Goal: Information Seeking & Learning: Learn about a topic

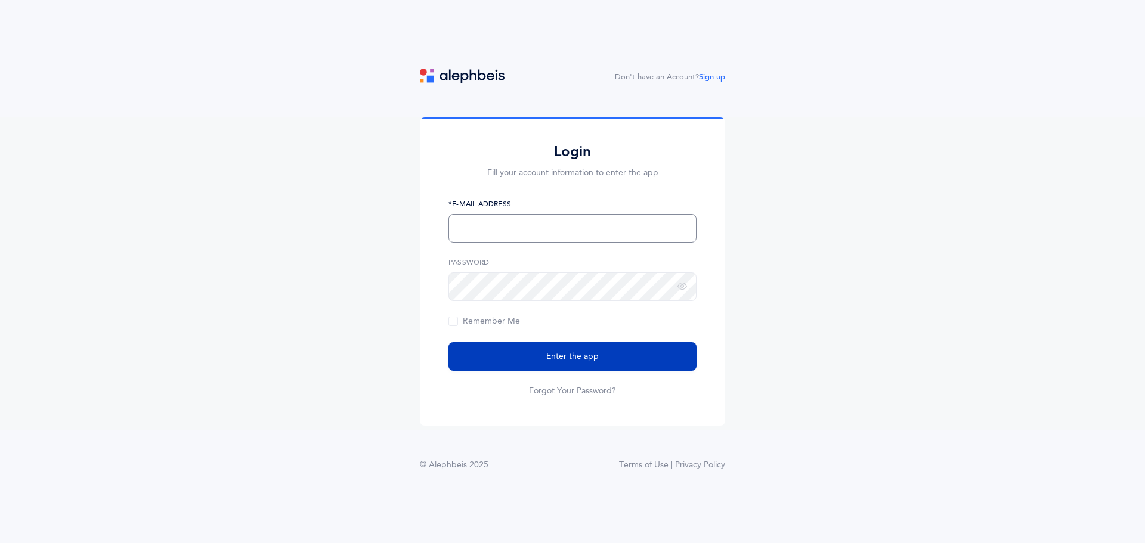
type input "[EMAIL_ADDRESS][DOMAIN_NAME]"
click at [536, 345] on button "Enter the app" at bounding box center [572, 356] width 248 height 29
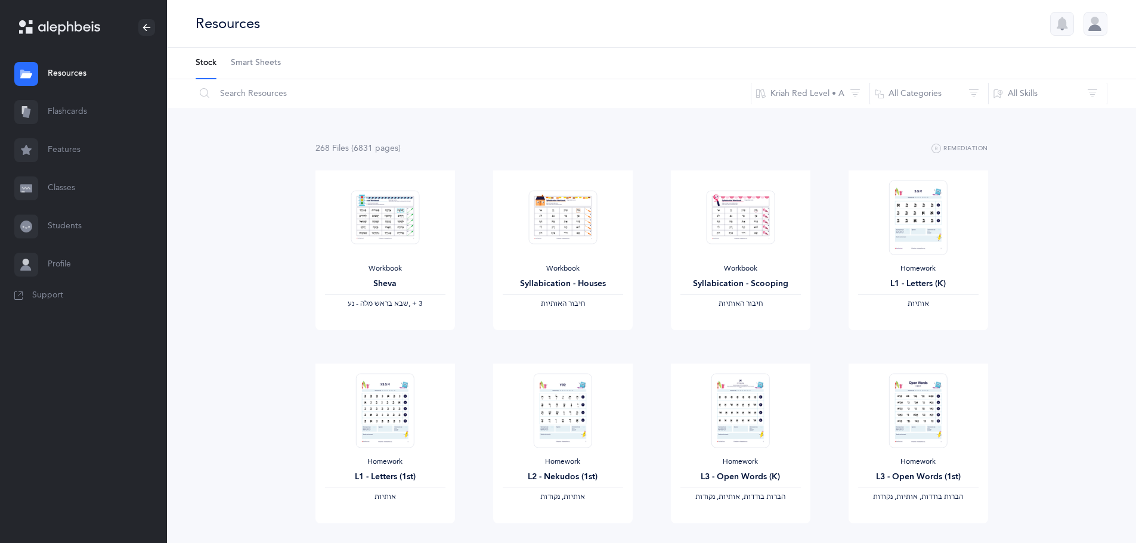
click at [103, 123] on link "Flashcards" at bounding box center [83, 112] width 167 height 38
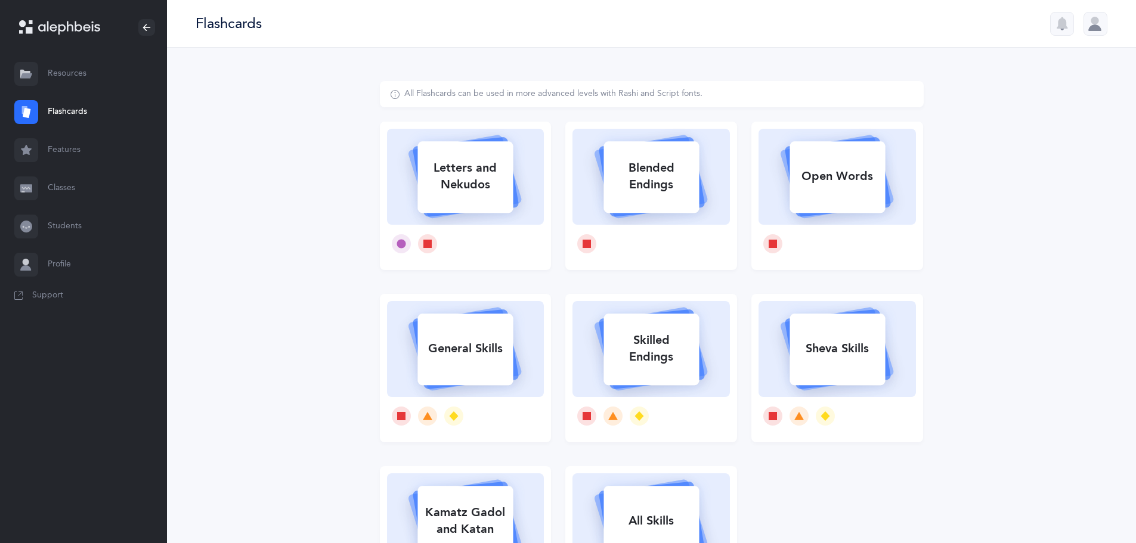
click at [490, 155] on div "Letters and Nekudos" at bounding box center [464, 177] width 95 height 48
select select
select select "single"
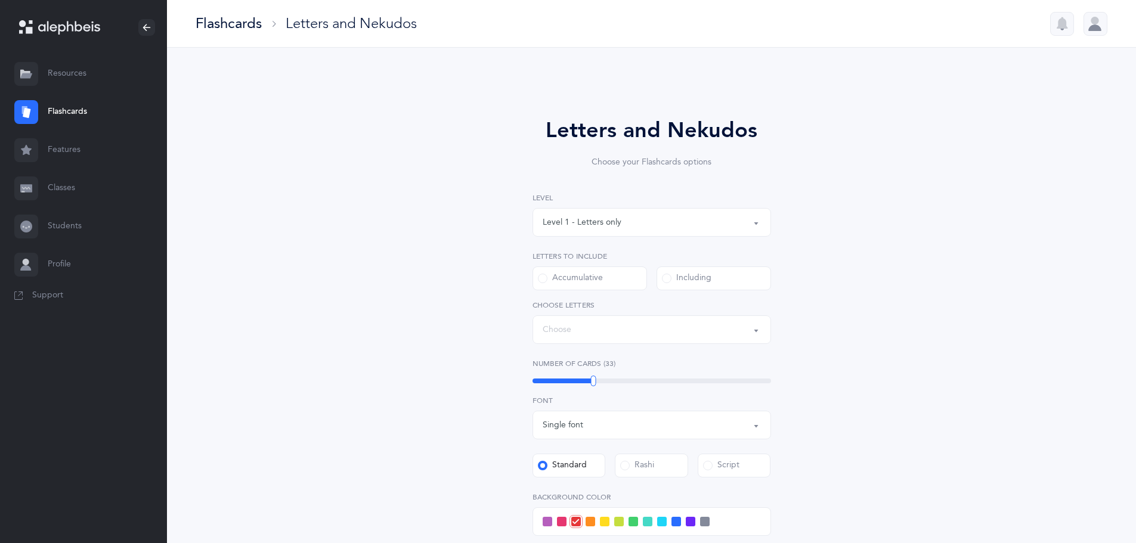
select select "27"
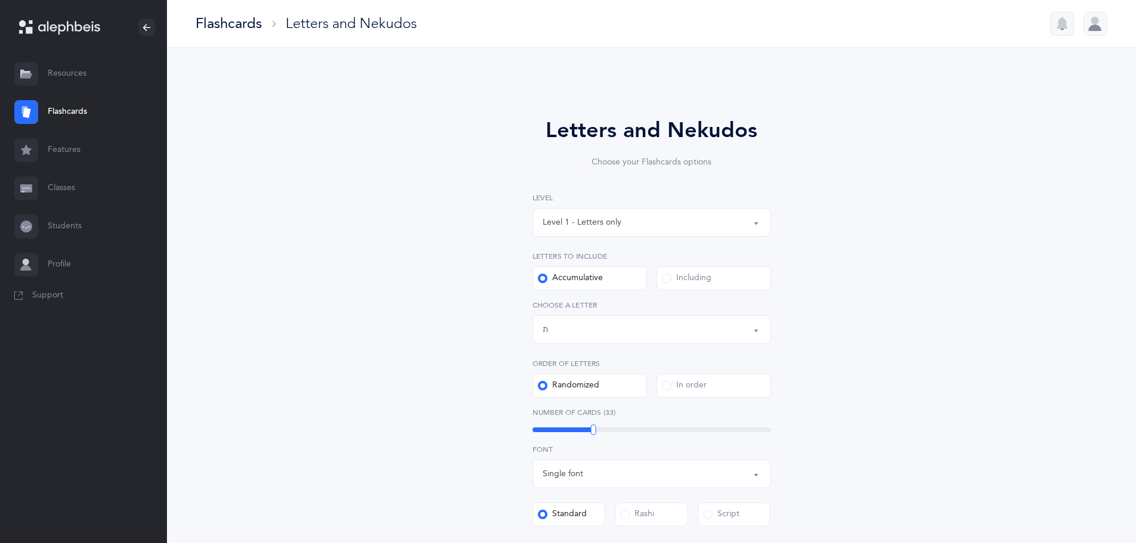
click at [586, 212] on div "Level 1 - Letters only" at bounding box center [652, 222] width 218 height 20
click at [812, 209] on div "Letters and Nekudos Choose your Flashcards options Level 1 - Letters only Level…" at bounding box center [652, 436] width 544 height 711
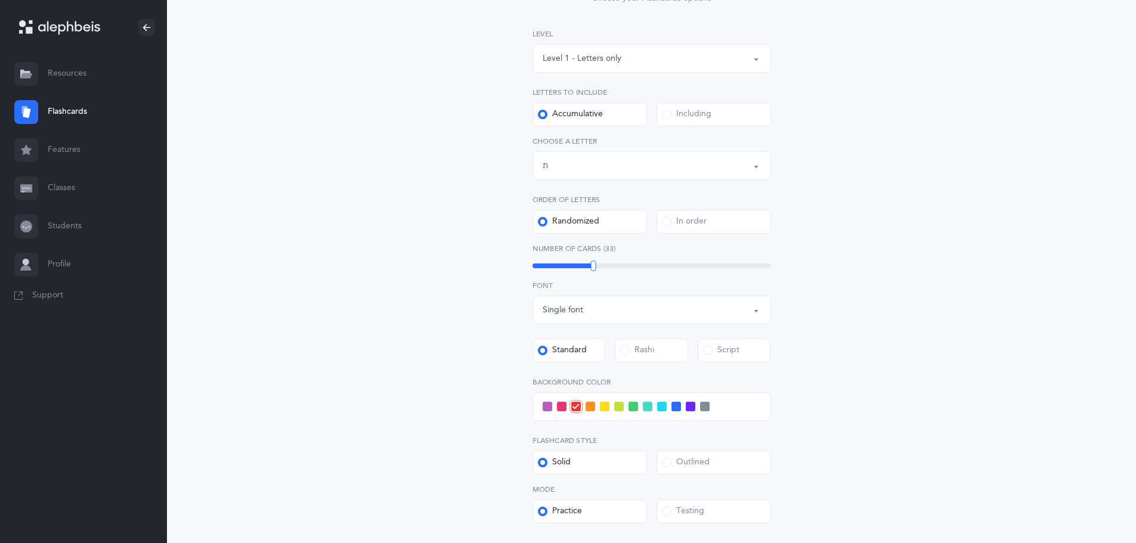
scroll to position [179, 0]
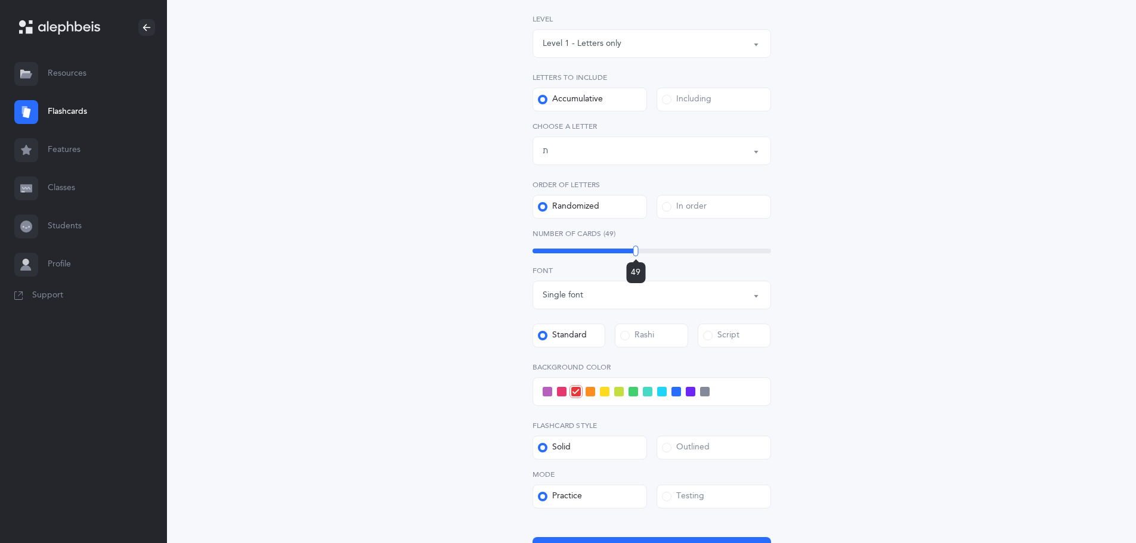
drag, startPoint x: 755, startPoint y: 249, endPoint x: 636, endPoint y: 246, distance: 119.3
click at [636, 249] on div "49" at bounding box center [652, 251] width 239 height 5
click at [640, 246] on div "51" at bounding box center [652, 251] width 239 height 10
click at [636, 249] on div "49" at bounding box center [652, 251] width 239 height 5
click at [636, 253] on div at bounding box center [636, 251] width 5 height 11
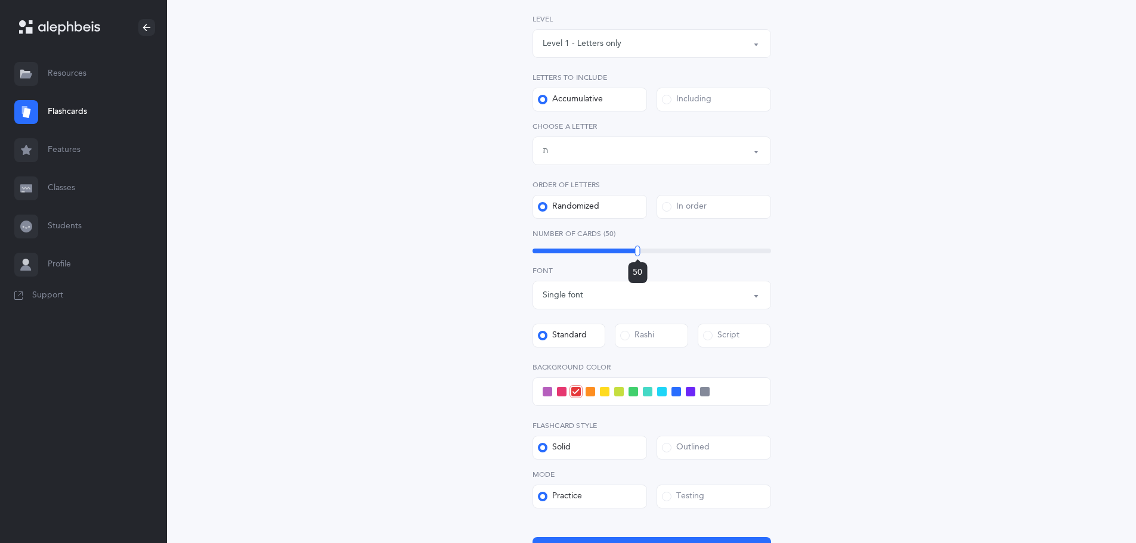
click at [637, 252] on div at bounding box center [637, 251] width 5 height 11
click at [812, 196] on div "Letters and Nekudos Choose your Flashcards options Level 1 - Letters only Level…" at bounding box center [652, 257] width 544 height 711
click at [666, 389] on span at bounding box center [662, 392] width 10 height 10
click at [0, 0] on input "checkbox" at bounding box center [0, 0] width 0 height 0
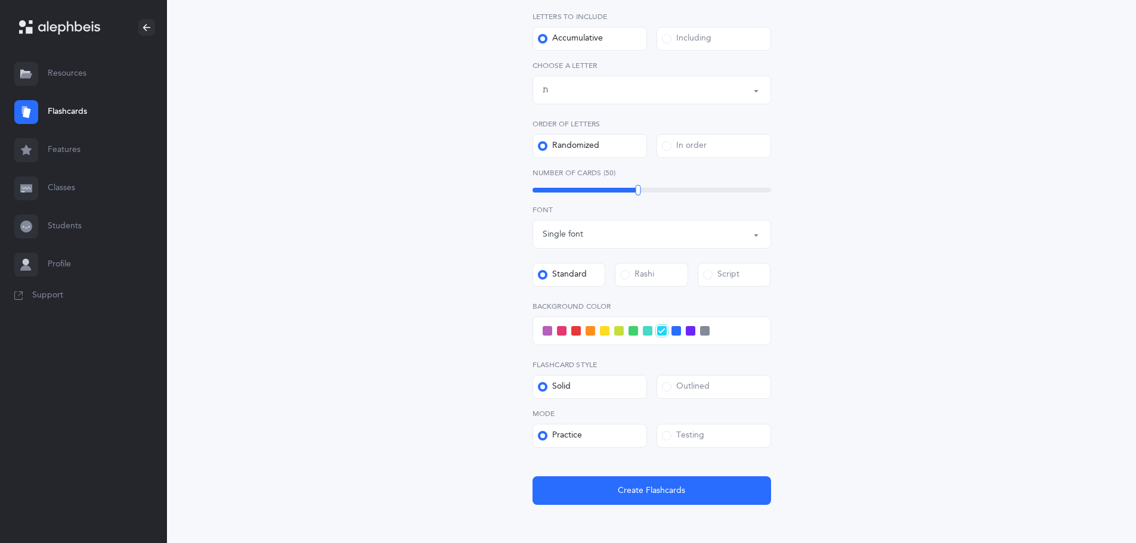
scroll to position [297, 0]
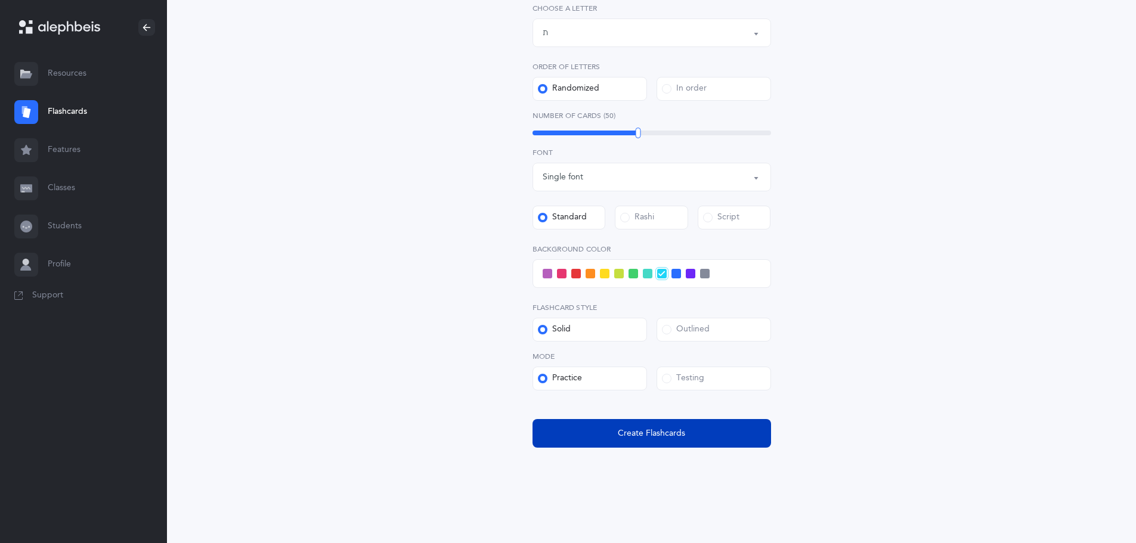
click at [630, 438] on span "Create Flashcards" at bounding box center [651, 434] width 67 height 13
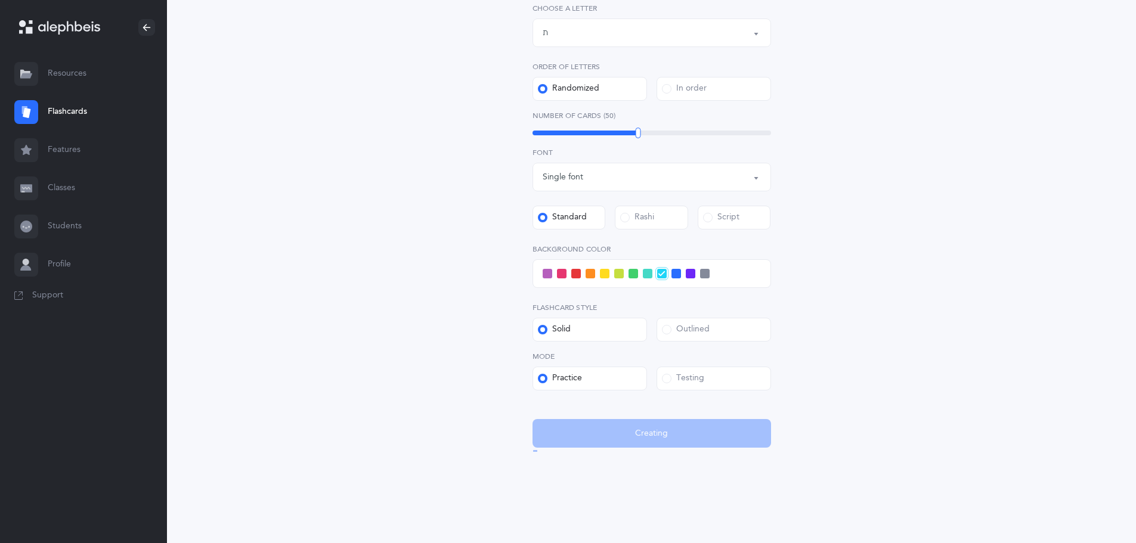
scroll to position [0, 0]
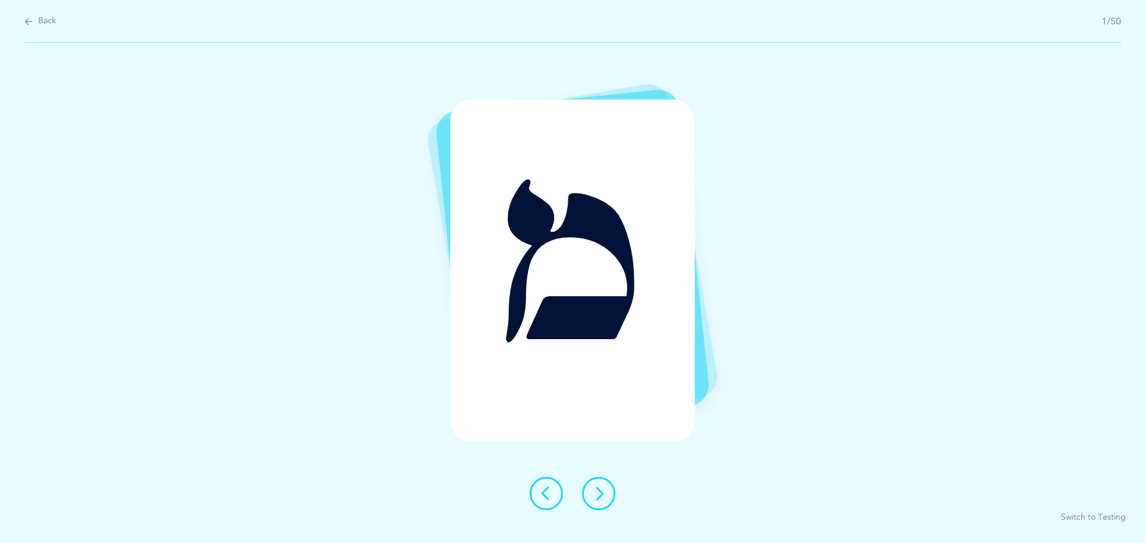
click at [611, 494] on button at bounding box center [598, 493] width 33 height 33
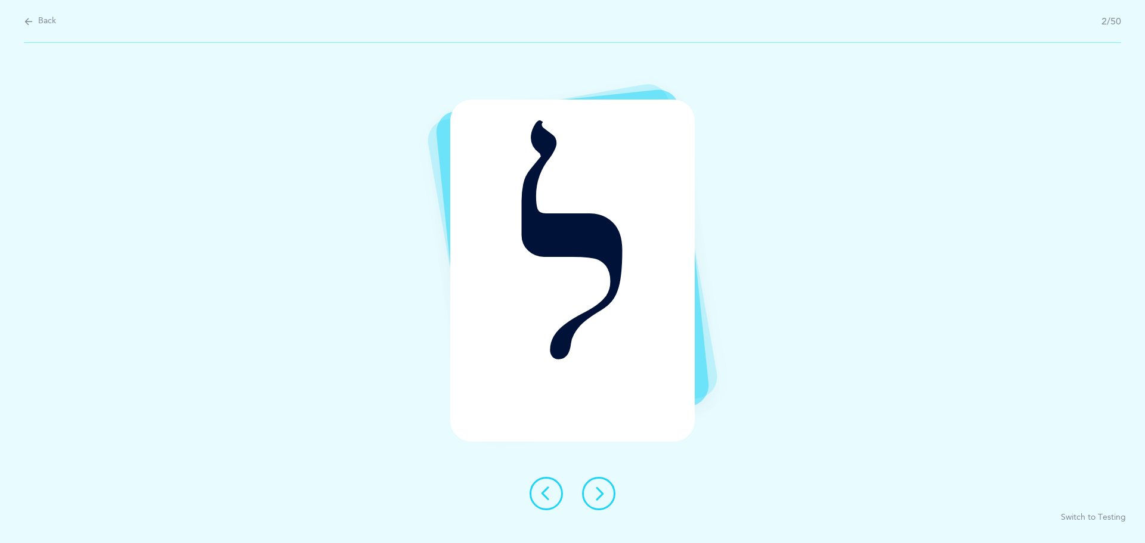
click at [611, 494] on button at bounding box center [598, 493] width 33 height 33
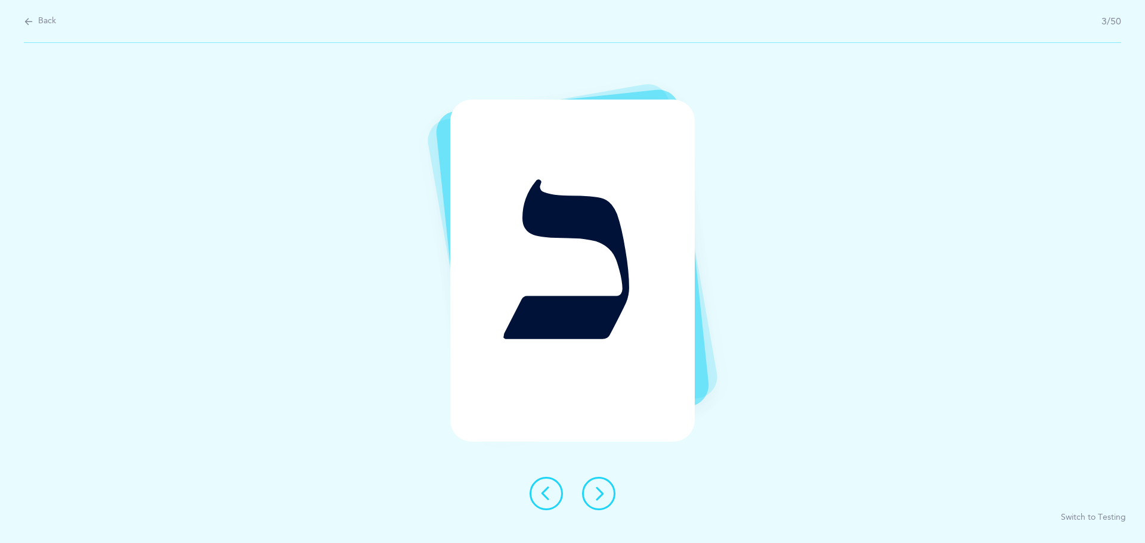
click at [611, 494] on button at bounding box center [598, 493] width 33 height 33
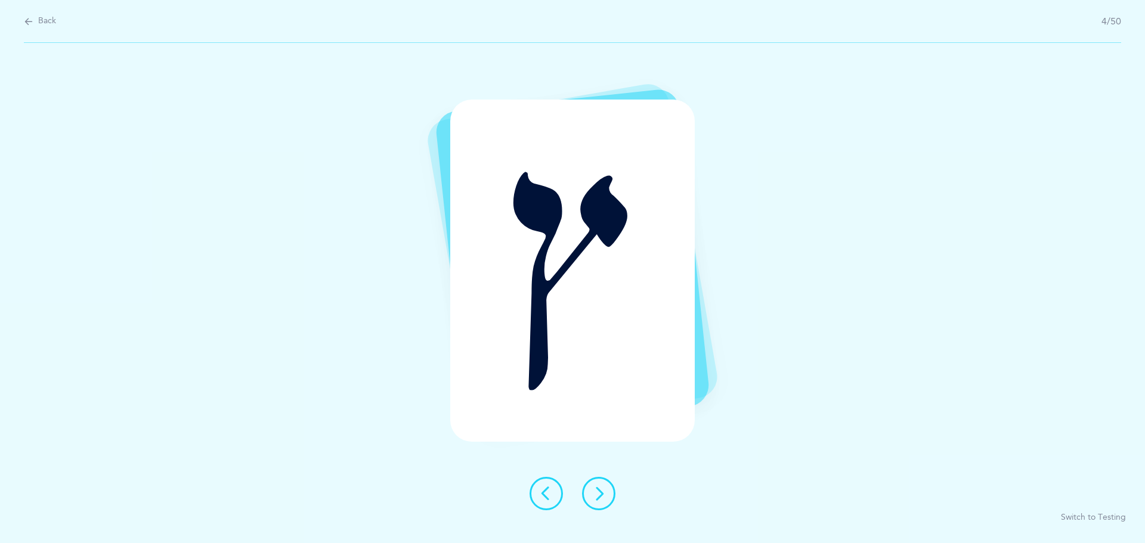
click at [611, 494] on button at bounding box center [598, 493] width 33 height 33
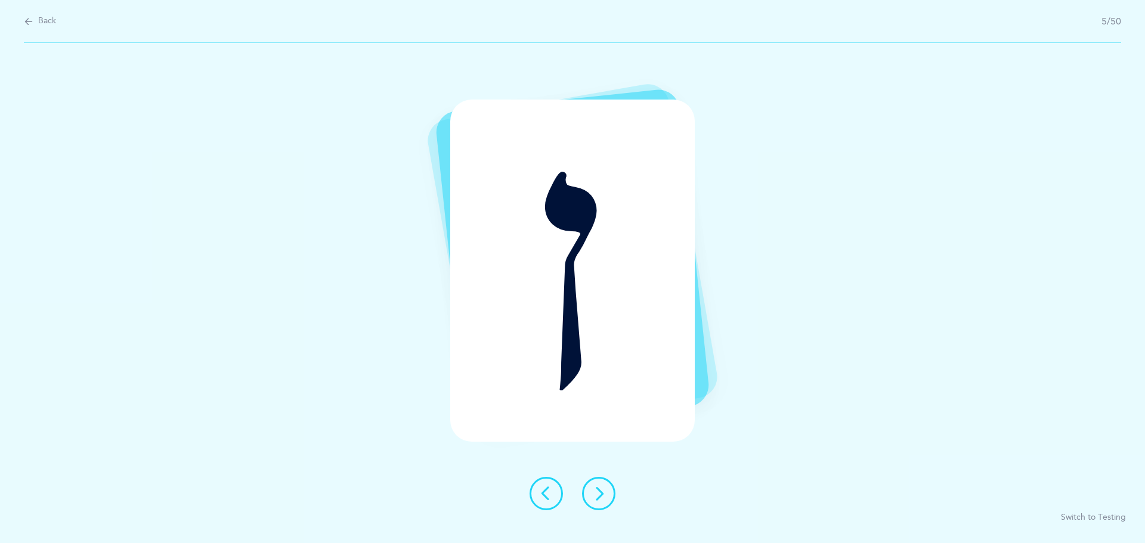
click at [611, 494] on button at bounding box center [598, 493] width 33 height 33
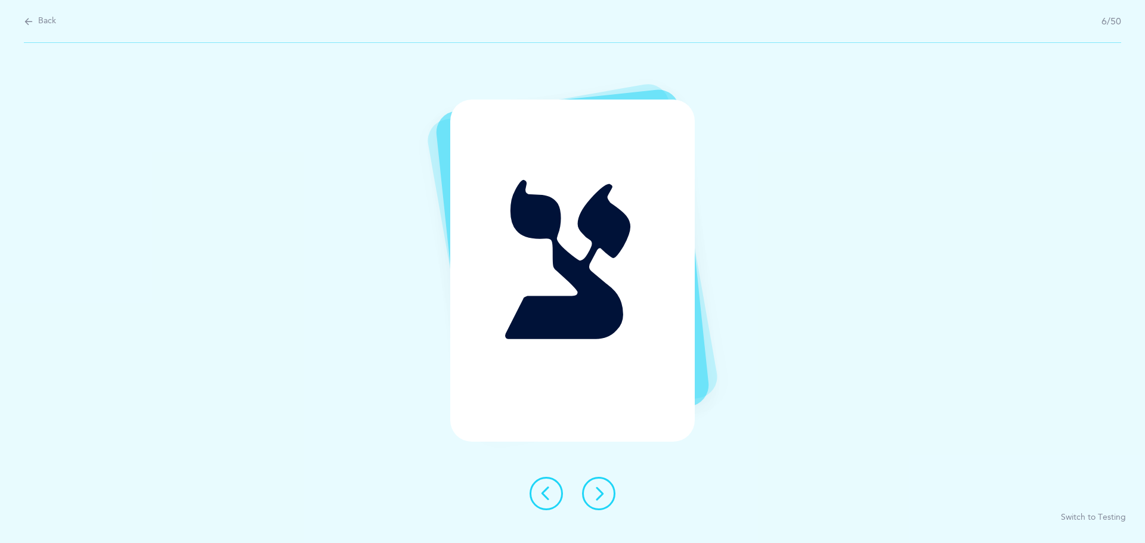
click at [609, 499] on button at bounding box center [598, 493] width 33 height 33
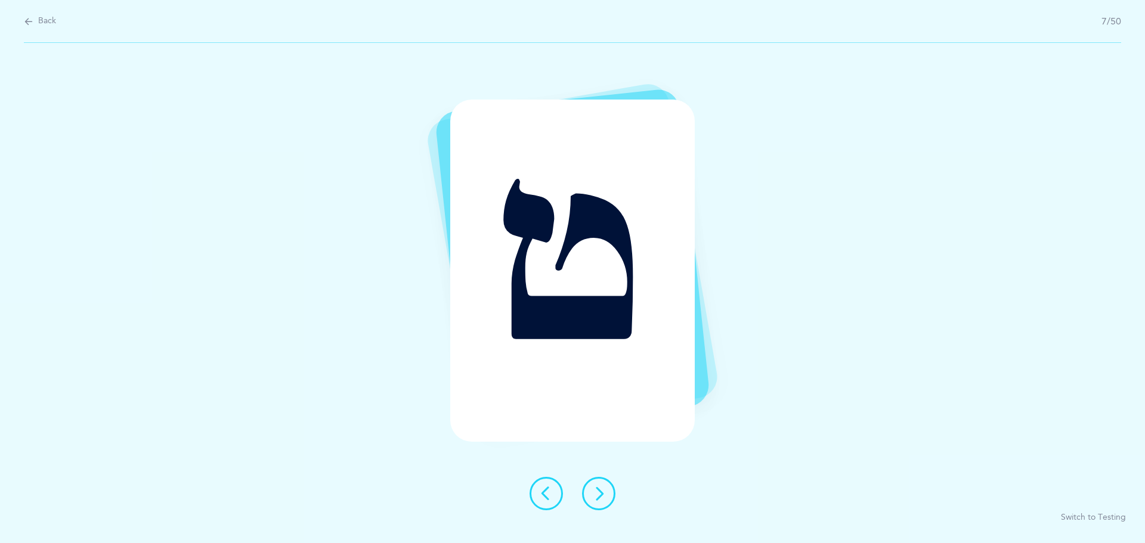
click at [599, 478] on button at bounding box center [598, 493] width 33 height 33
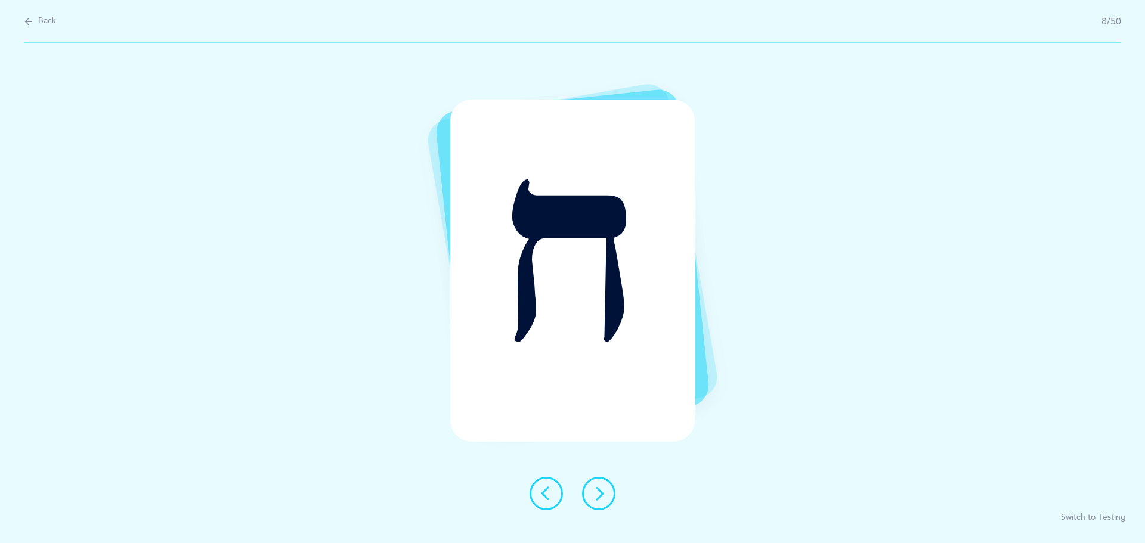
click at [614, 490] on button at bounding box center [598, 493] width 33 height 33
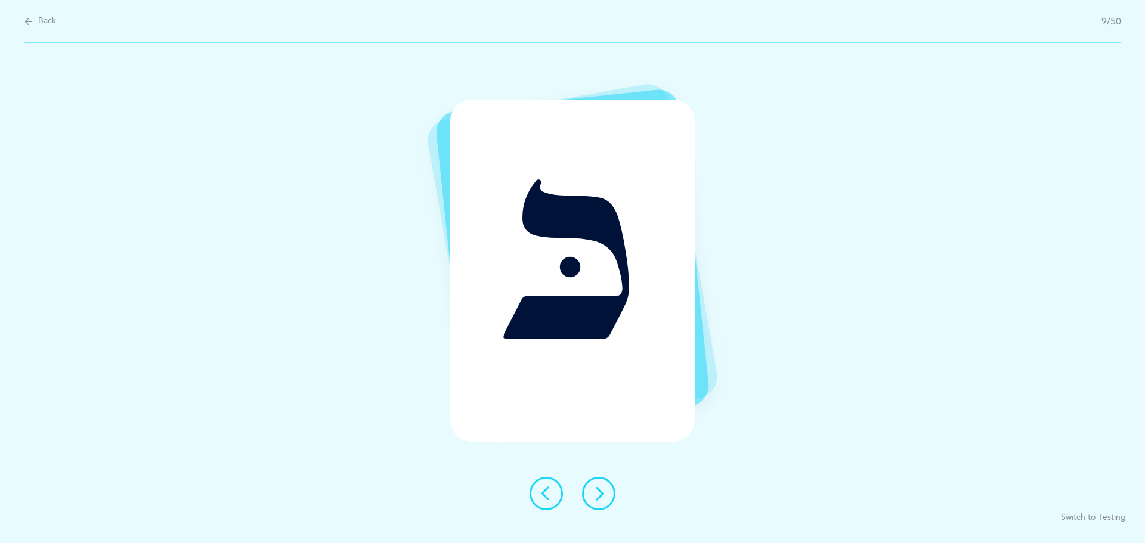
click at [587, 494] on button at bounding box center [598, 493] width 33 height 33
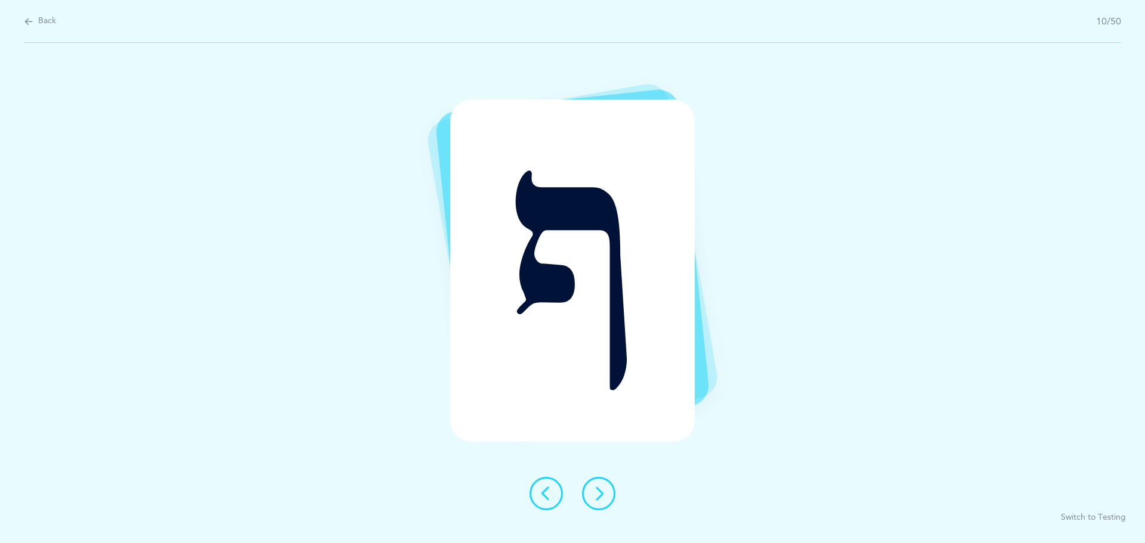
click at [580, 491] on div at bounding box center [572, 493] width 105 height 33
click at [607, 475] on div "ף Switch to Testing" at bounding box center [572, 293] width 1145 height 500
click at [593, 496] on icon at bounding box center [599, 494] width 14 height 14
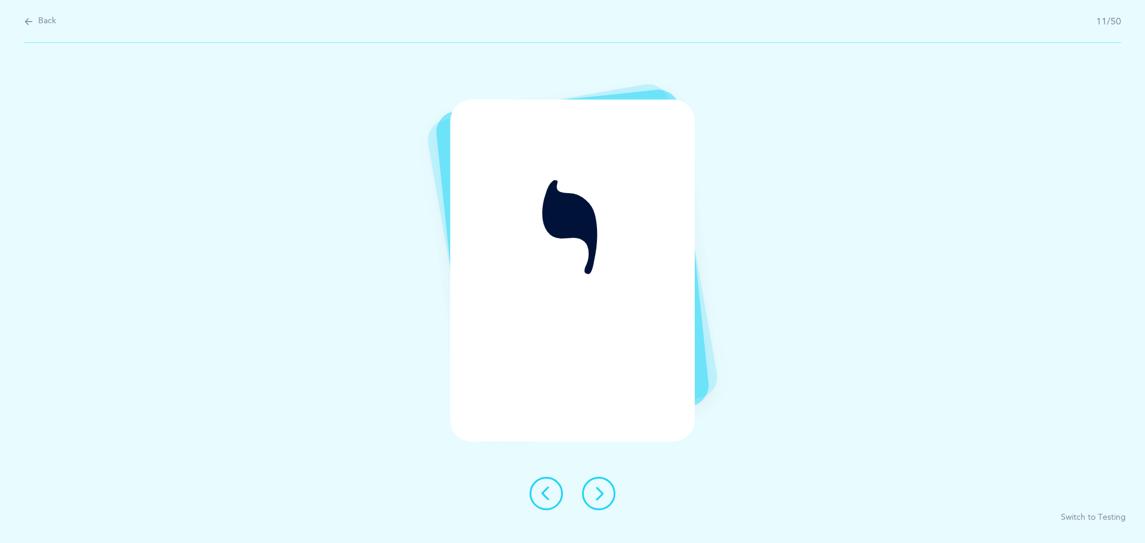
click at [595, 496] on icon at bounding box center [599, 494] width 14 height 14
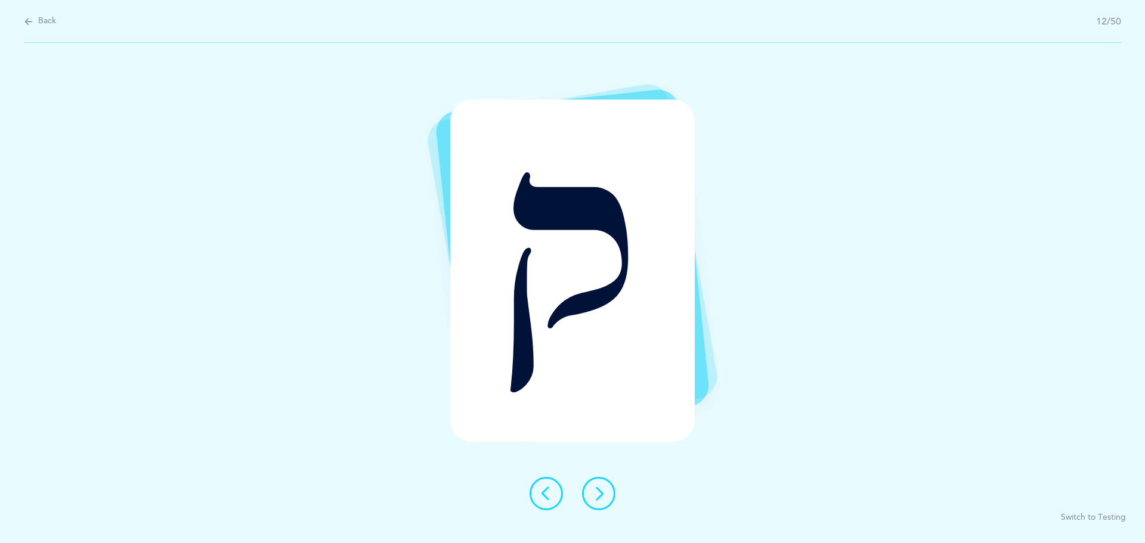
click at [595, 496] on icon at bounding box center [599, 494] width 14 height 14
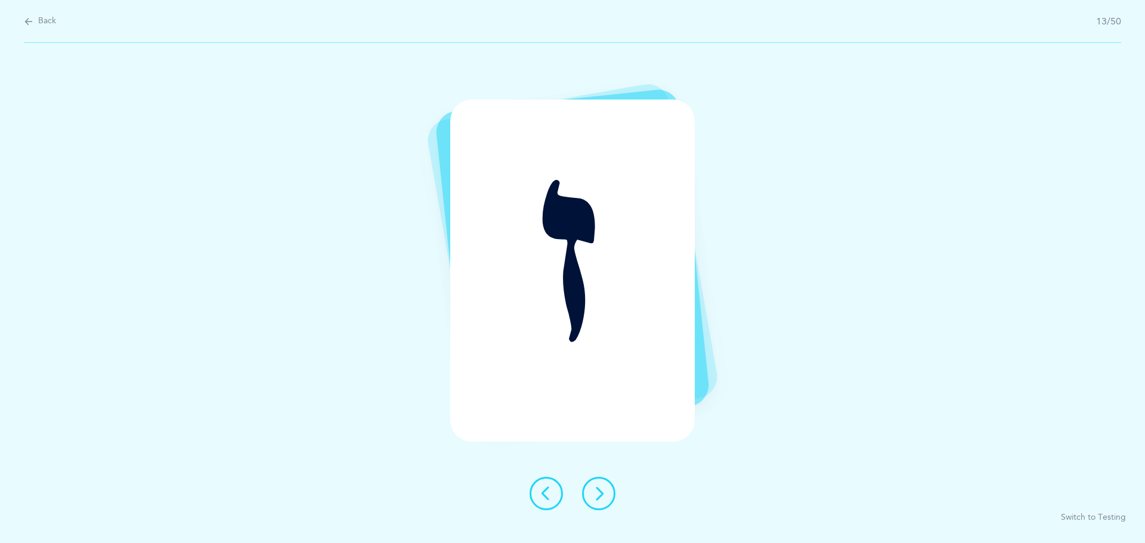
click at [595, 496] on icon at bounding box center [599, 494] width 14 height 14
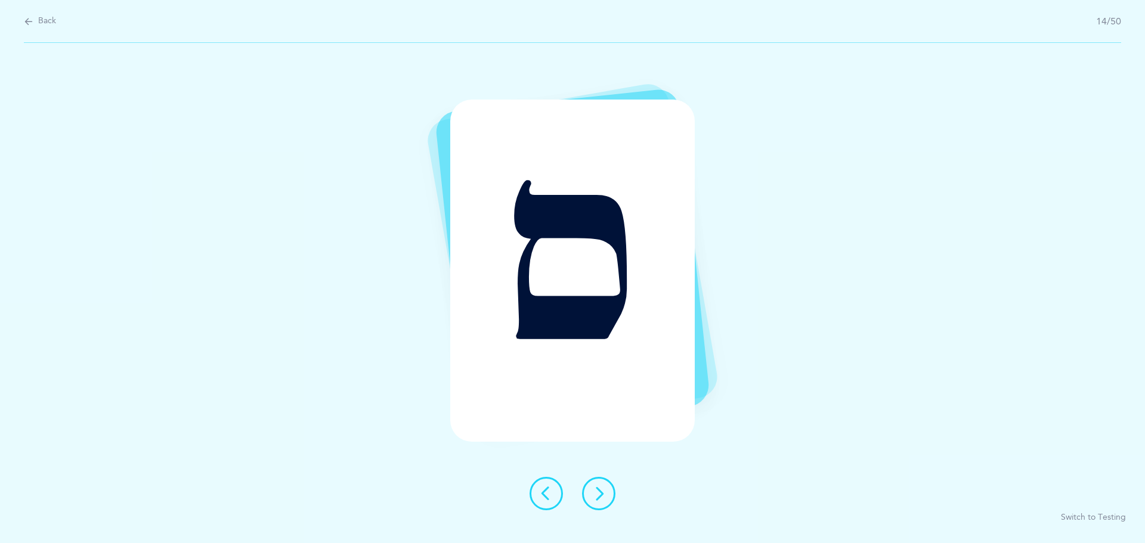
click at [598, 504] on button at bounding box center [598, 493] width 33 height 33
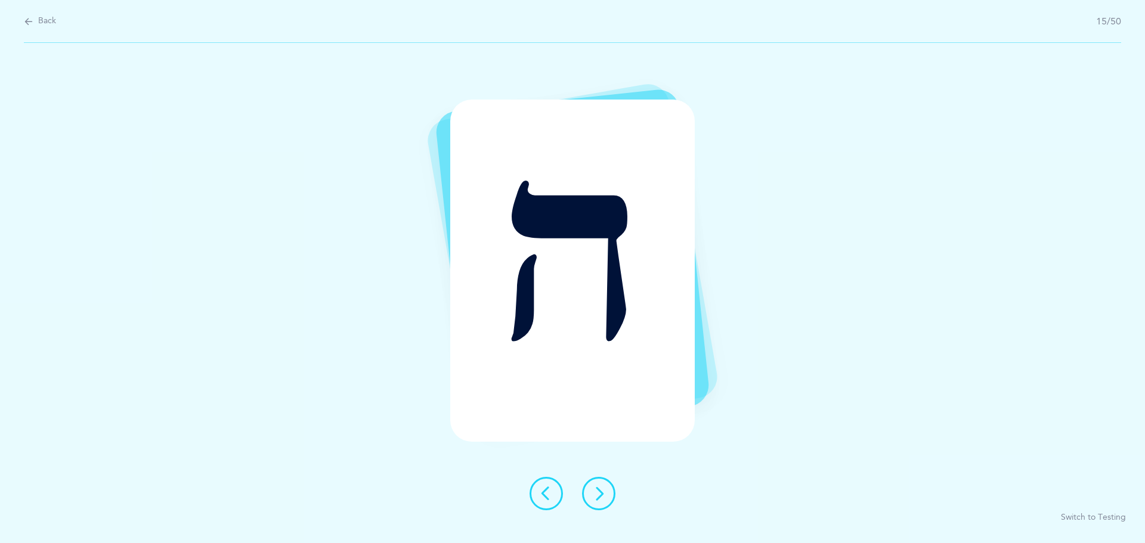
click at [609, 501] on button at bounding box center [598, 493] width 33 height 33
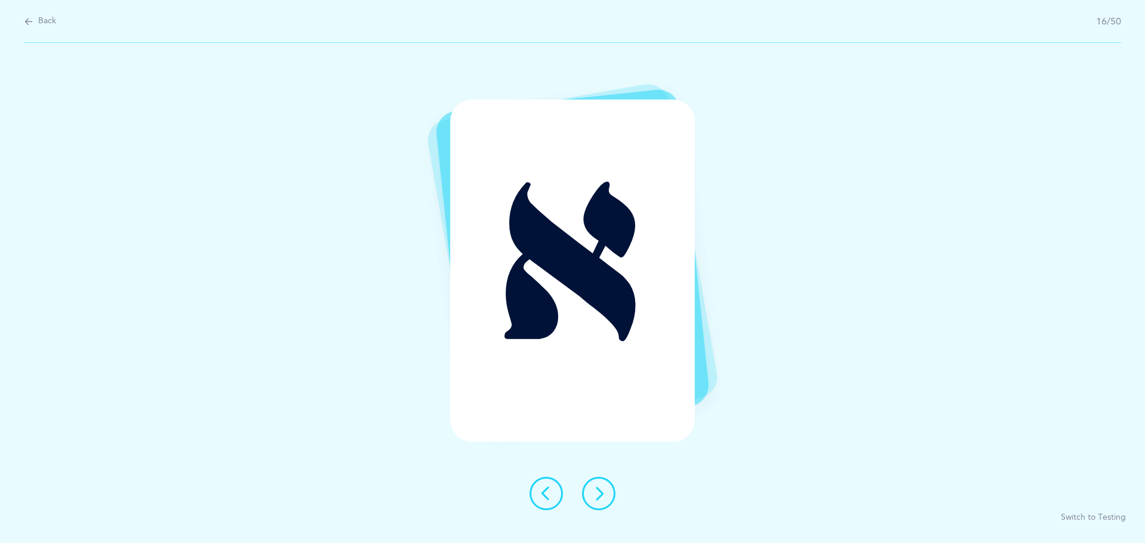
click at [596, 496] on icon at bounding box center [599, 494] width 14 height 14
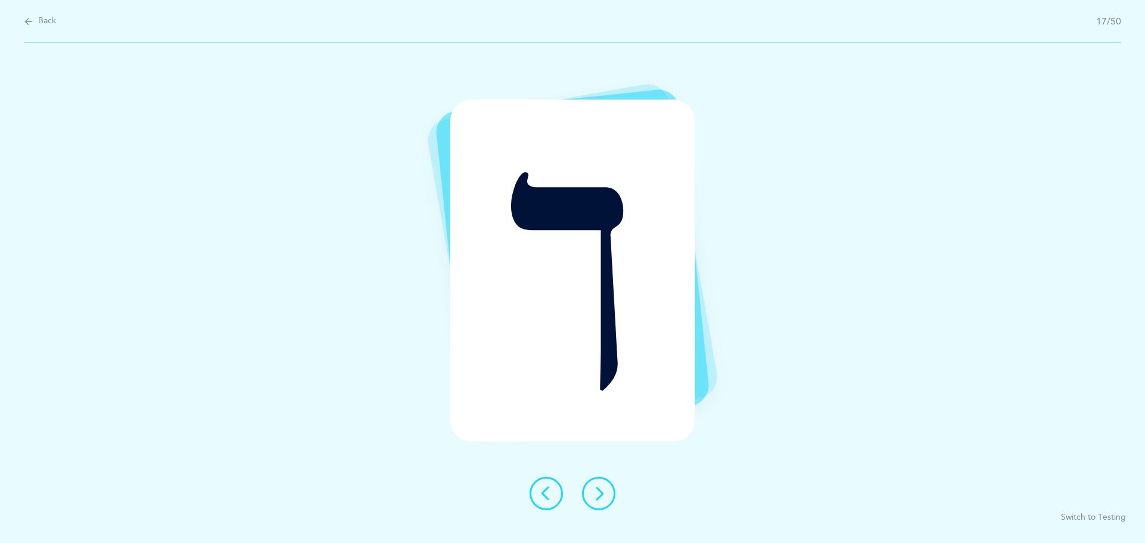
click at [587, 493] on button at bounding box center [598, 493] width 33 height 33
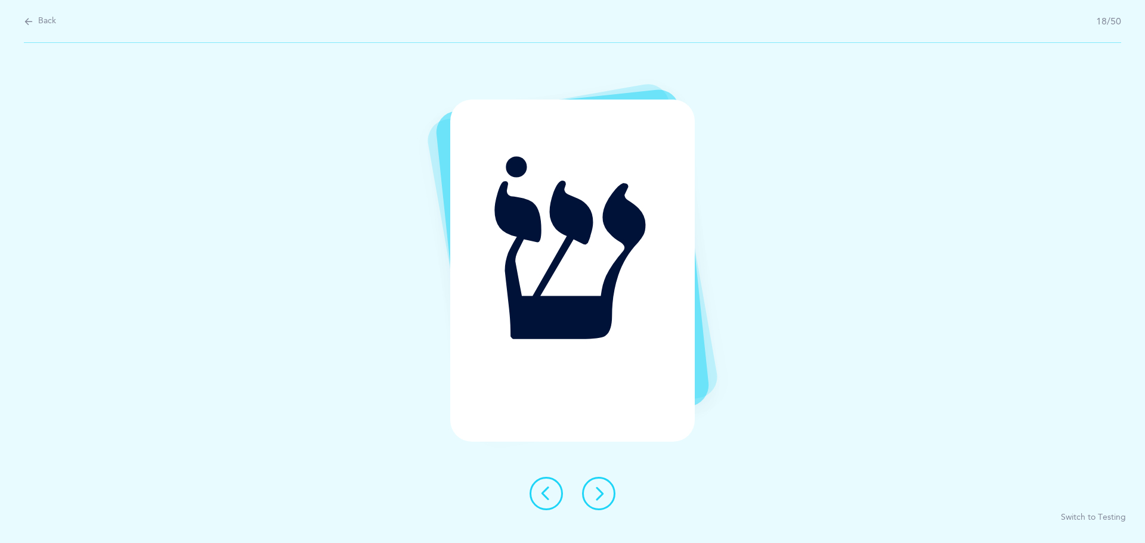
click at [589, 490] on button at bounding box center [598, 493] width 33 height 33
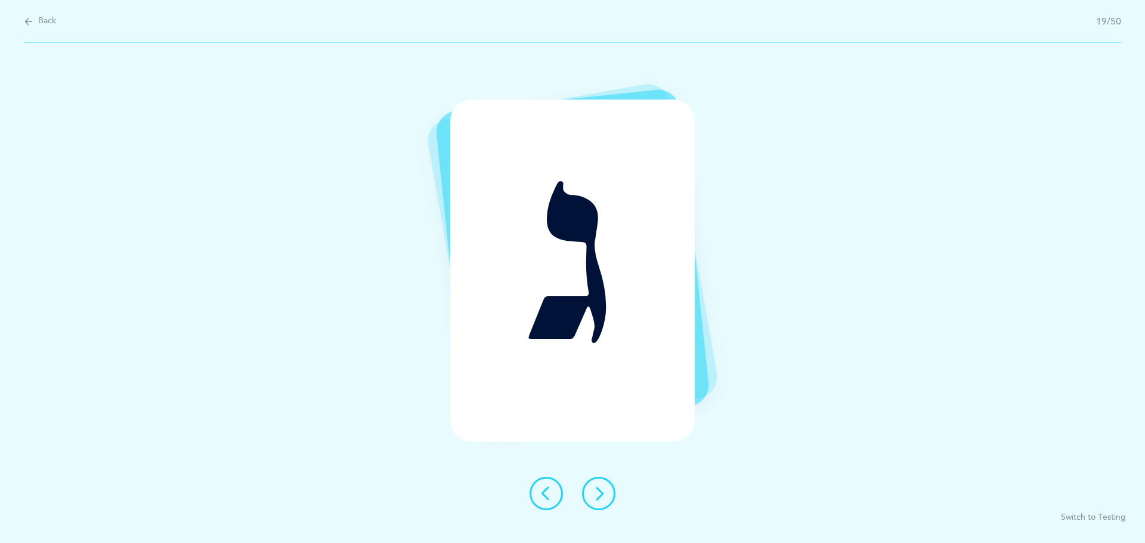
click at [589, 490] on button at bounding box center [598, 493] width 33 height 33
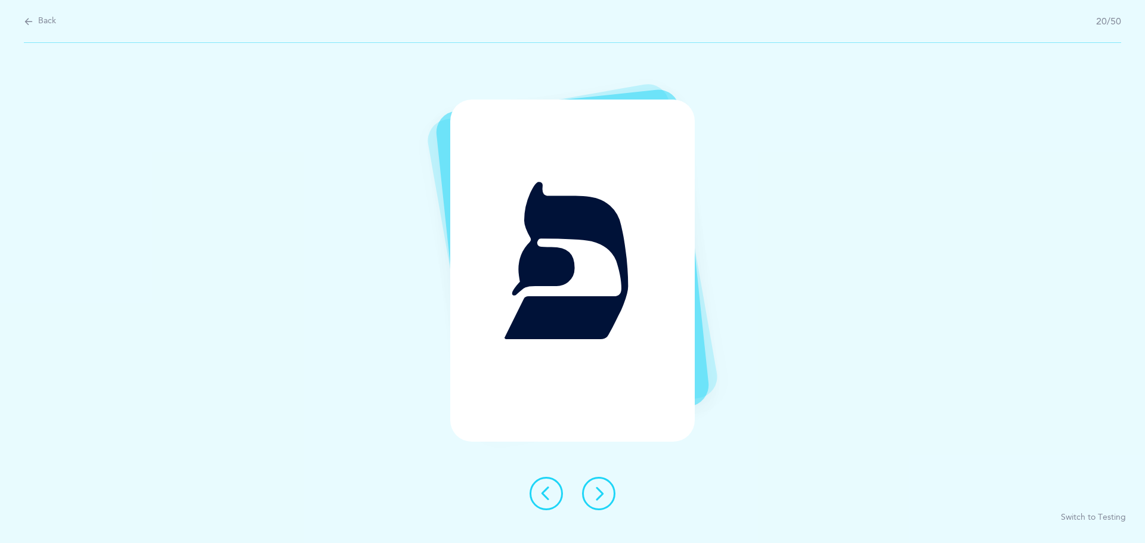
click at [589, 490] on button at bounding box center [598, 493] width 33 height 33
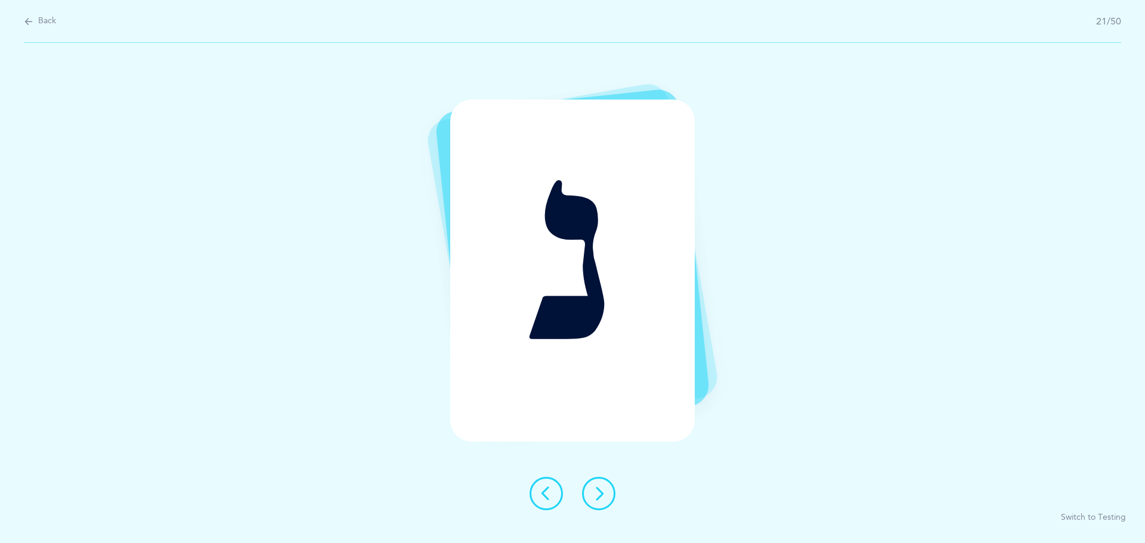
click at [589, 490] on button at bounding box center [598, 493] width 33 height 33
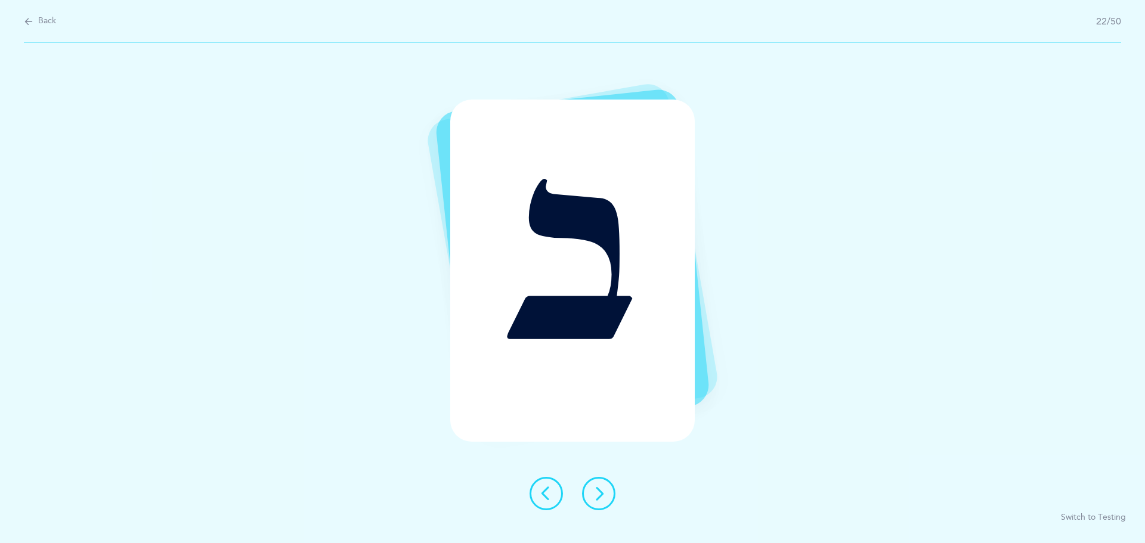
click at [589, 490] on button at bounding box center [598, 493] width 33 height 33
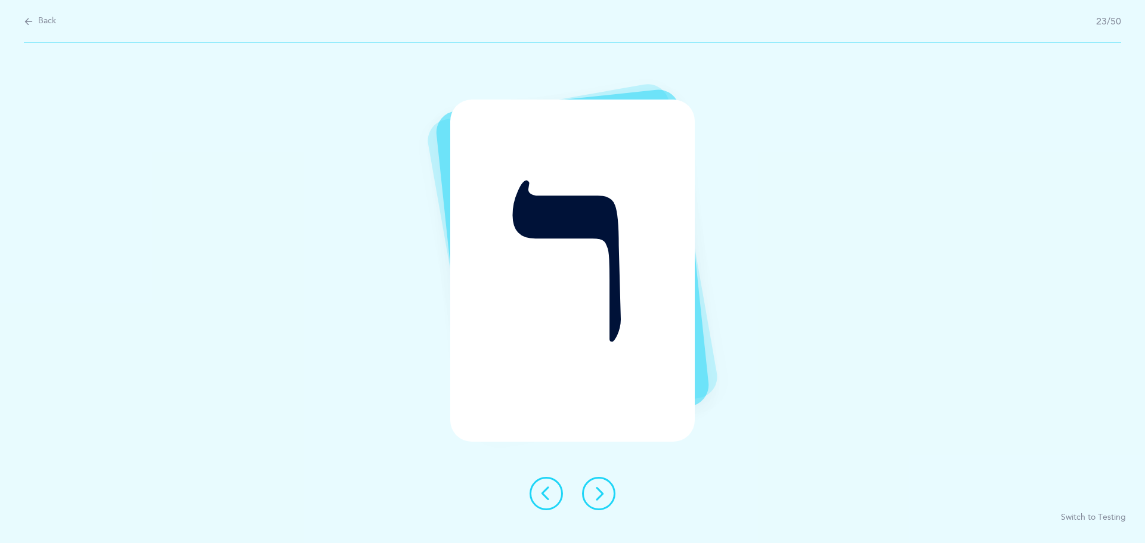
click at [589, 490] on button at bounding box center [598, 493] width 33 height 33
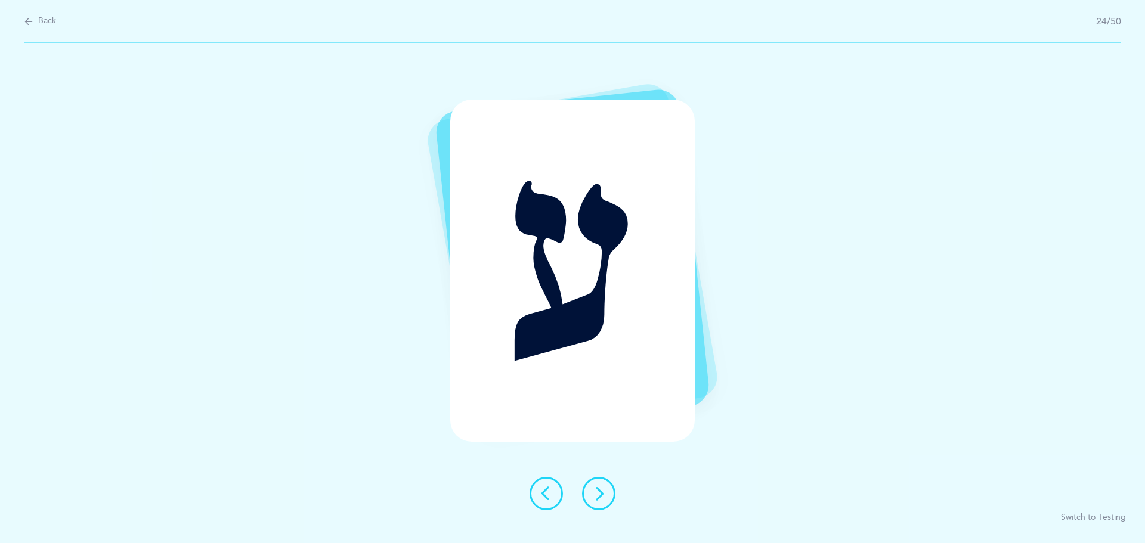
click at [594, 485] on button at bounding box center [598, 493] width 33 height 33
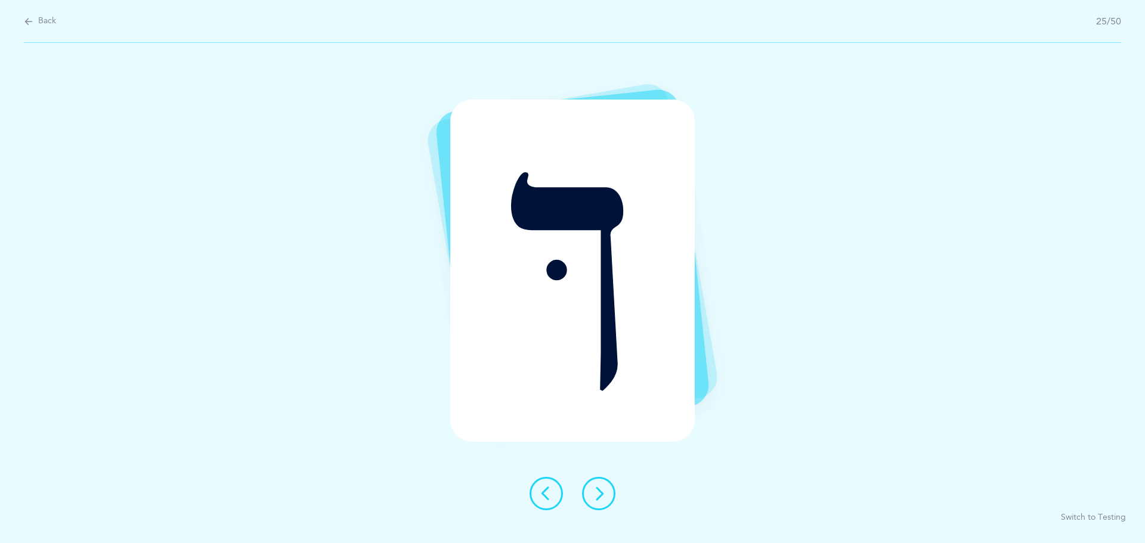
click at [594, 485] on button at bounding box center [598, 493] width 33 height 33
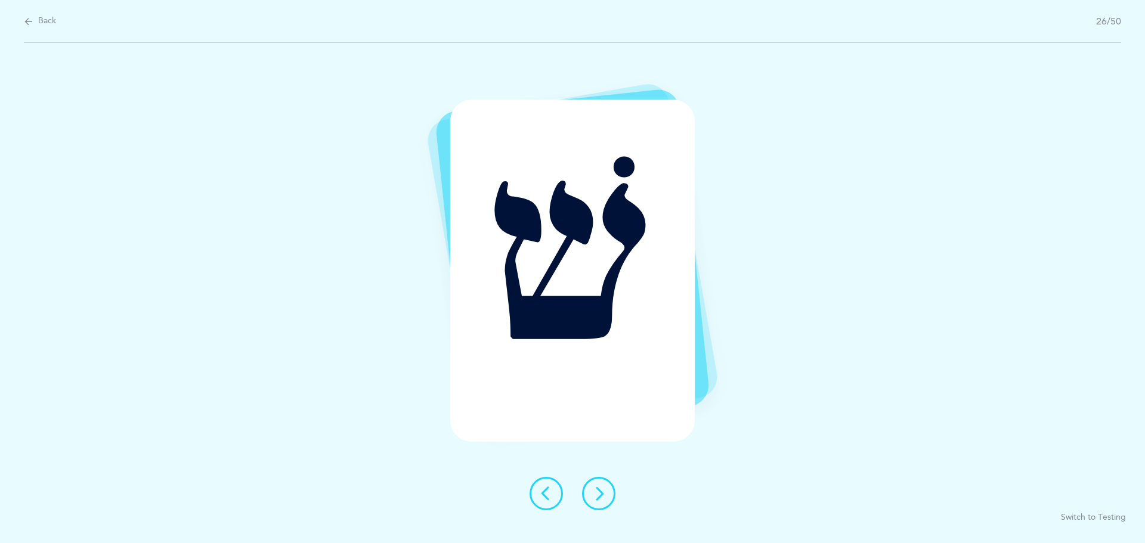
click at [594, 485] on button at bounding box center [598, 493] width 33 height 33
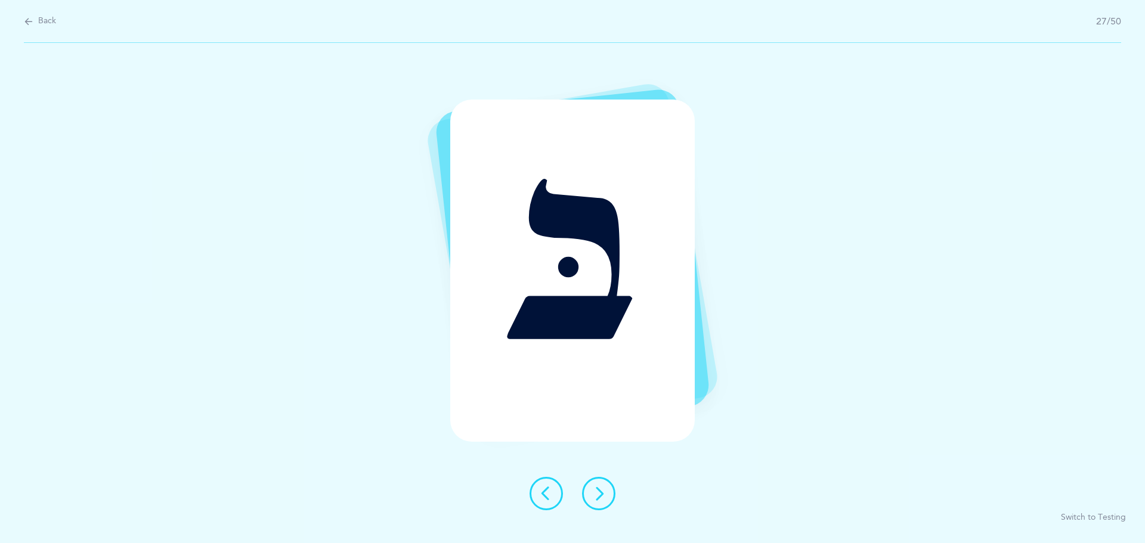
click at [594, 485] on button at bounding box center [598, 493] width 33 height 33
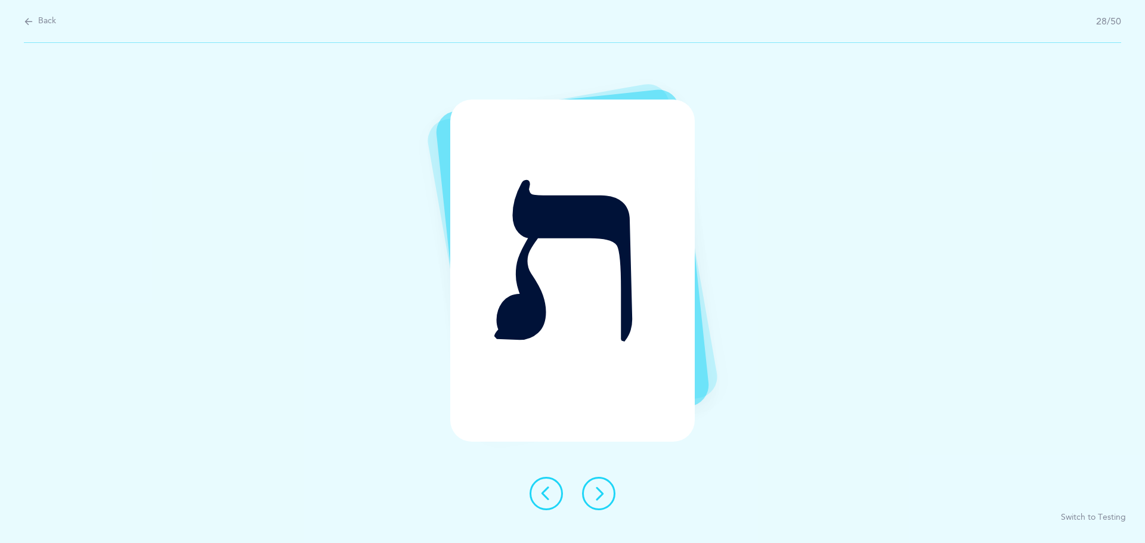
click at [594, 485] on button at bounding box center [598, 493] width 33 height 33
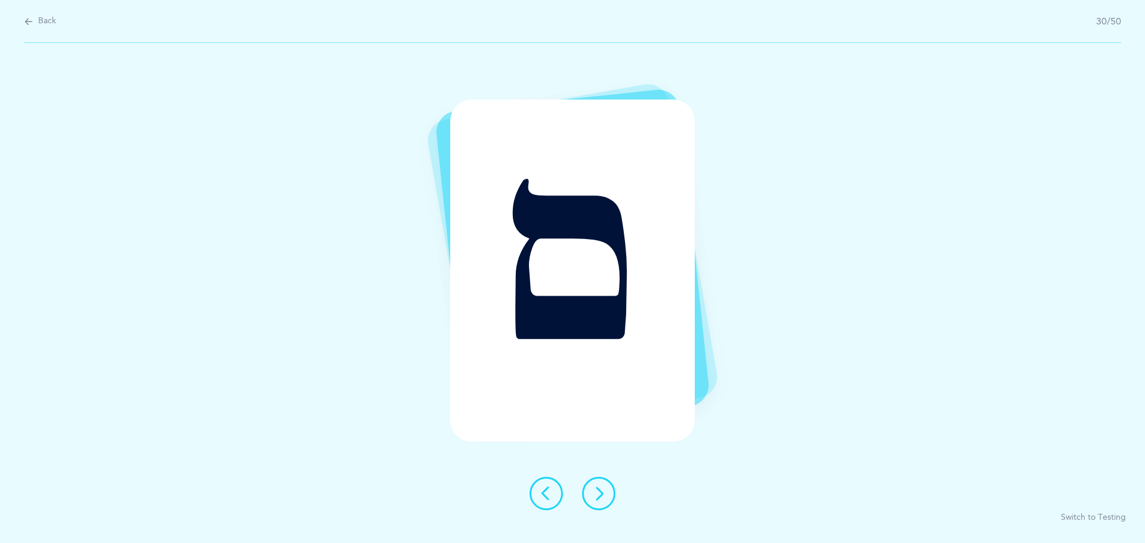
click at [594, 485] on button at bounding box center [598, 493] width 33 height 33
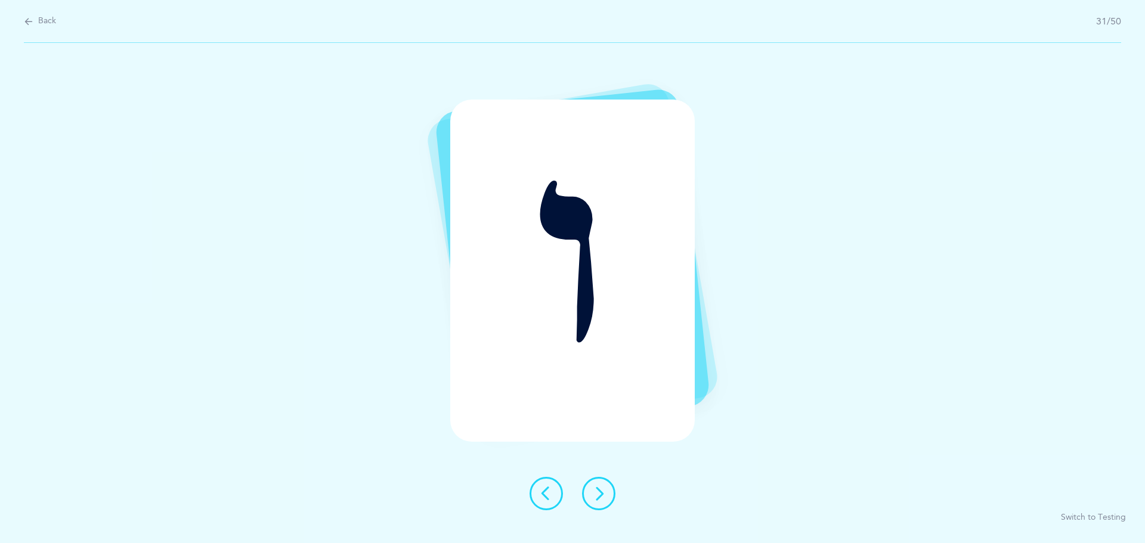
click at [594, 485] on button at bounding box center [598, 493] width 33 height 33
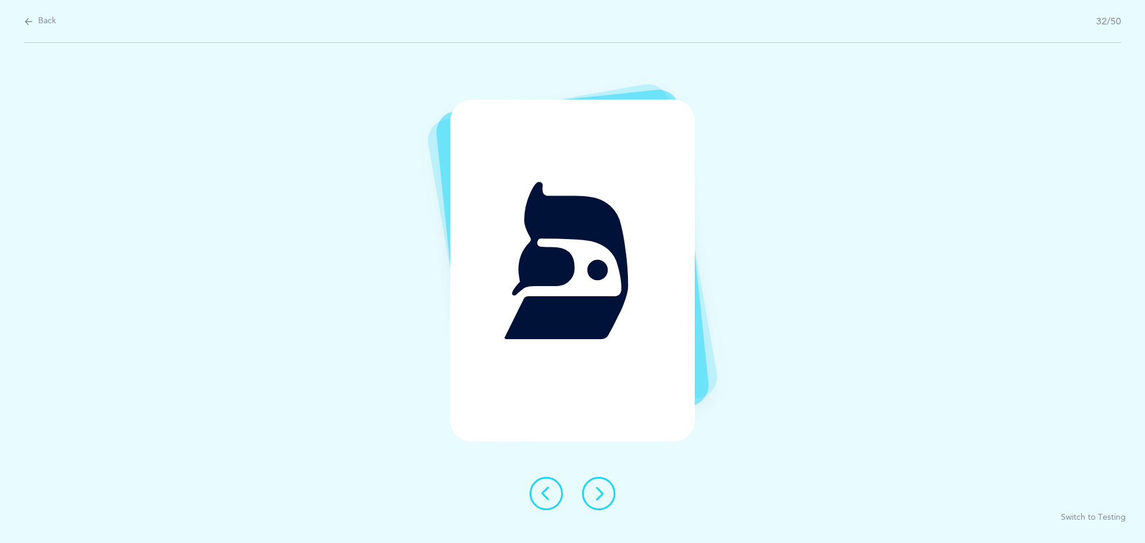
click at [594, 485] on button at bounding box center [598, 493] width 33 height 33
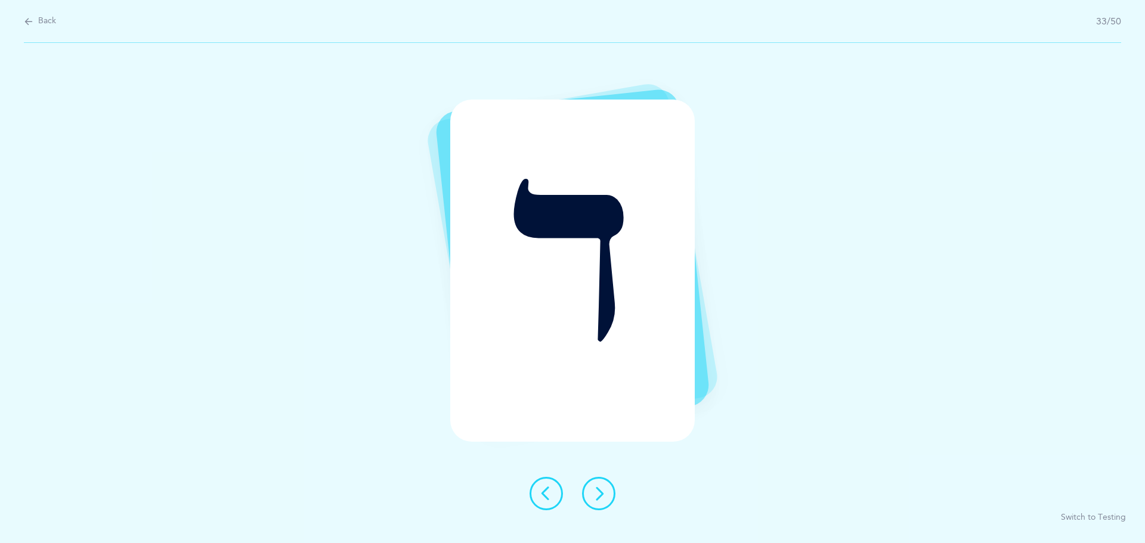
click at [594, 485] on button at bounding box center [598, 493] width 33 height 33
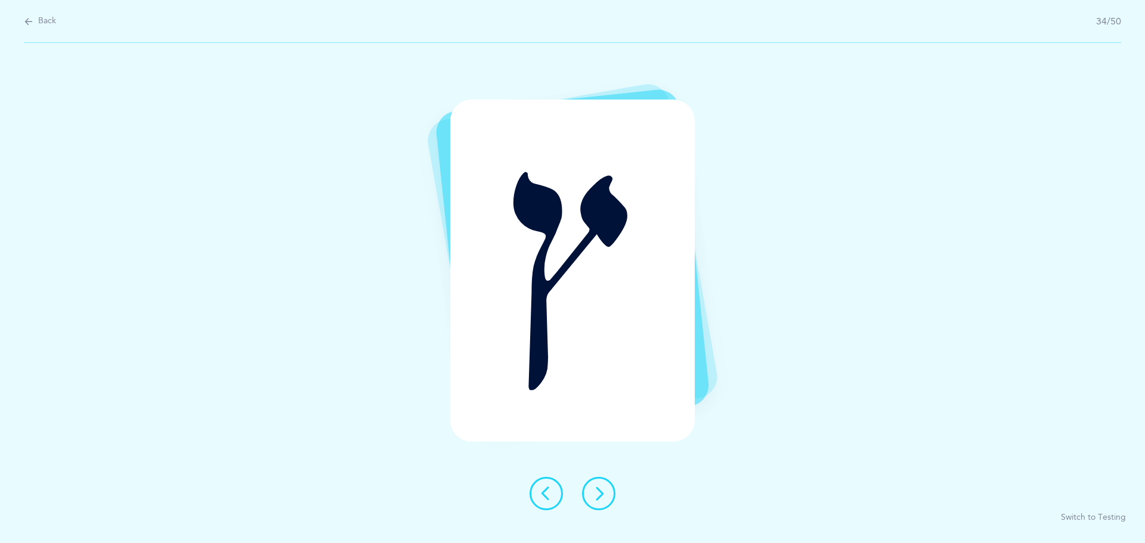
click at [594, 485] on button at bounding box center [598, 493] width 33 height 33
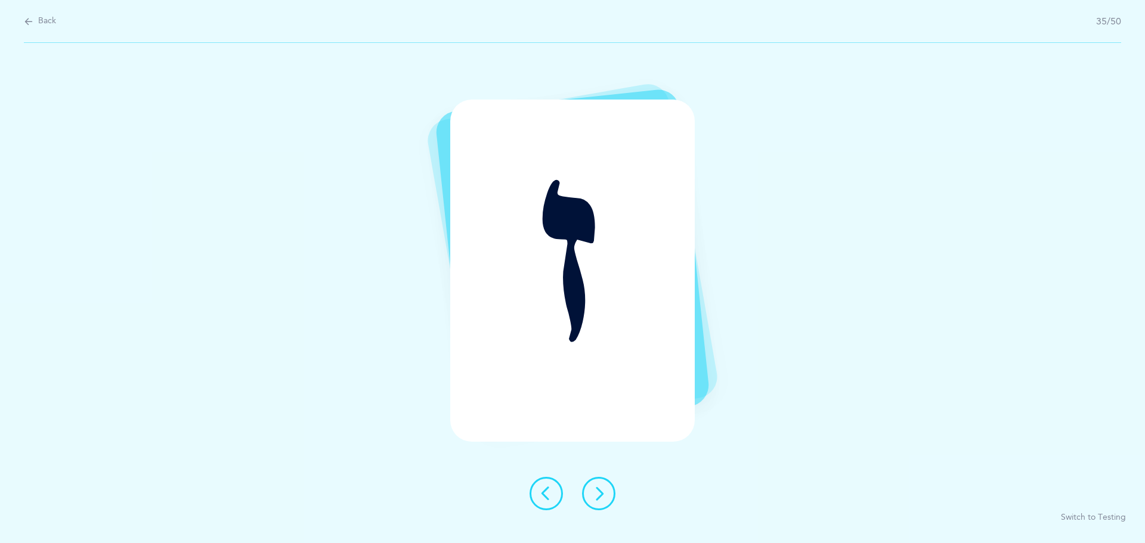
click at [594, 485] on button at bounding box center [598, 493] width 33 height 33
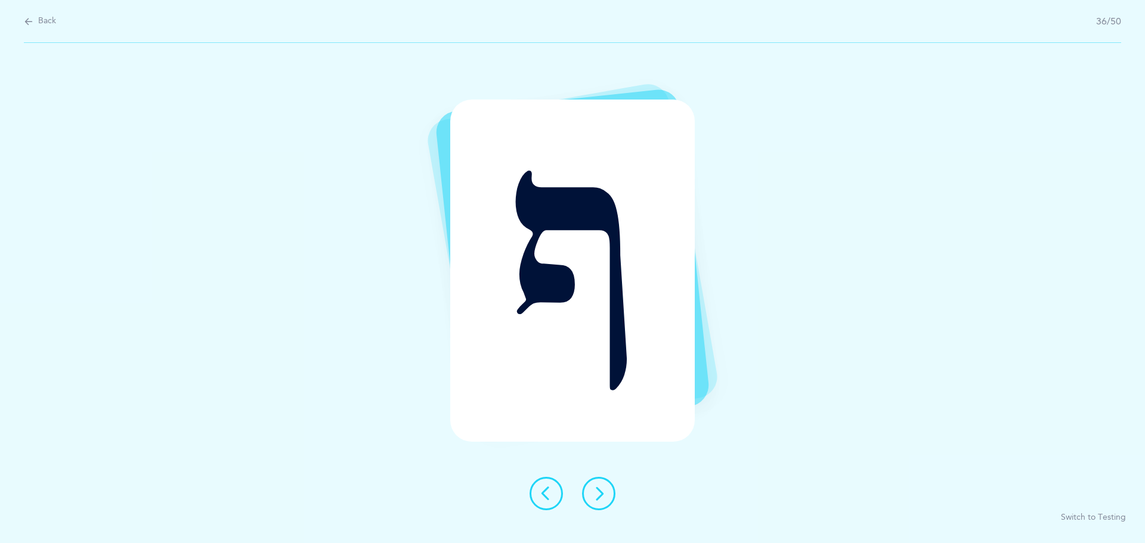
click at [594, 485] on button at bounding box center [598, 493] width 33 height 33
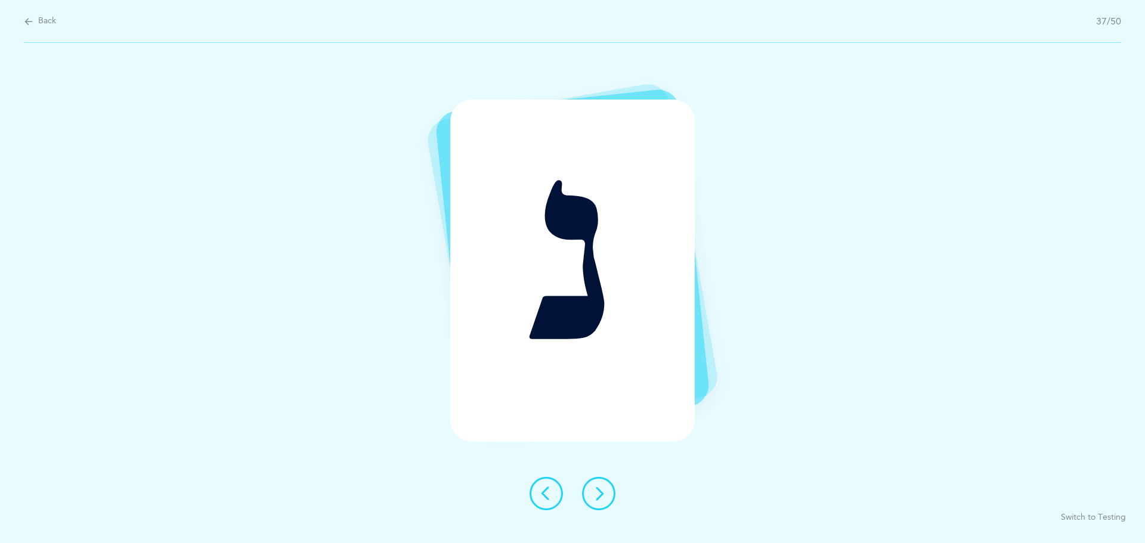
click at [594, 485] on button at bounding box center [598, 493] width 33 height 33
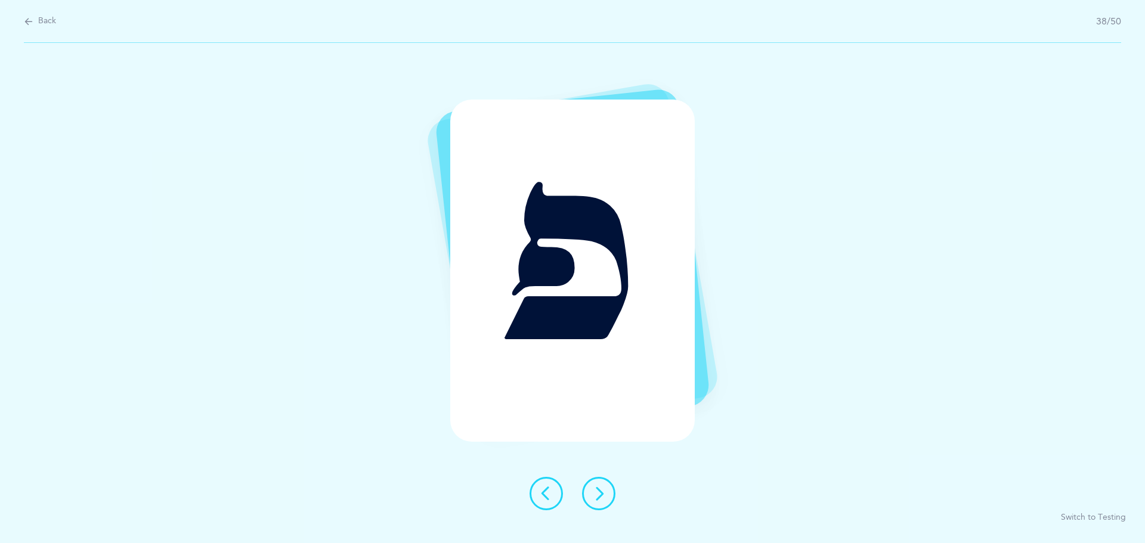
click at [594, 485] on button at bounding box center [598, 493] width 33 height 33
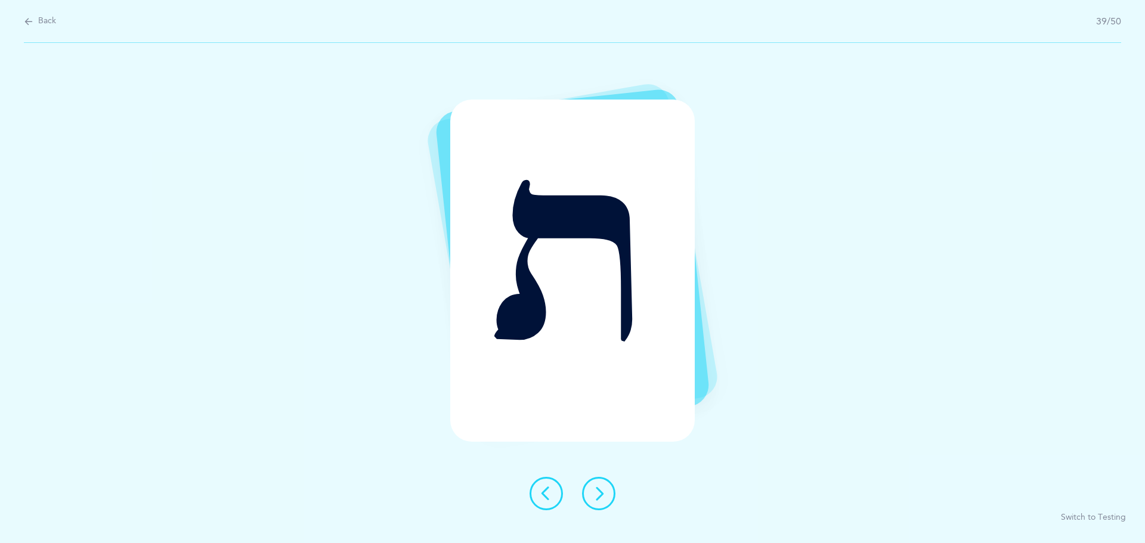
click at [594, 485] on button at bounding box center [598, 493] width 33 height 33
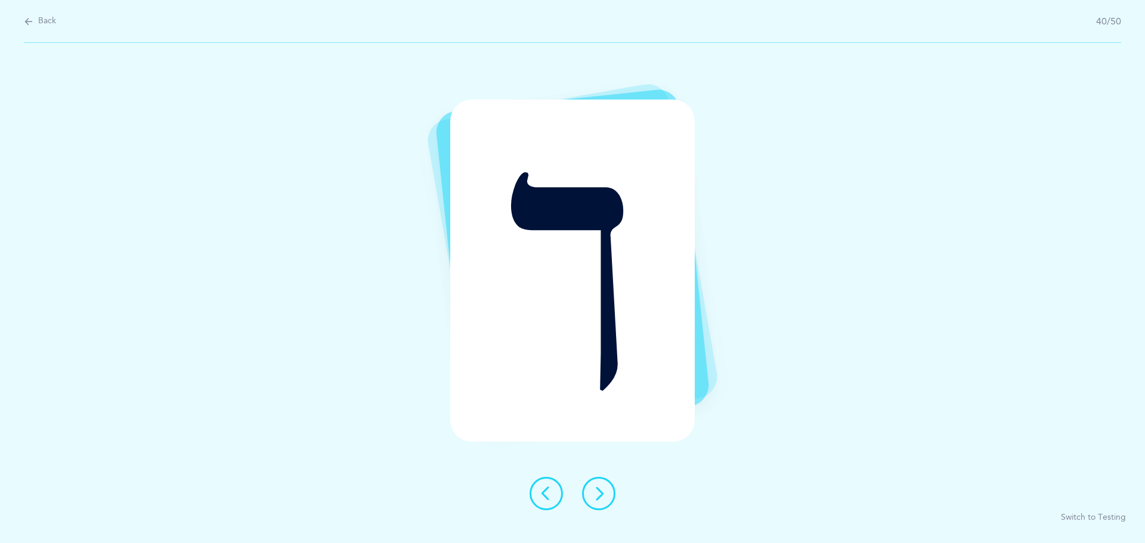
click at [594, 485] on button at bounding box center [598, 493] width 33 height 33
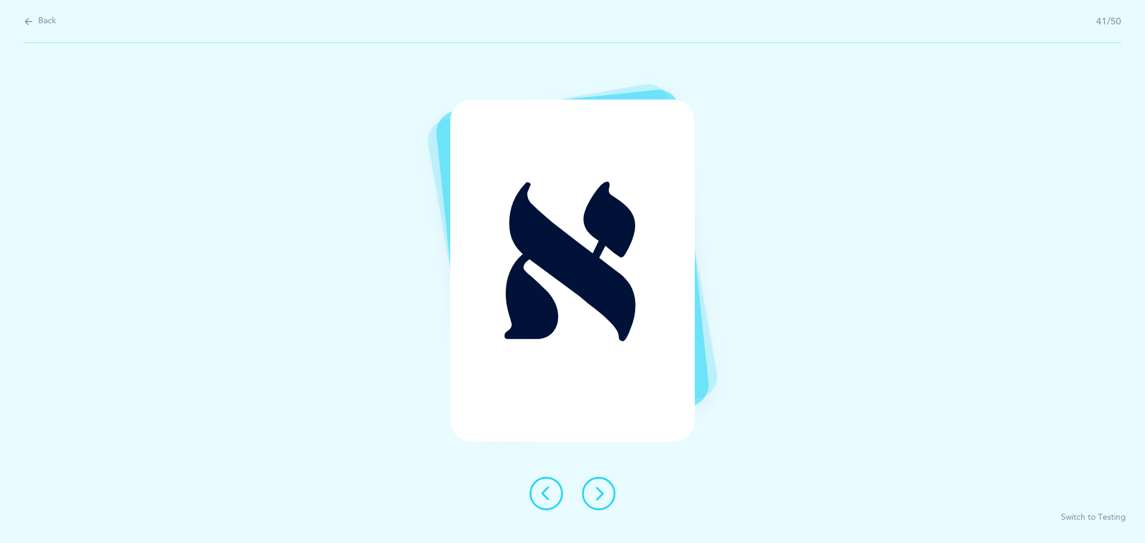
click at [594, 485] on button at bounding box center [598, 493] width 33 height 33
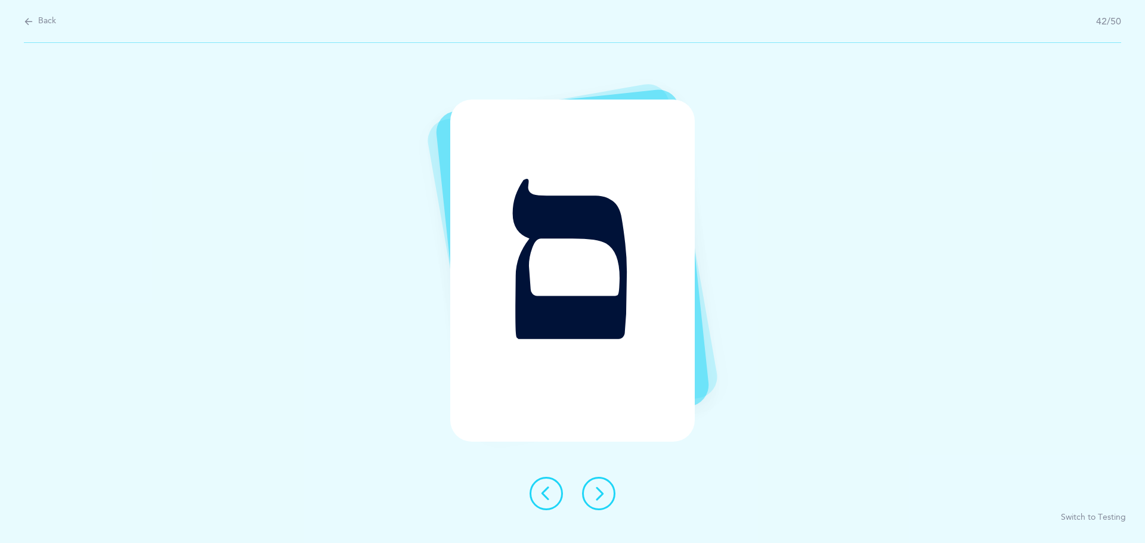
click at [595, 479] on button at bounding box center [598, 493] width 33 height 33
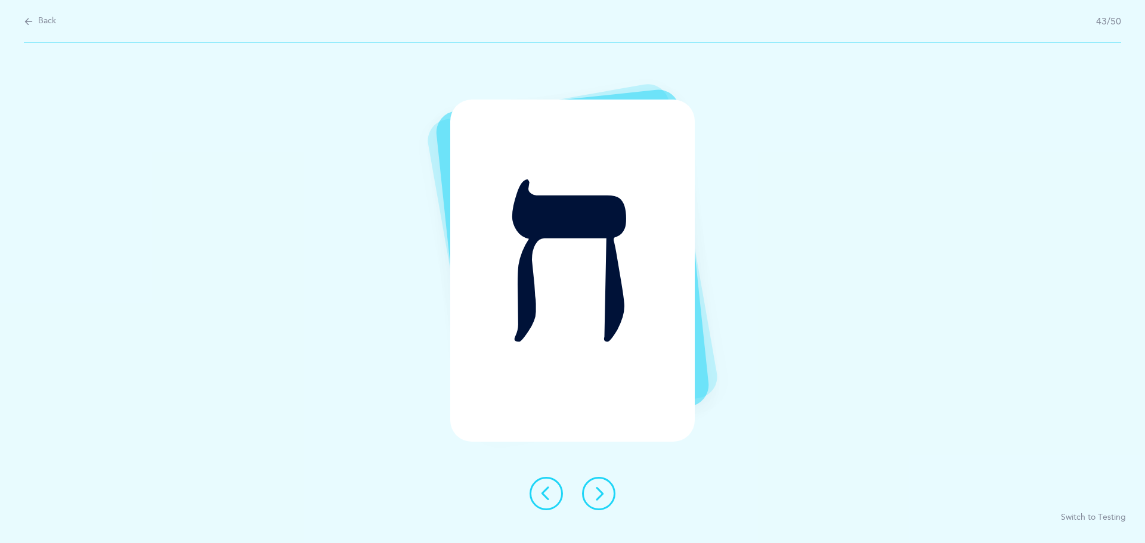
click at [595, 480] on button at bounding box center [598, 493] width 33 height 33
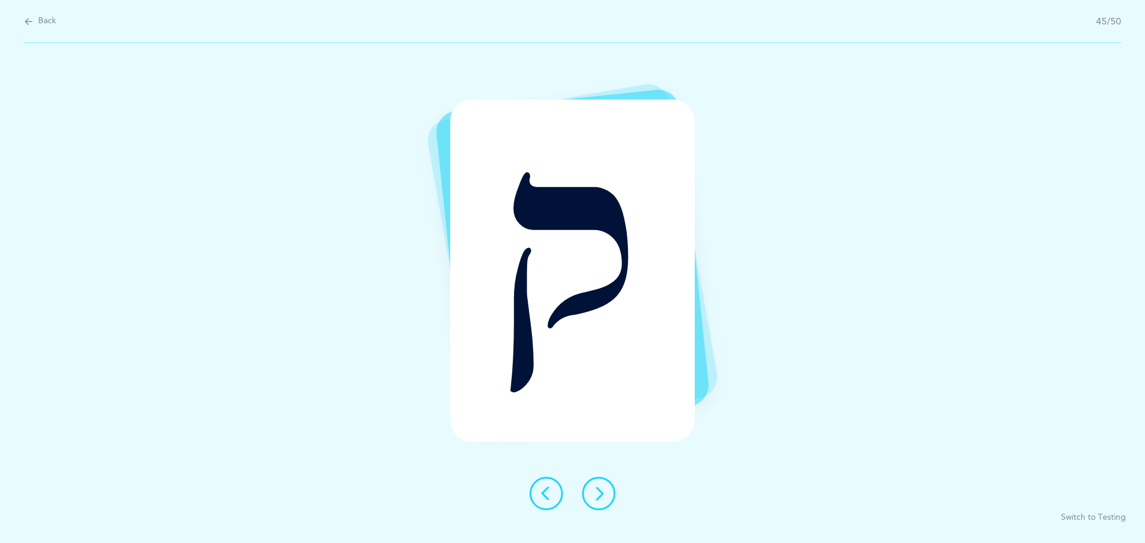
click at [595, 480] on button at bounding box center [598, 493] width 33 height 33
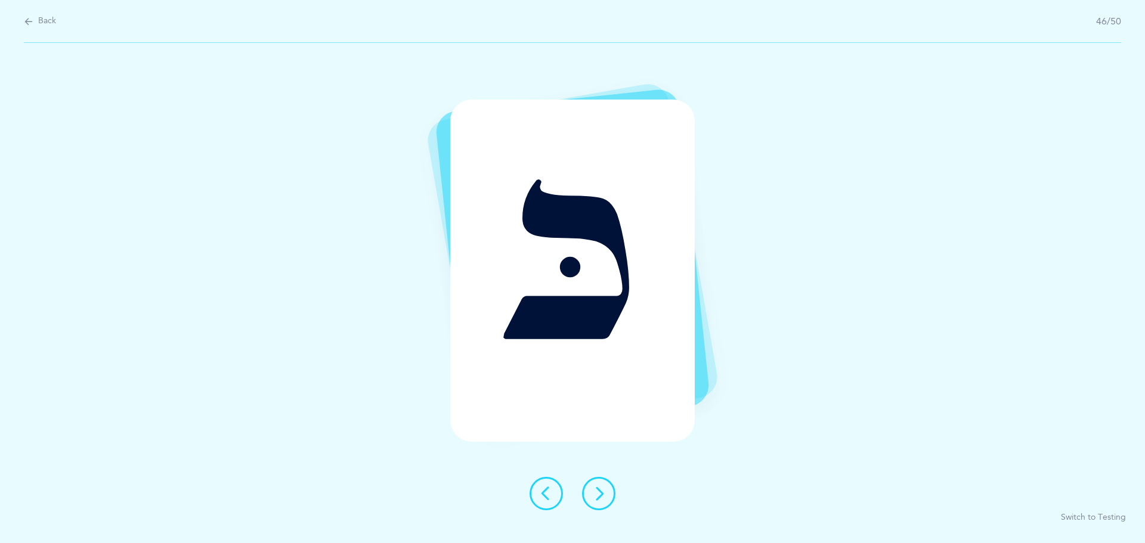
click at [595, 480] on button at bounding box center [598, 493] width 33 height 33
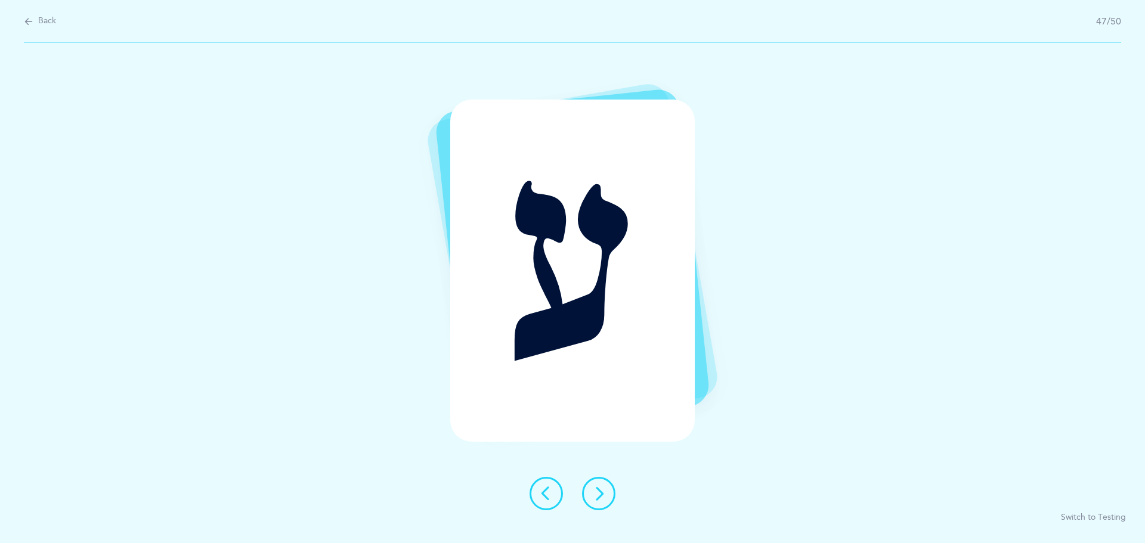
click at [595, 480] on button at bounding box center [598, 493] width 33 height 33
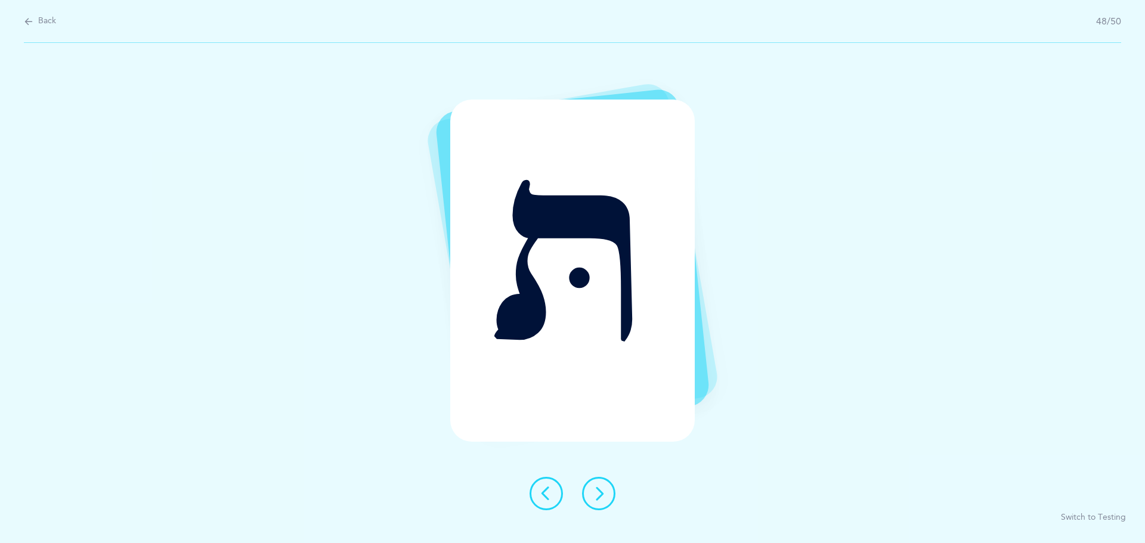
click at [595, 480] on button at bounding box center [598, 493] width 33 height 33
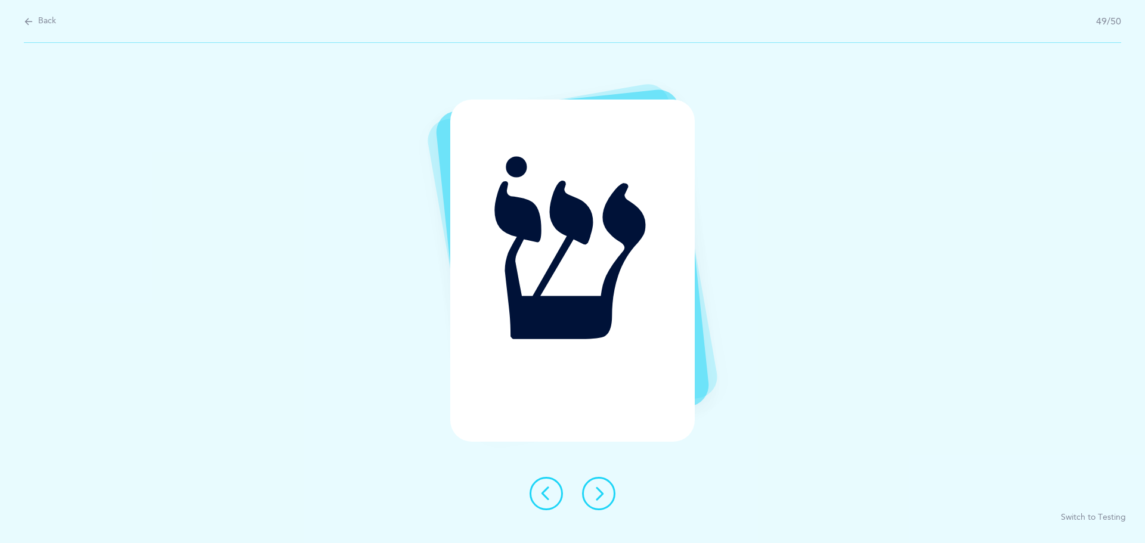
click at [595, 480] on button at bounding box center [598, 493] width 33 height 33
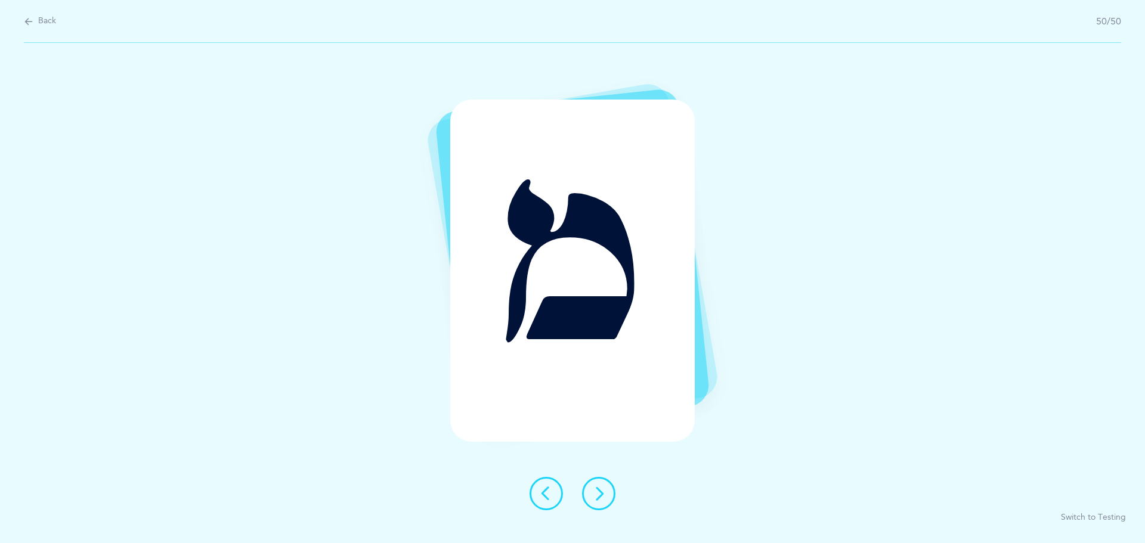
click at [595, 480] on button at bounding box center [598, 493] width 33 height 33
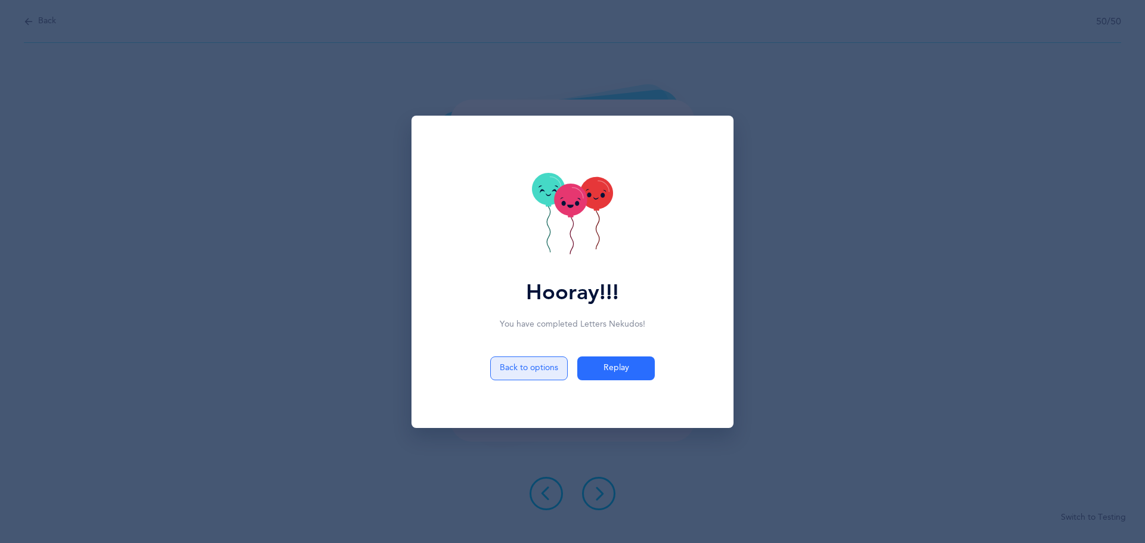
click at [503, 357] on button "Back to options" at bounding box center [529, 369] width 78 height 24
select select "27"
select select "single"
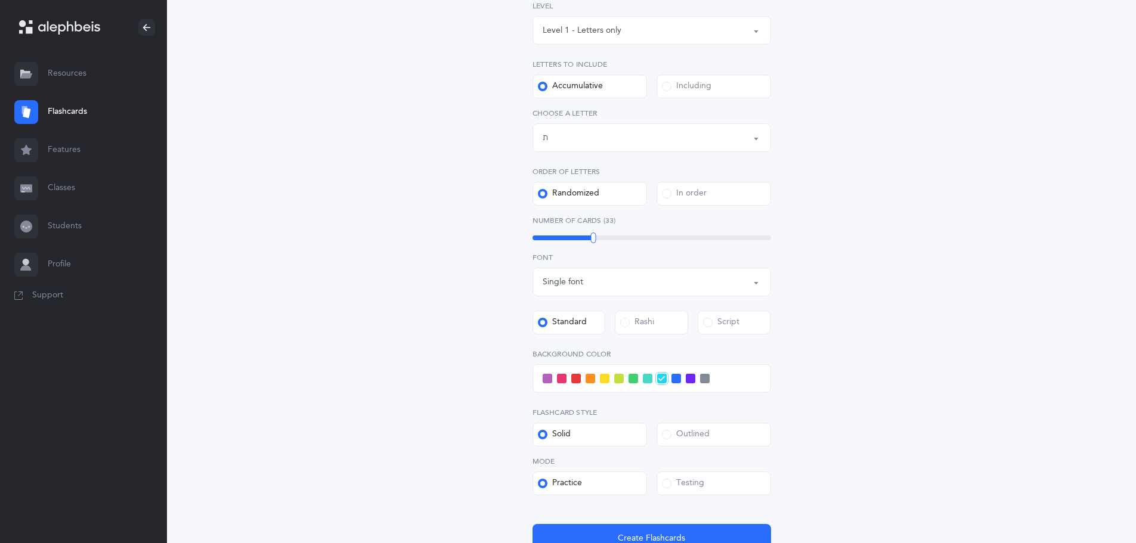
scroll to position [239, 0]
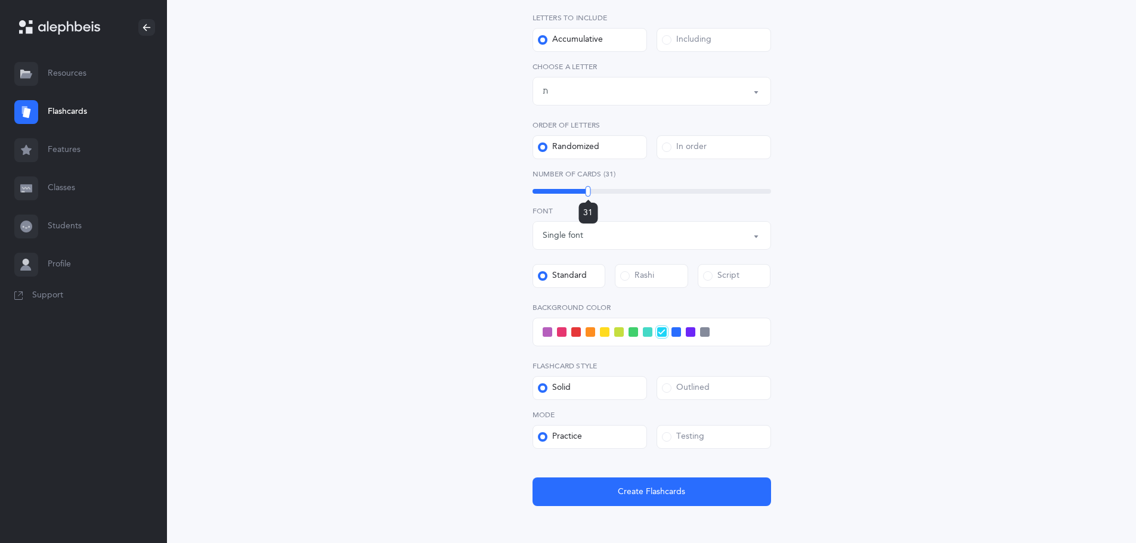
drag, startPoint x: 578, startPoint y: 190, endPoint x: 588, endPoint y: 236, distance: 46.9
click at [588, 236] on div "Level 1 - Letters only Level 2 - Nekudos only Level 3 - Letters and Nekudos Lev…" at bounding box center [652, 230] width 239 height 552
click at [586, 195] on div at bounding box center [587, 191] width 5 height 11
click at [721, 434] on label "Testing" at bounding box center [714, 437] width 114 height 24
click at [0, 0] on input "Testing" at bounding box center [0, 0] width 0 height 0
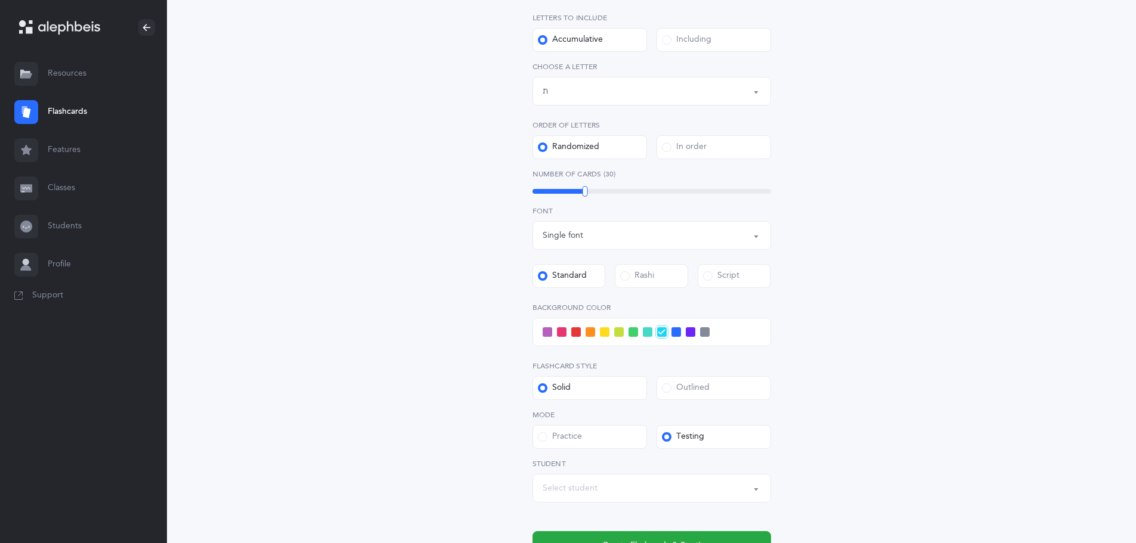
click at [550, 330] on span at bounding box center [548, 332] width 10 height 10
click at [0, 0] on input "checkbox" at bounding box center [0, 0] width 0 height 0
click at [634, 534] on button "Create Flashcards & Start!" at bounding box center [652, 545] width 239 height 29
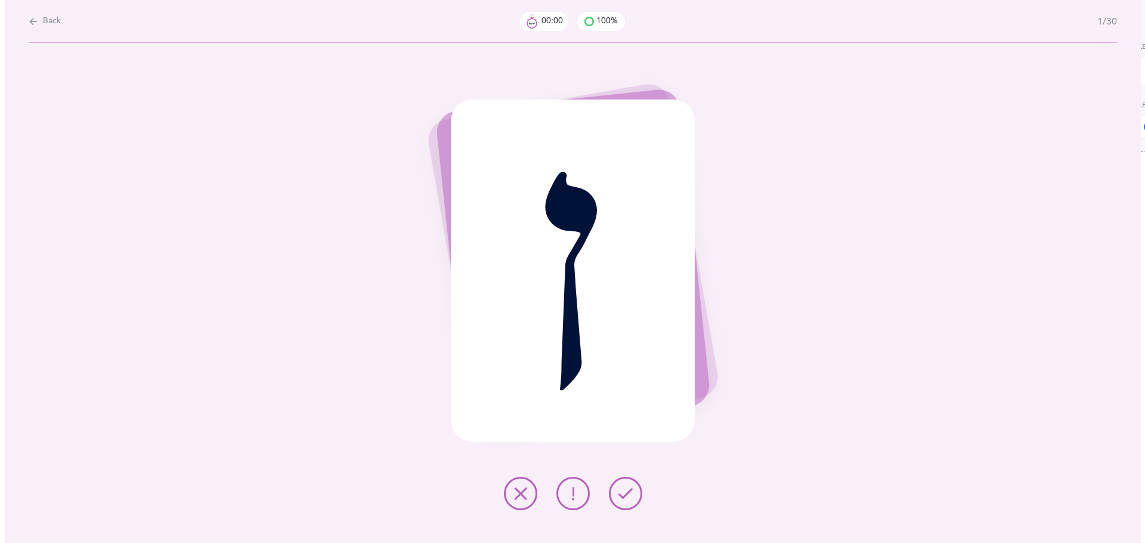
scroll to position [0, 0]
click at [637, 492] on button at bounding box center [624, 493] width 33 height 33
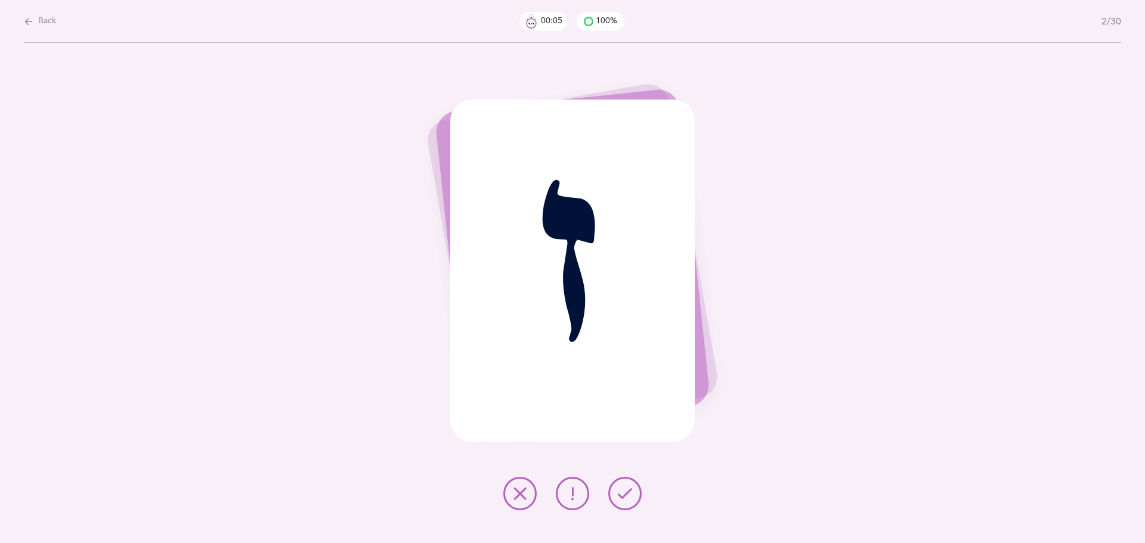
click at [637, 492] on button at bounding box center [624, 493] width 33 height 33
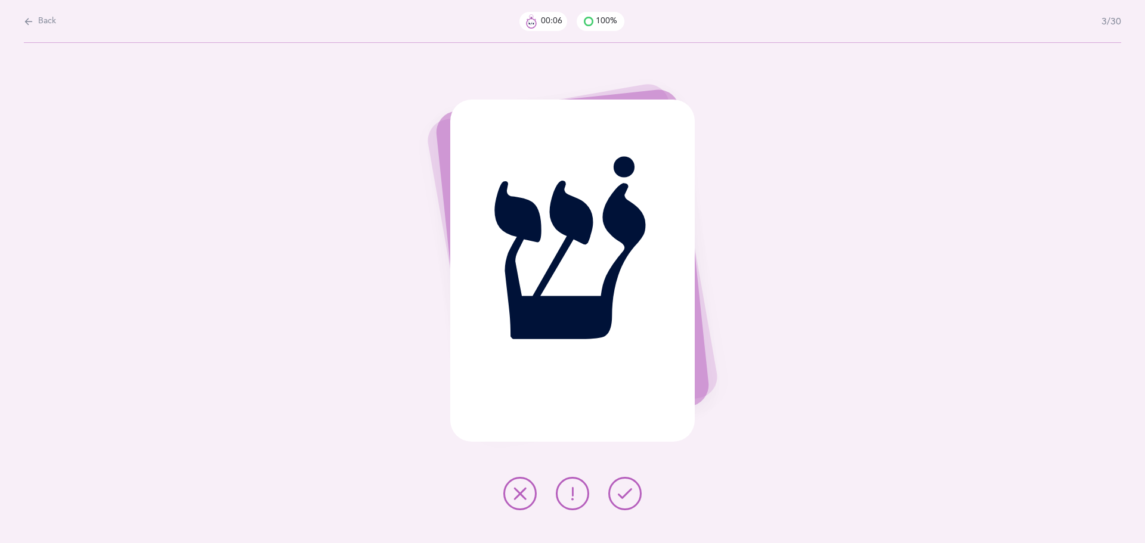
click at [637, 492] on button at bounding box center [624, 493] width 33 height 33
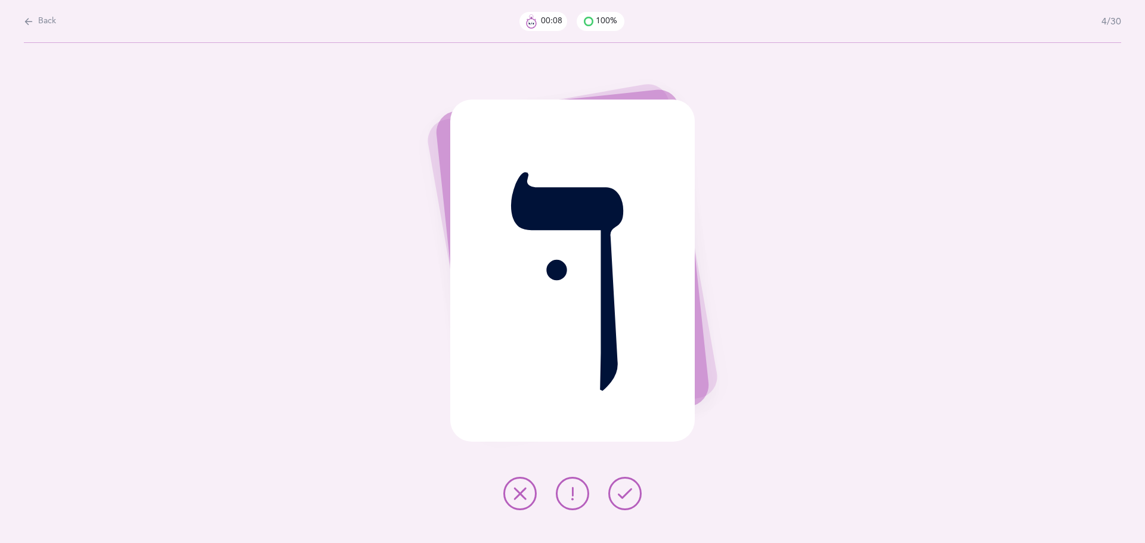
click at [637, 492] on button at bounding box center [624, 493] width 33 height 33
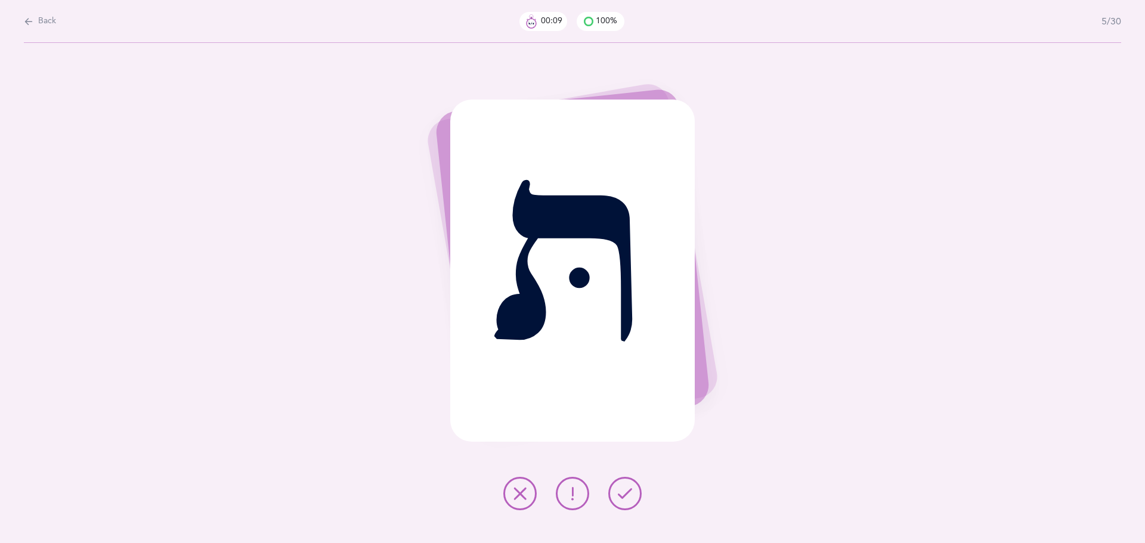
click at [637, 492] on button at bounding box center [624, 493] width 33 height 33
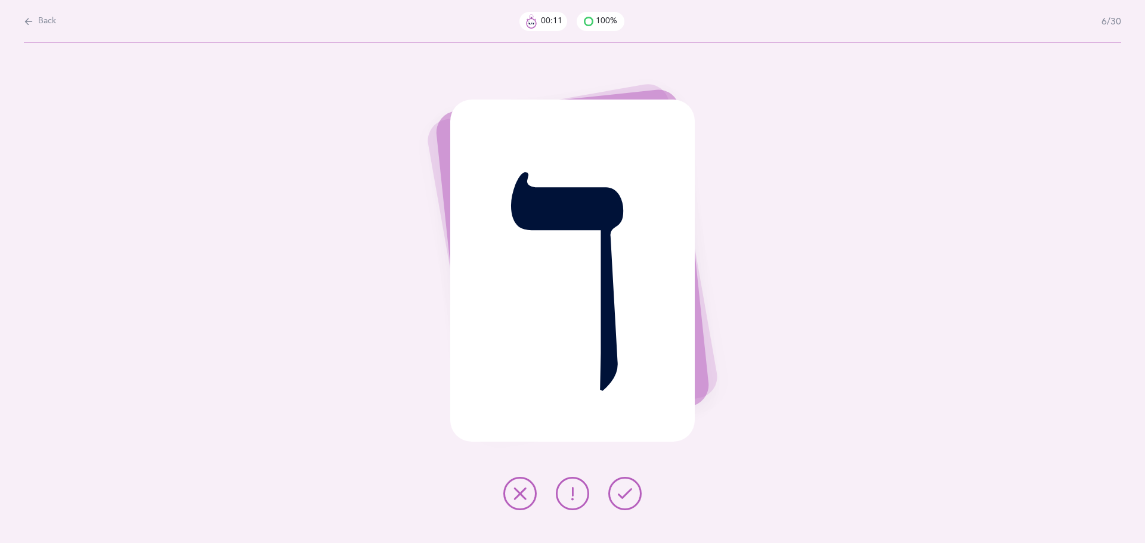
click at [637, 492] on button at bounding box center [624, 493] width 33 height 33
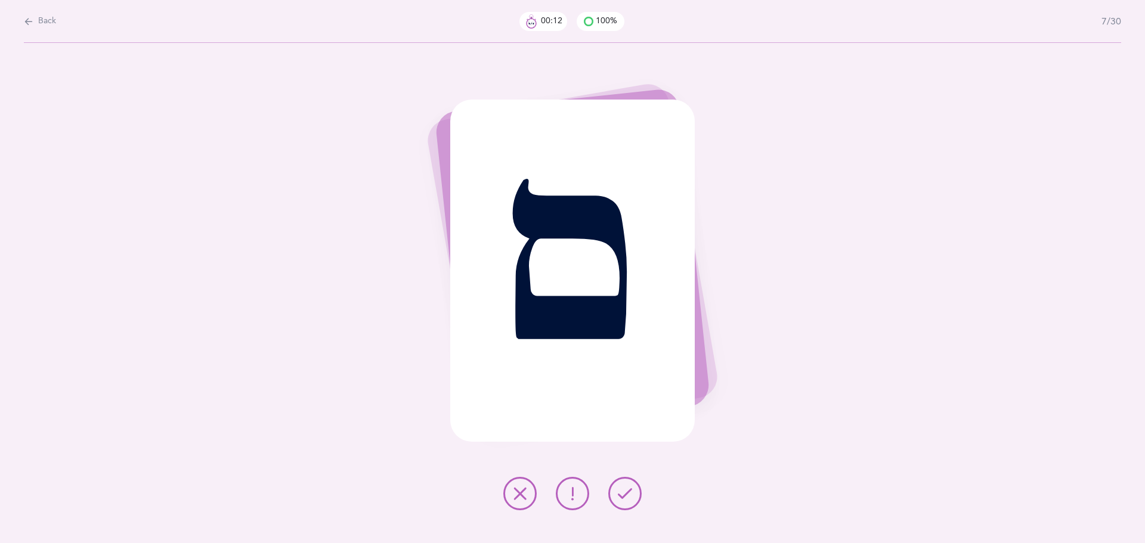
click at [637, 492] on button at bounding box center [624, 493] width 33 height 33
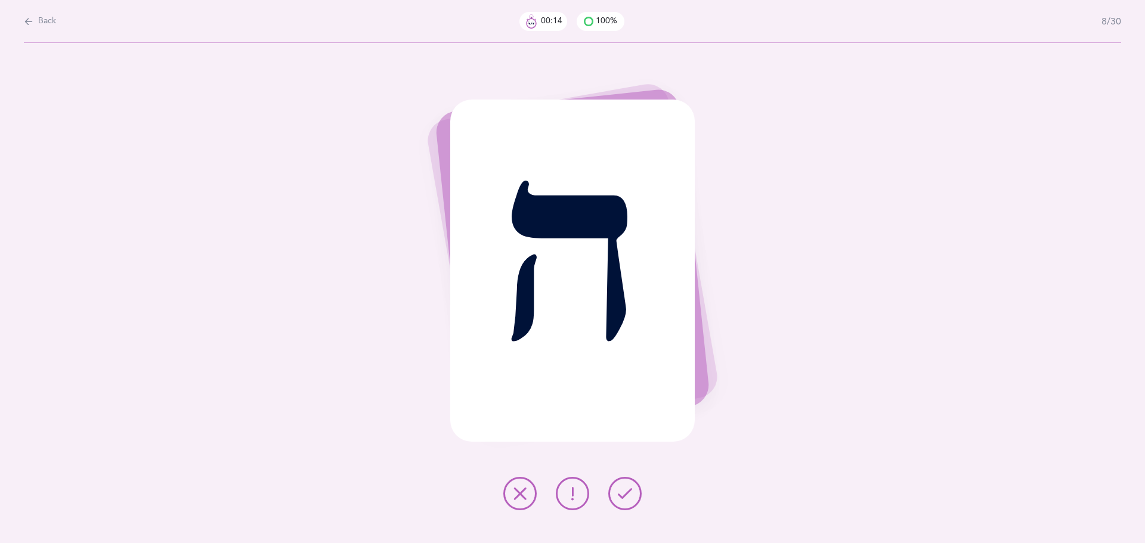
click at [637, 492] on button at bounding box center [624, 493] width 33 height 33
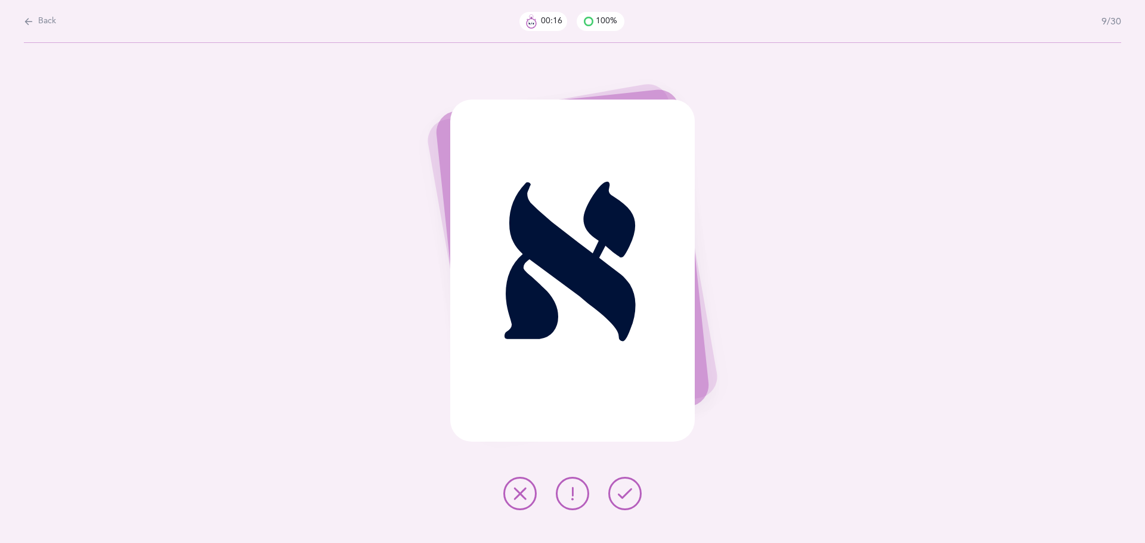
click at [526, 489] on icon at bounding box center [520, 494] width 14 height 14
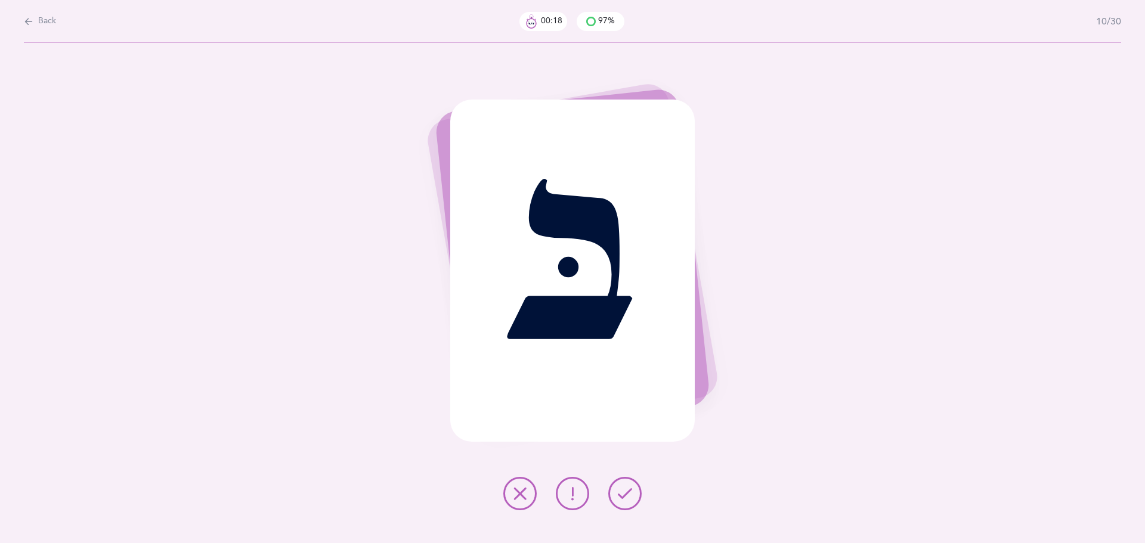
click at [622, 499] on icon at bounding box center [625, 494] width 14 height 14
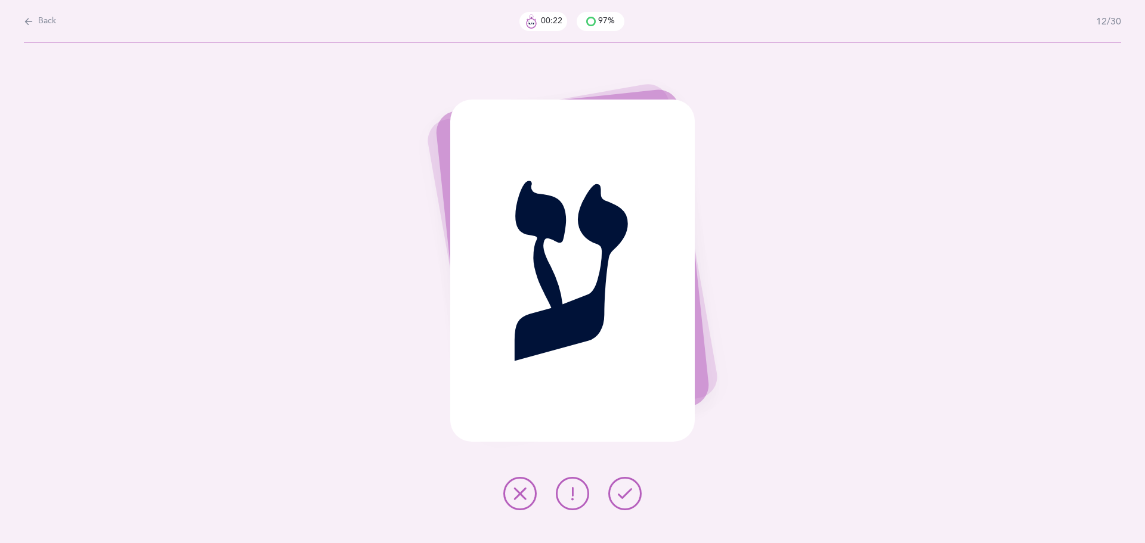
click at [510, 493] on button at bounding box center [519, 493] width 33 height 33
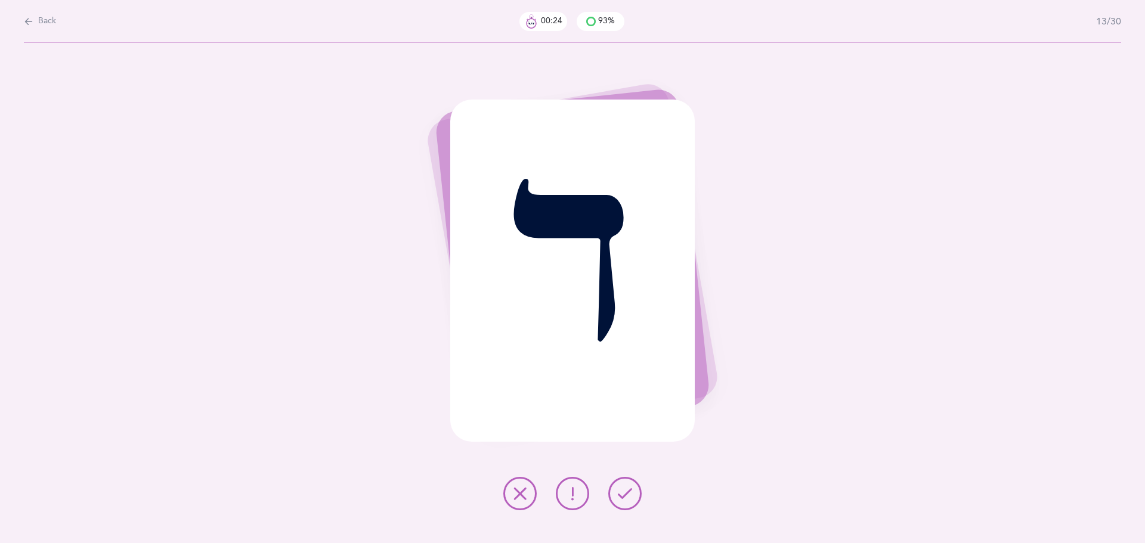
click at [624, 491] on icon at bounding box center [625, 494] width 14 height 14
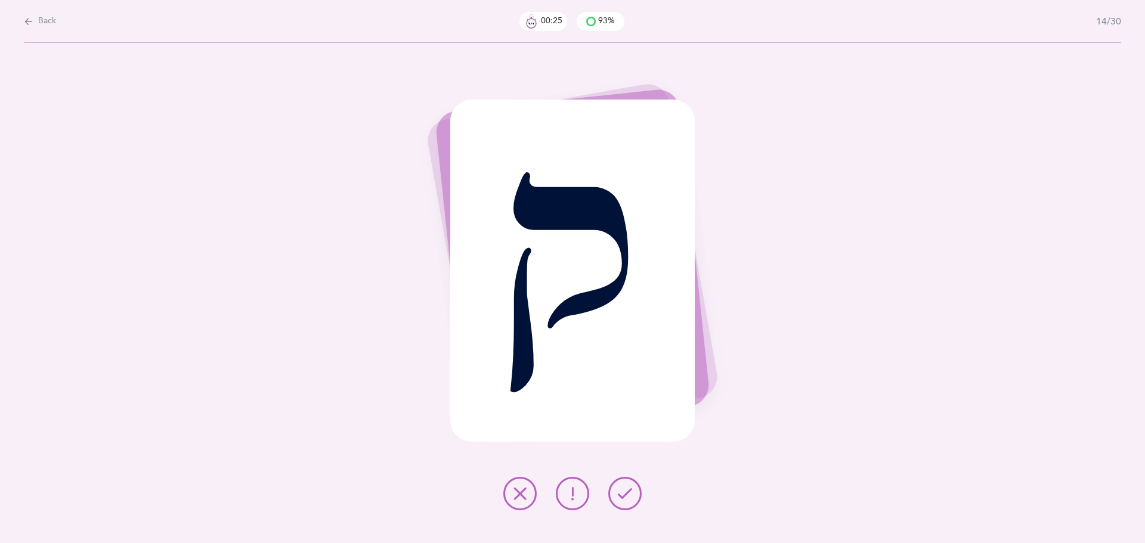
click at [624, 491] on icon at bounding box center [625, 494] width 14 height 14
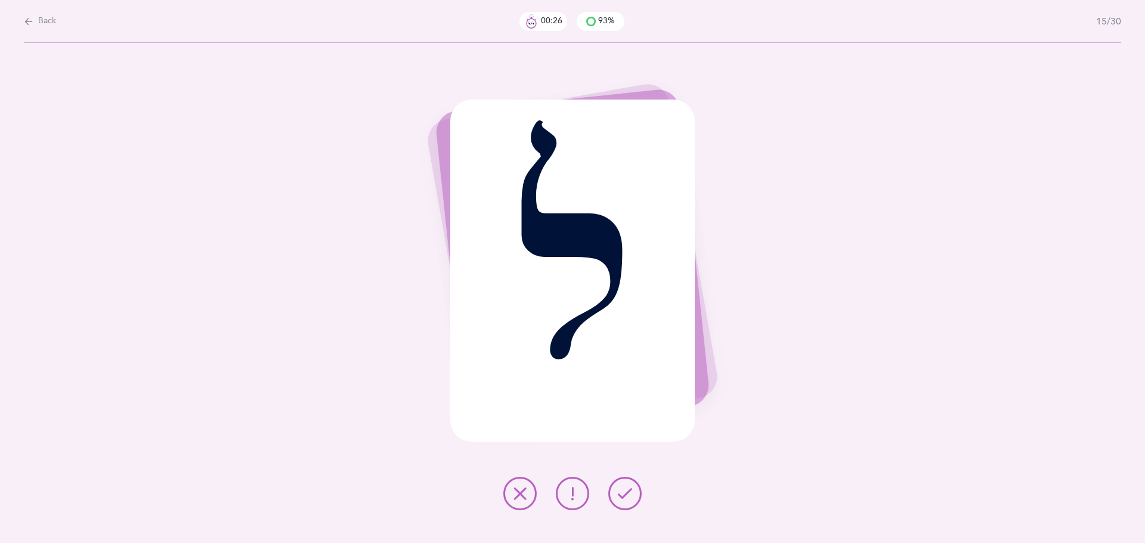
click at [624, 491] on icon at bounding box center [625, 494] width 14 height 14
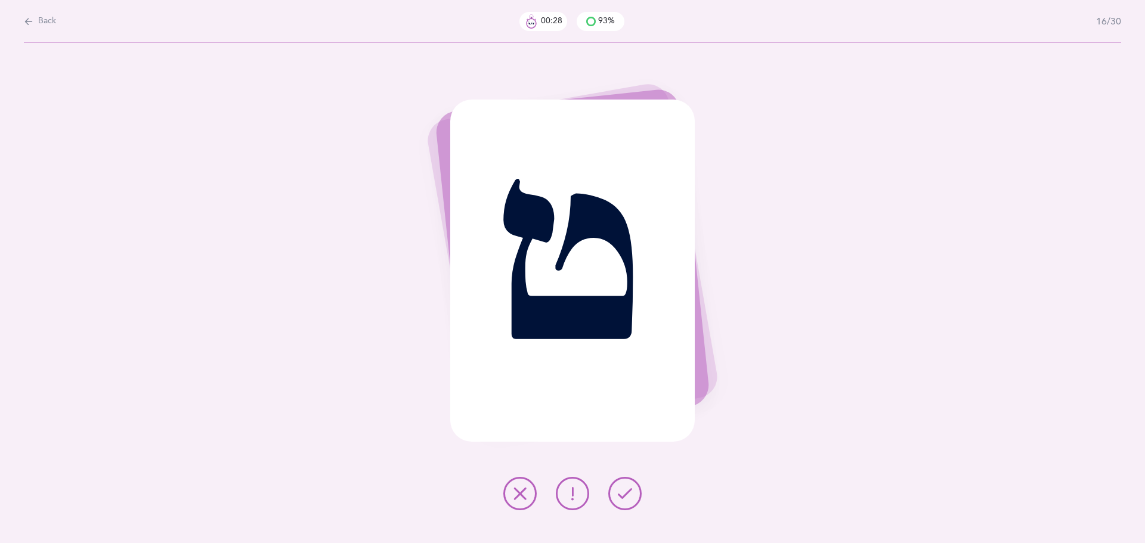
click at [624, 491] on icon at bounding box center [625, 494] width 14 height 14
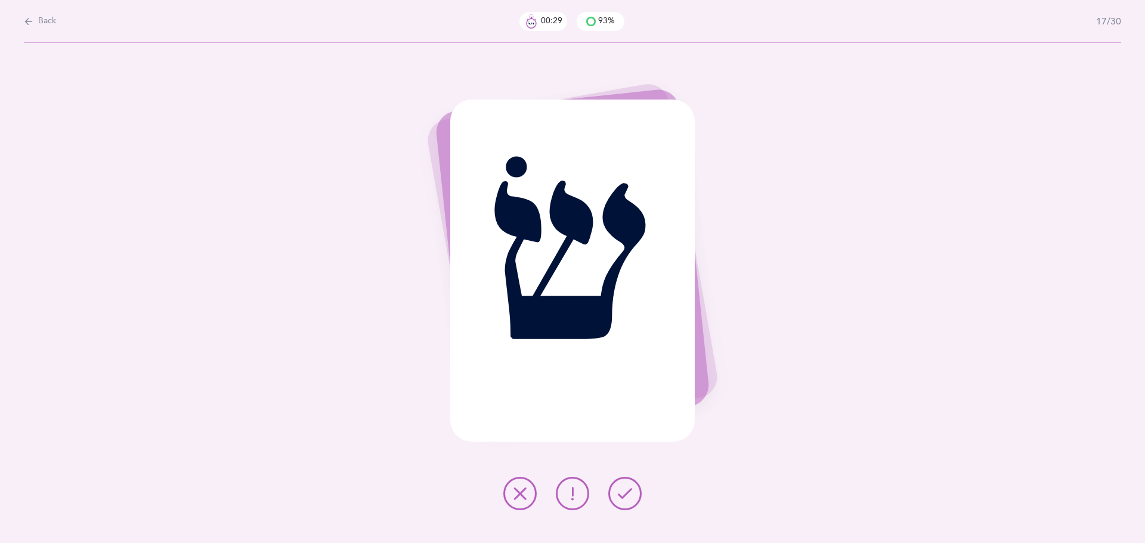
click at [624, 491] on icon at bounding box center [625, 494] width 14 height 14
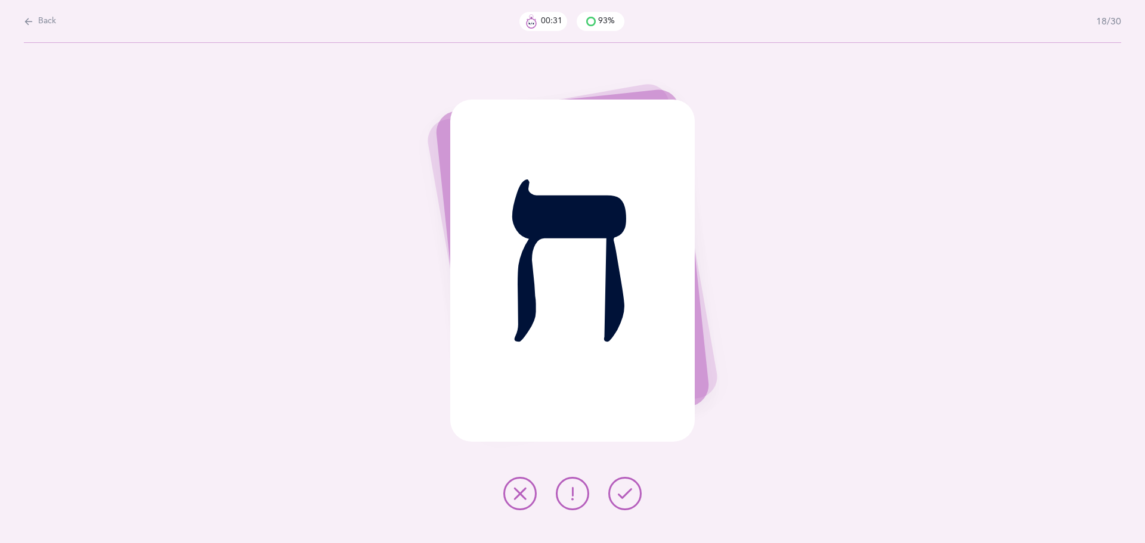
click at [624, 491] on icon at bounding box center [625, 494] width 14 height 14
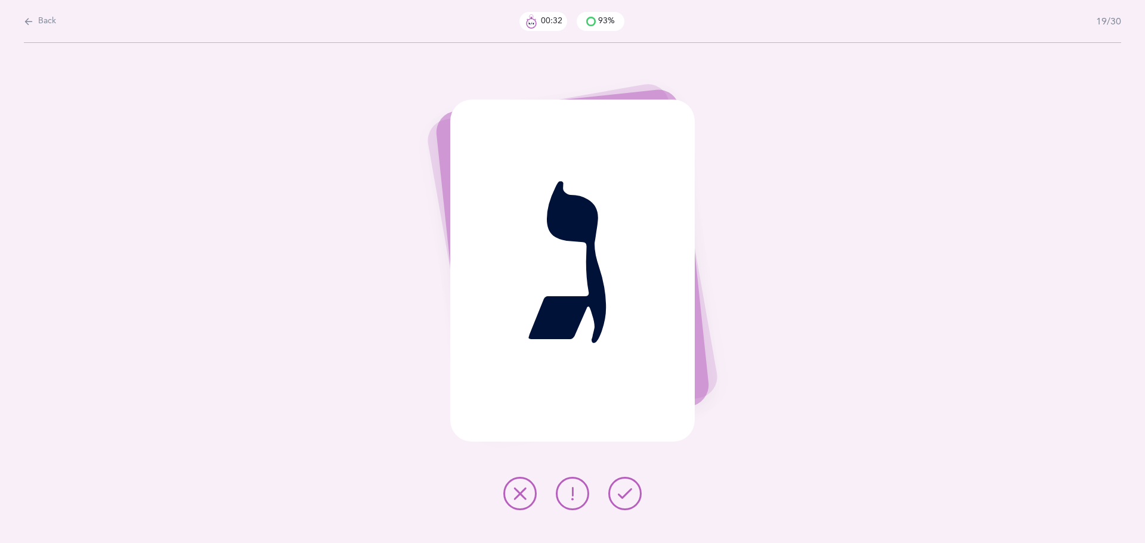
click at [624, 491] on icon at bounding box center [625, 494] width 14 height 14
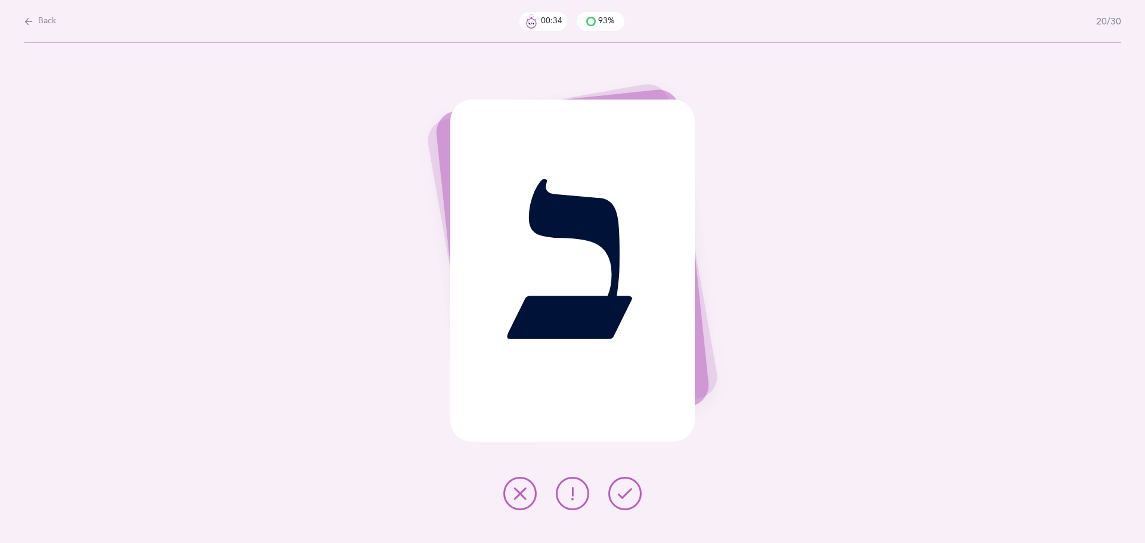
click at [624, 491] on icon at bounding box center [625, 494] width 14 height 14
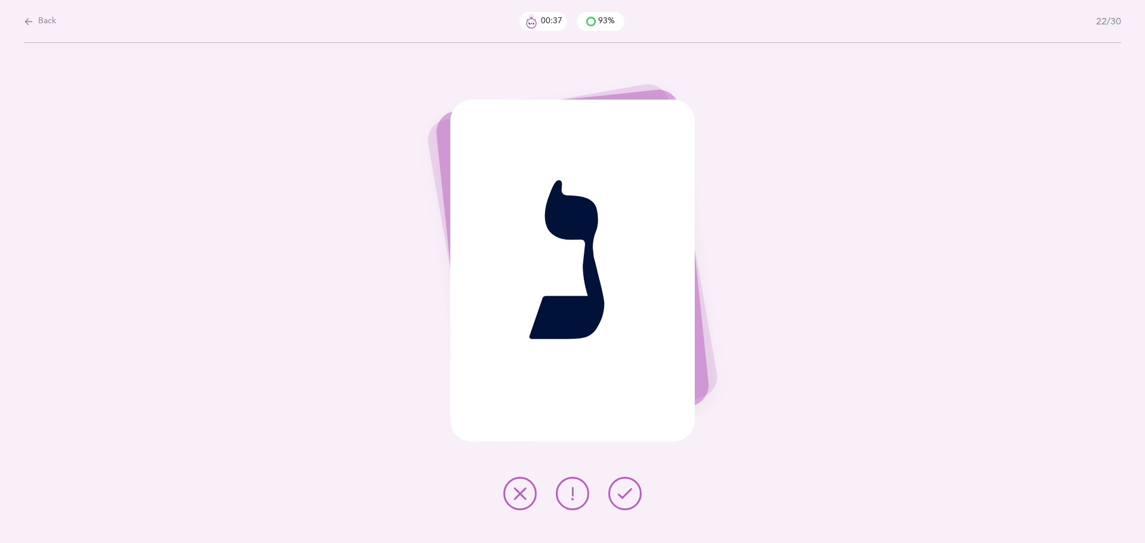
click at [624, 491] on icon at bounding box center [625, 494] width 14 height 14
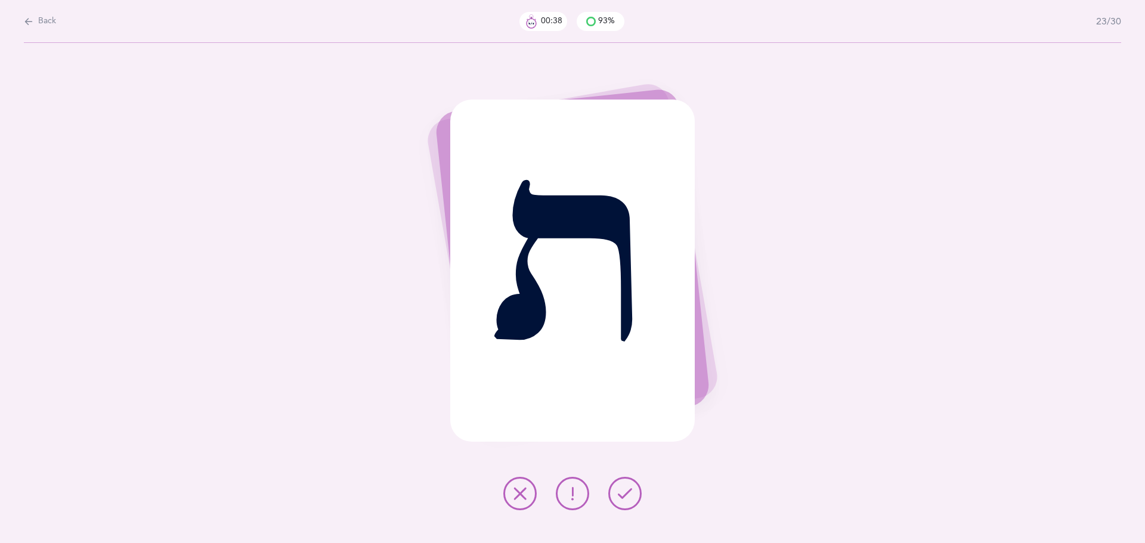
click at [624, 491] on icon at bounding box center [625, 494] width 14 height 14
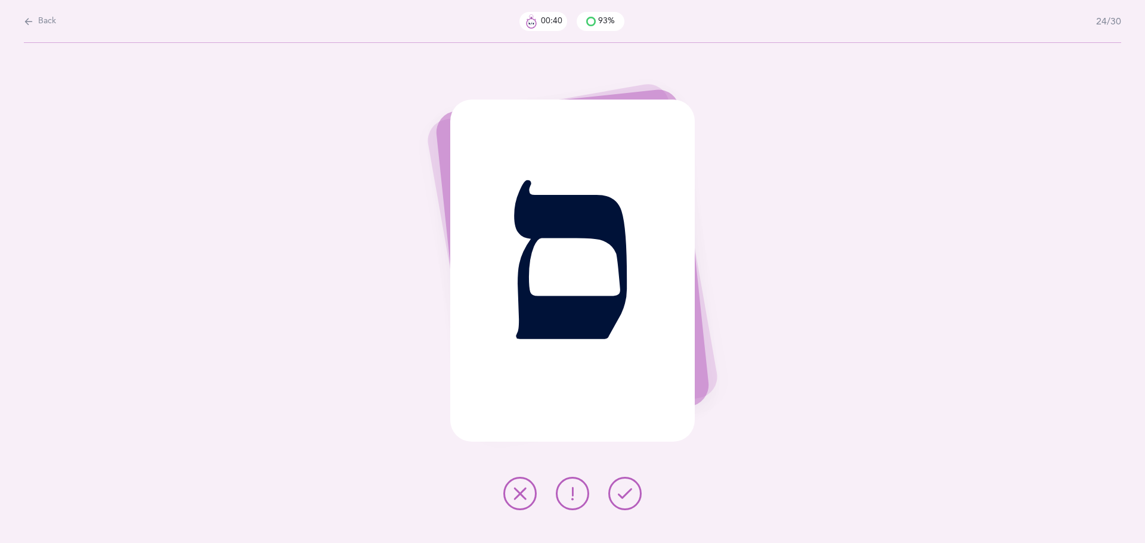
click at [624, 491] on icon at bounding box center [625, 494] width 14 height 14
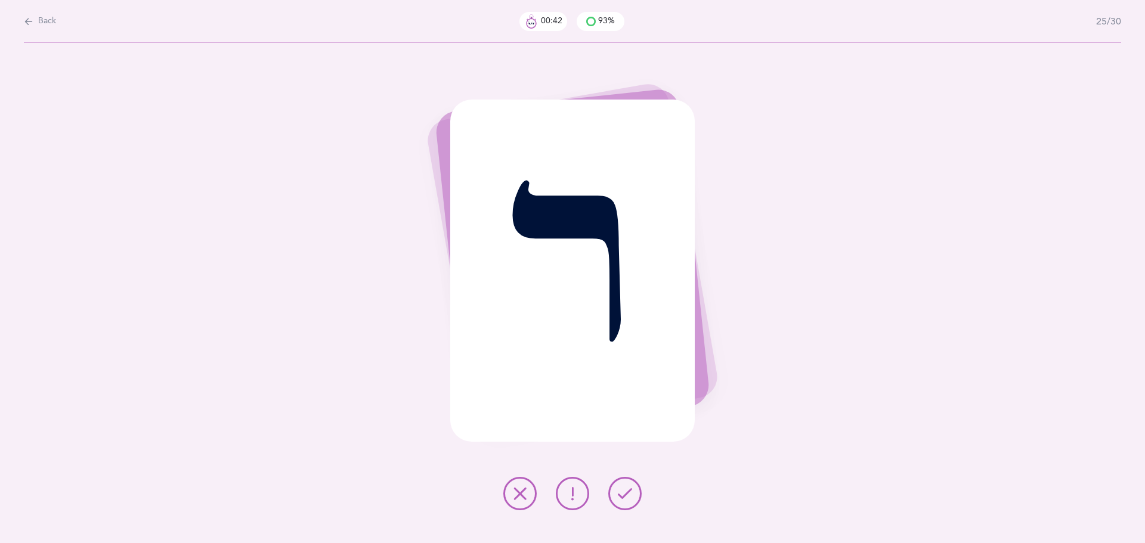
click at [624, 491] on icon at bounding box center [625, 494] width 14 height 14
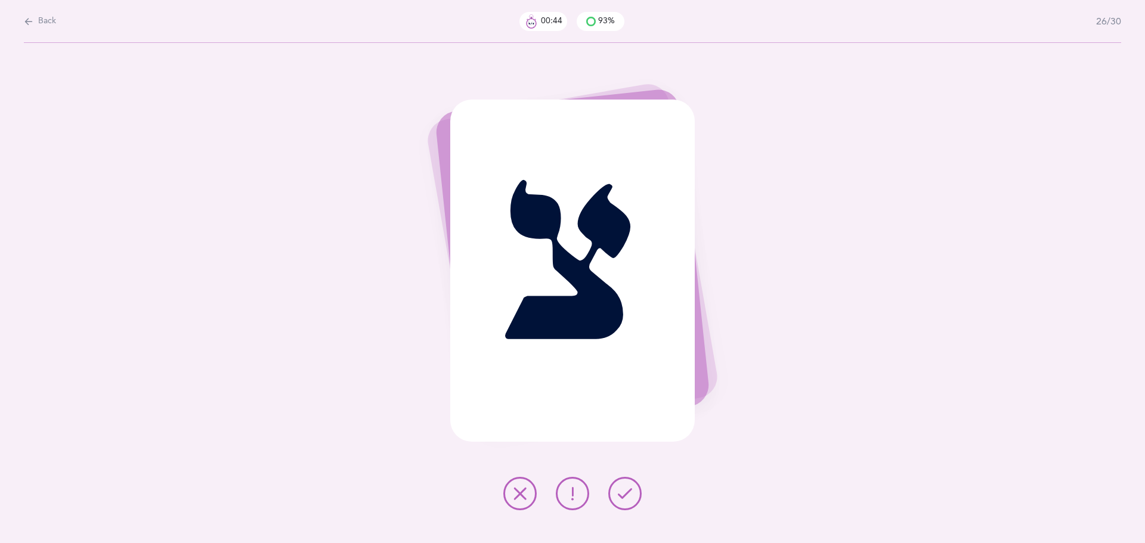
click at [624, 491] on icon at bounding box center [625, 494] width 14 height 14
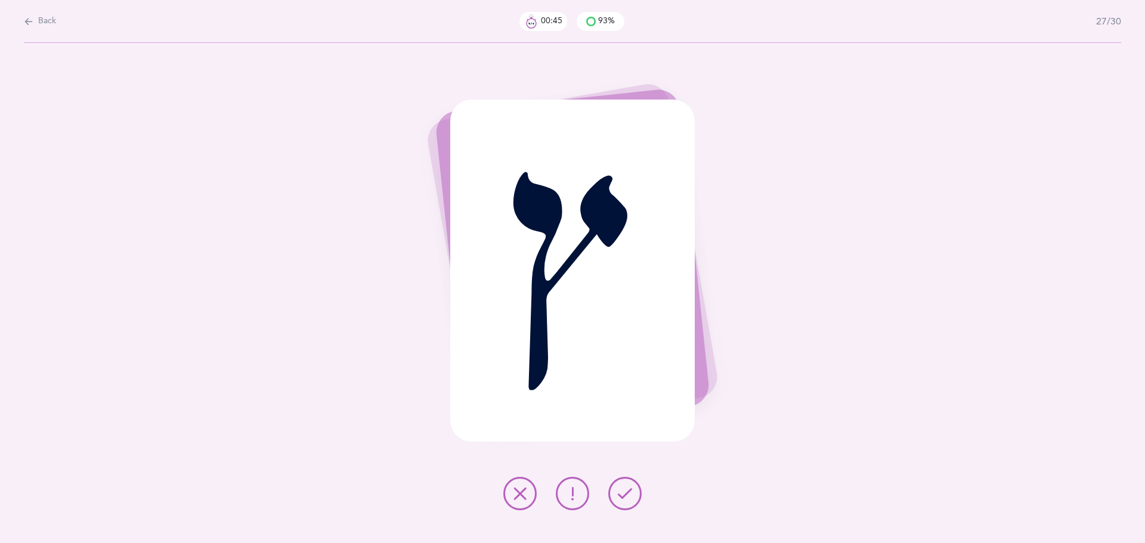
click at [624, 491] on icon at bounding box center [625, 494] width 14 height 14
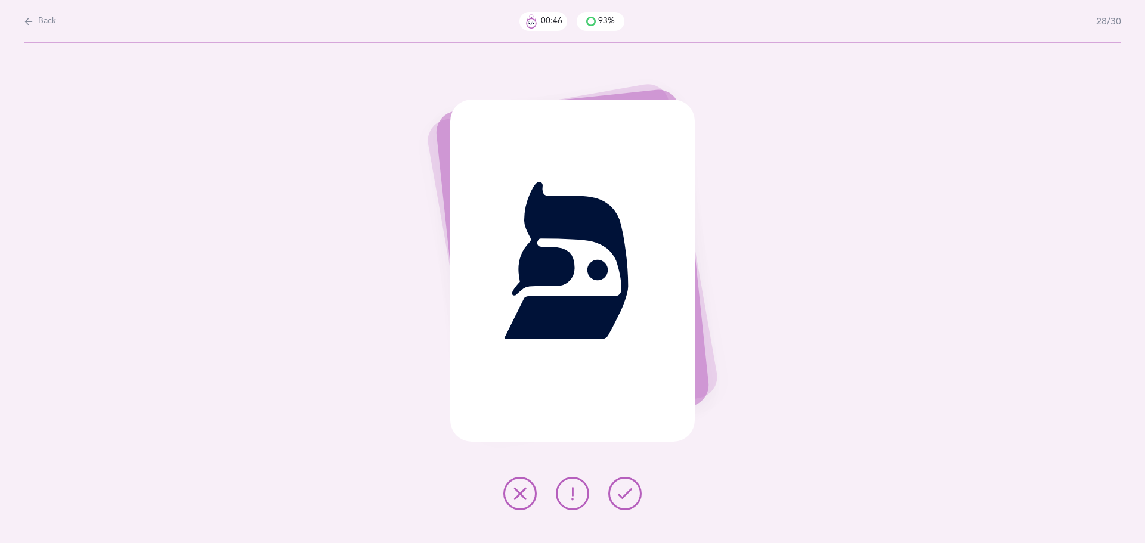
click at [624, 491] on icon at bounding box center [625, 494] width 14 height 14
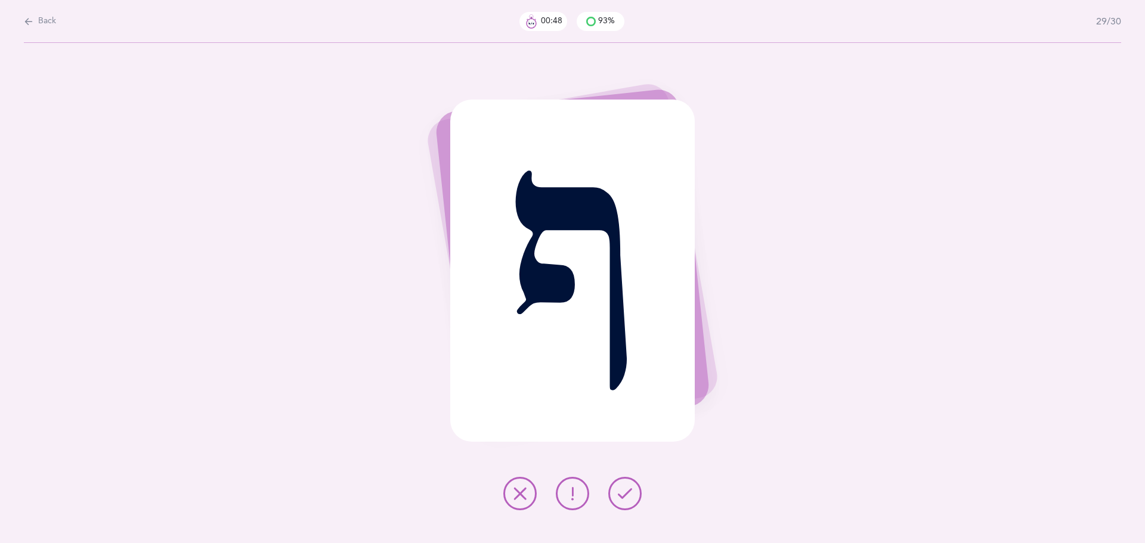
click at [624, 491] on icon at bounding box center [625, 494] width 14 height 14
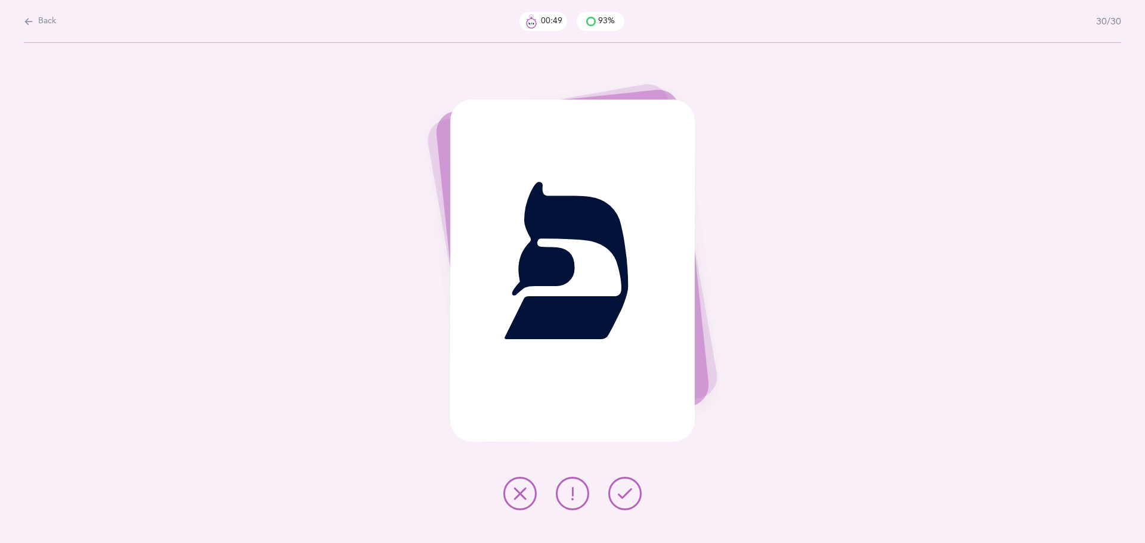
click at [624, 491] on icon at bounding box center [625, 494] width 14 height 14
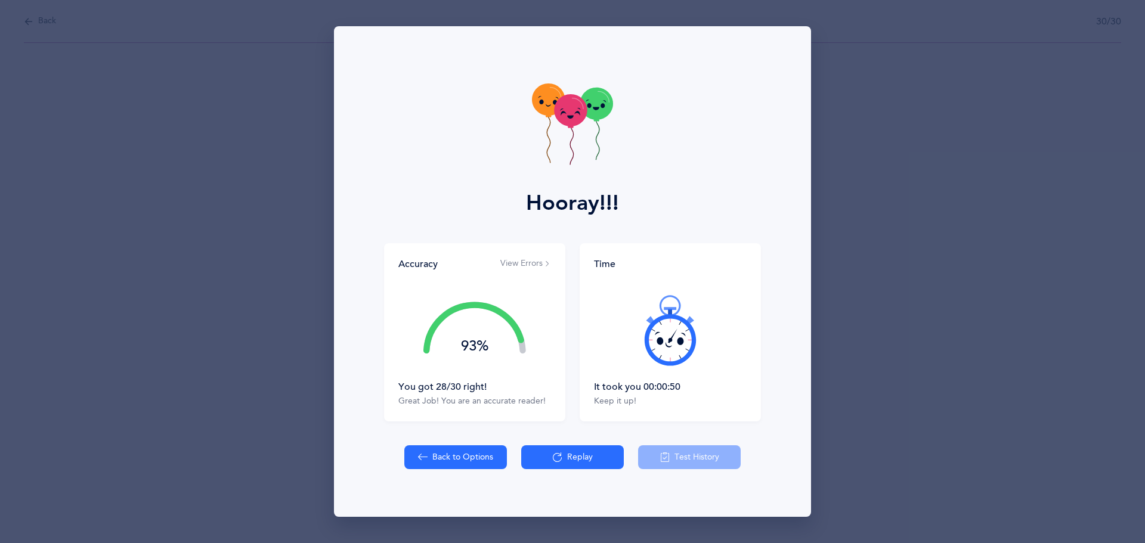
drag, startPoint x: 716, startPoint y: 394, endPoint x: 607, endPoint y: 392, distance: 109.2
click at [607, 392] on div "It took you 00:00:50 Keep it up!" at bounding box center [670, 393] width 153 height 27
click at [607, 392] on div "It took you 00:00:50" at bounding box center [670, 386] width 153 height 13
drag, startPoint x: 705, startPoint y: 385, endPoint x: 611, endPoint y: 390, distance: 94.4
click at [611, 390] on div "It took you 00:00:50" at bounding box center [670, 386] width 153 height 13
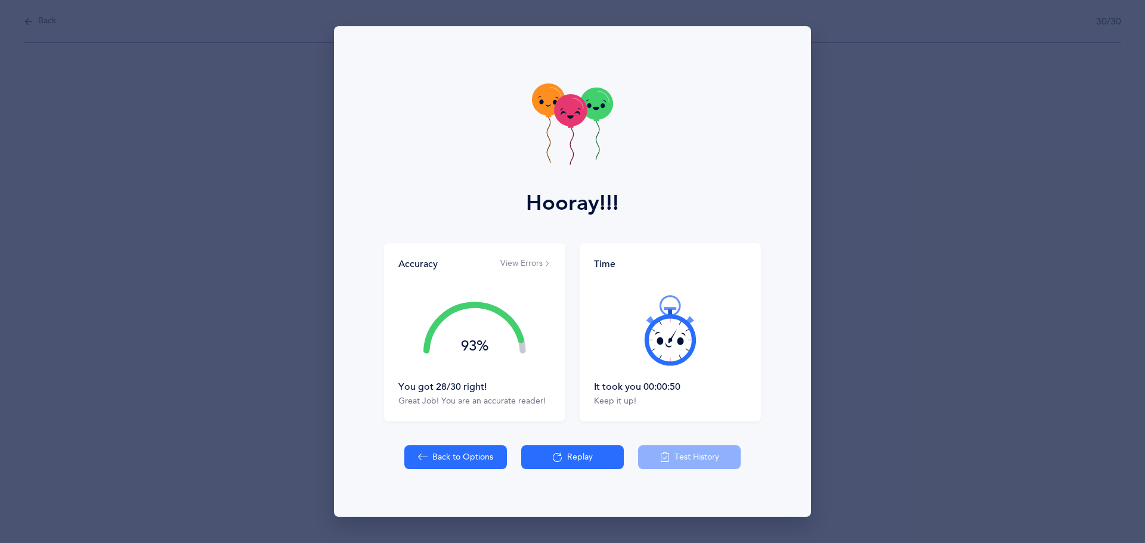
click at [611, 390] on div "It took you 00:00:50" at bounding box center [670, 386] width 153 height 13
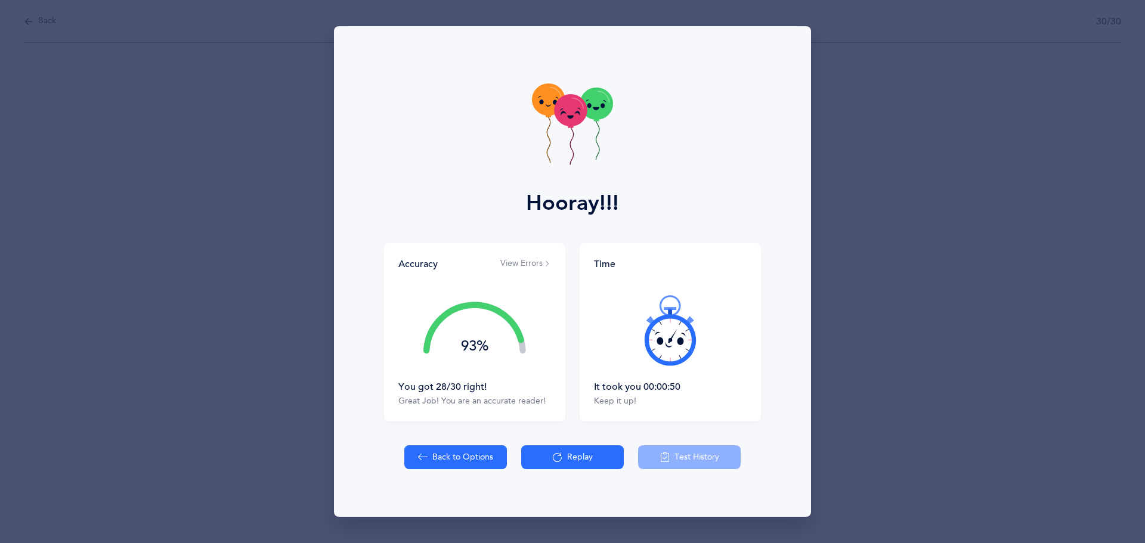
click at [567, 448] on button "Replay" at bounding box center [572, 457] width 103 height 24
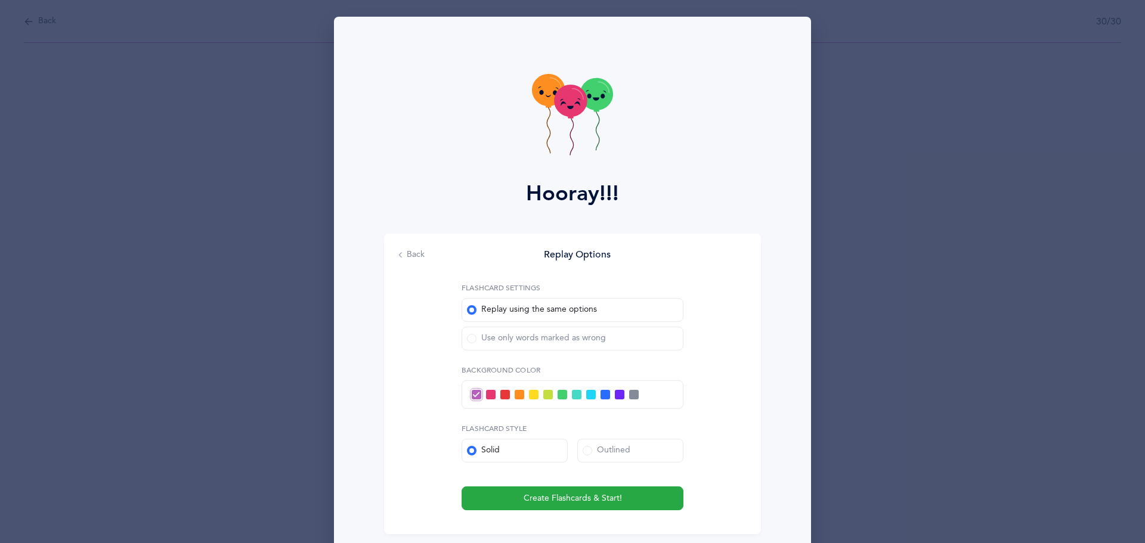
click at [533, 394] on span at bounding box center [534, 395] width 10 height 10
click at [0, 0] on input "checkbox" at bounding box center [0, 0] width 0 height 0
click at [554, 499] on span "Create Flashcards & Start!" at bounding box center [573, 499] width 98 height 13
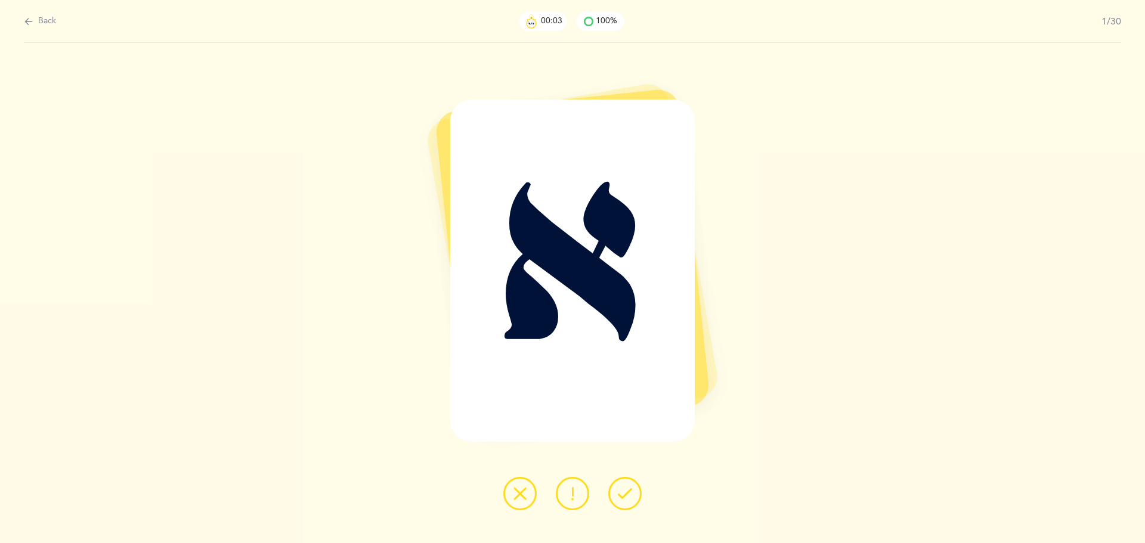
click at [524, 497] on icon at bounding box center [520, 494] width 14 height 14
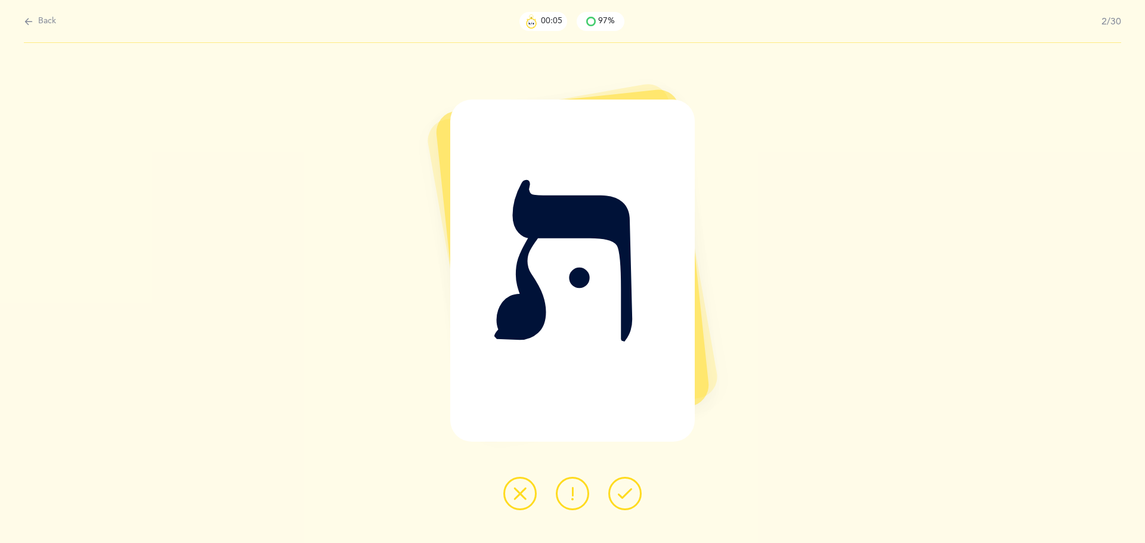
click at [623, 486] on button at bounding box center [624, 493] width 33 height 33
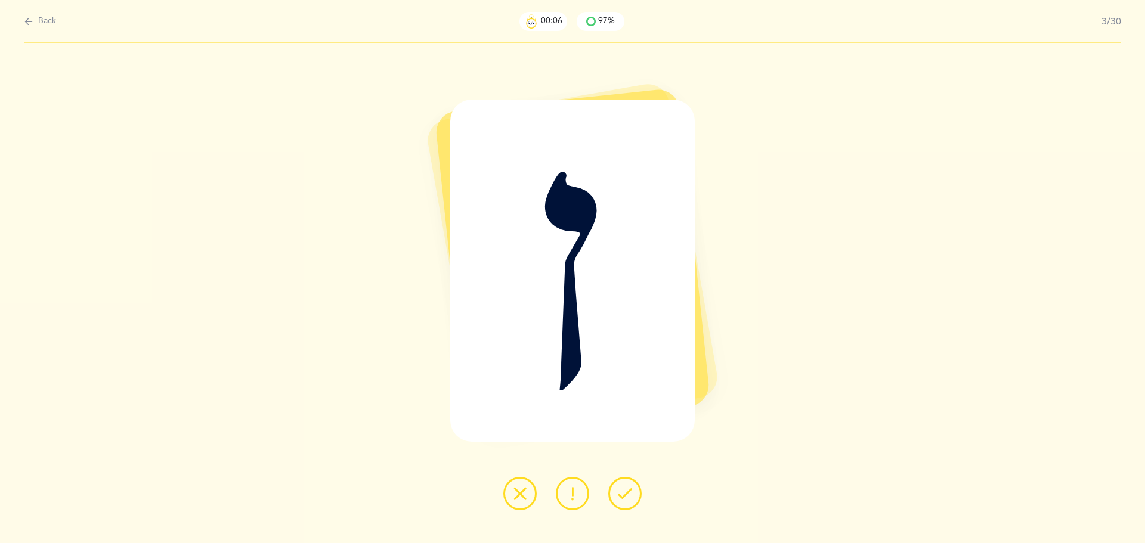
click at [623, 486] on button at bounding box center [624, 493] width 33 height 33
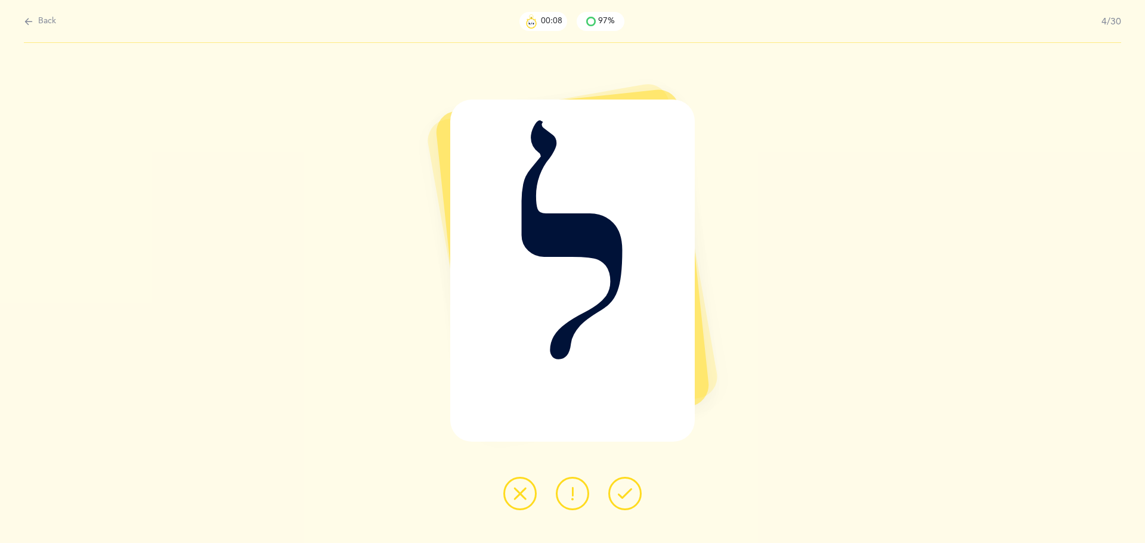
click at [623, 486] on button at bounding box center [624, 493] width 33 height 33
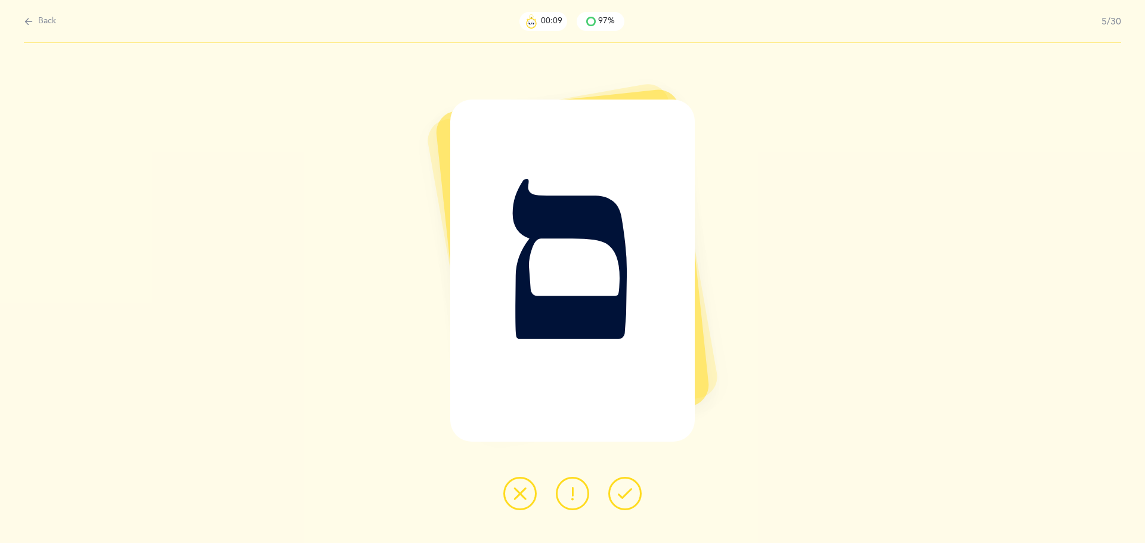
click at [623, 486] on button at bounding box center [624, 493] width 33 height 33
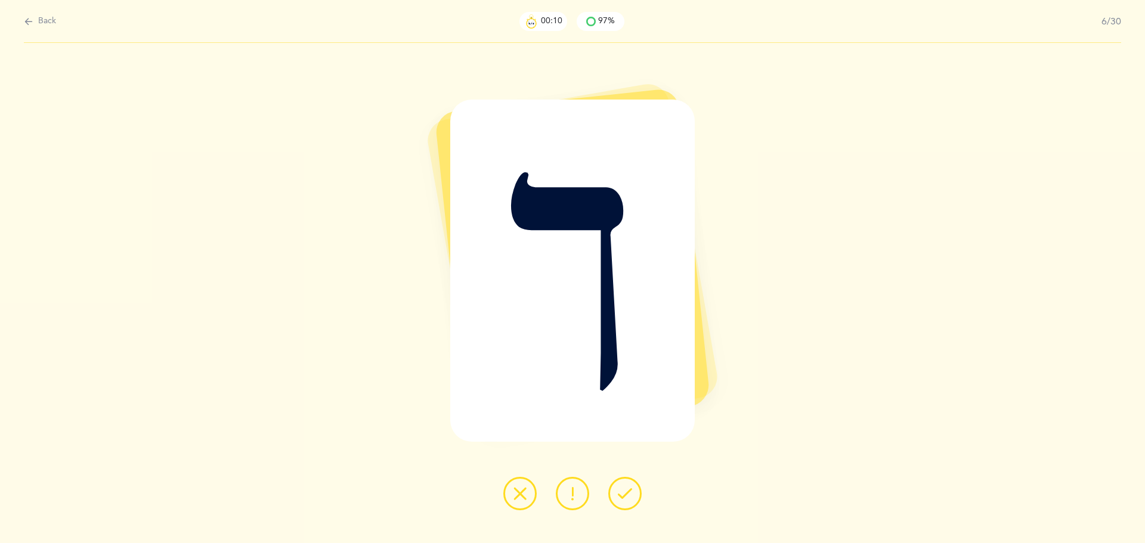
click at [623, 486] on button at bounding box center [624, 493] width 33 height 33
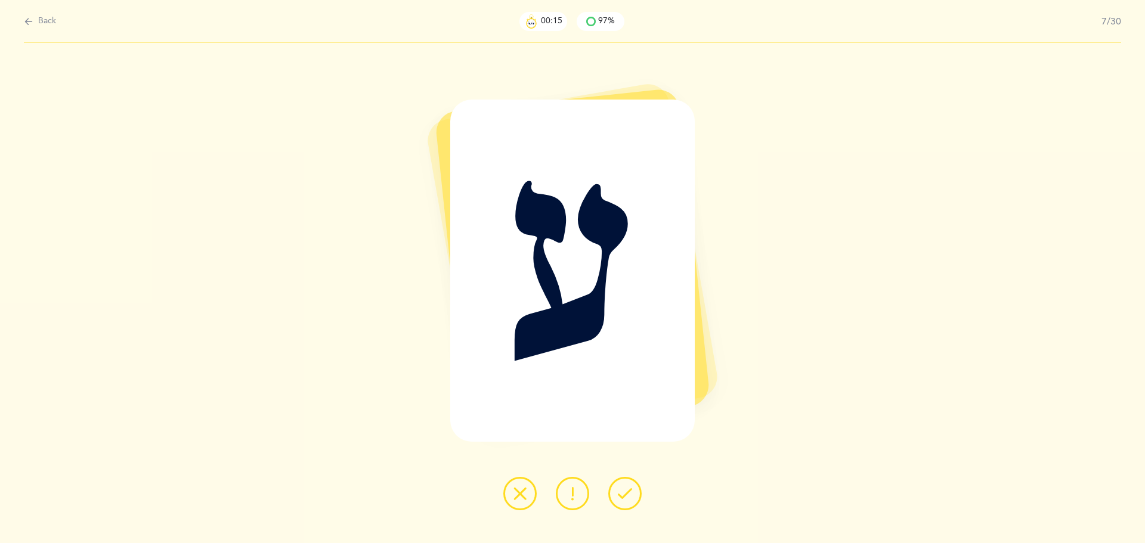
click at [623, 486] on button at bounding box center [624, 493] width 33 height 33
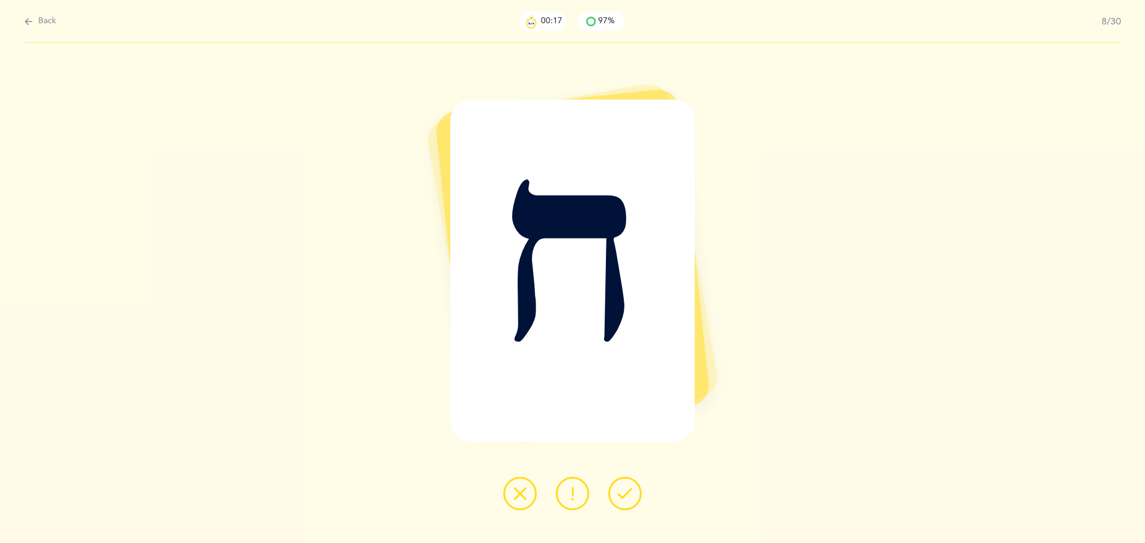
click at [623, 486] on button at bounding box center [624, 493] width 33 height 33
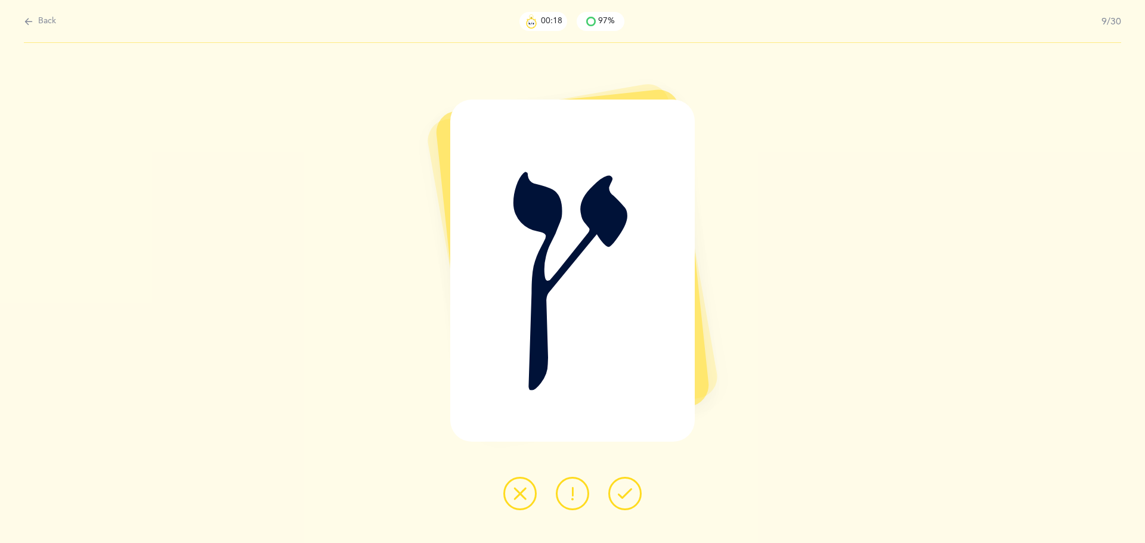
click at [623, 486] on button at bounding box center [624, 493] width 33 height 33
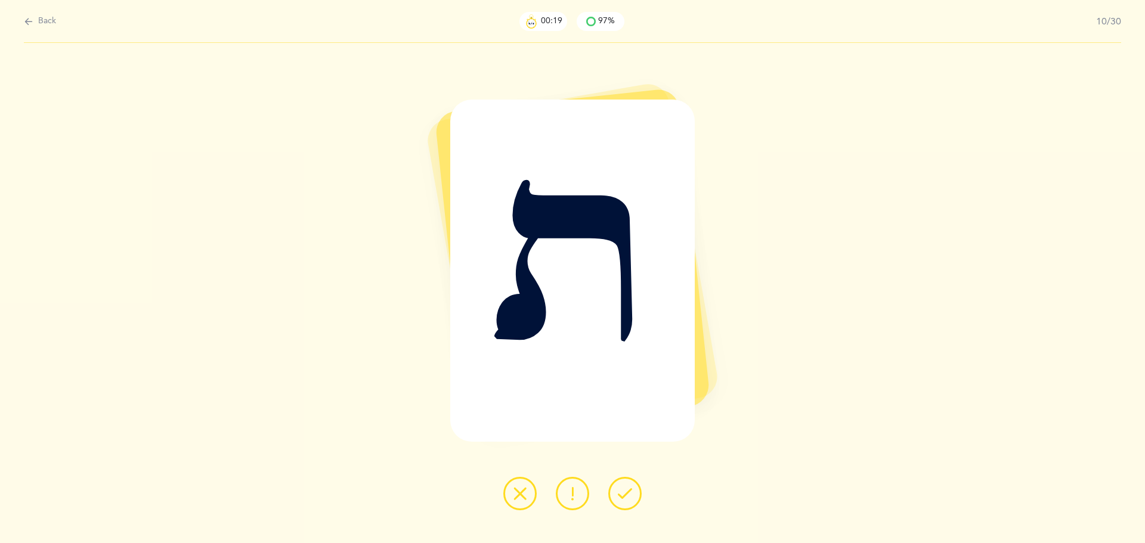
click at [623, 486] on button at bounding box center [624, 493] width 33 height 33
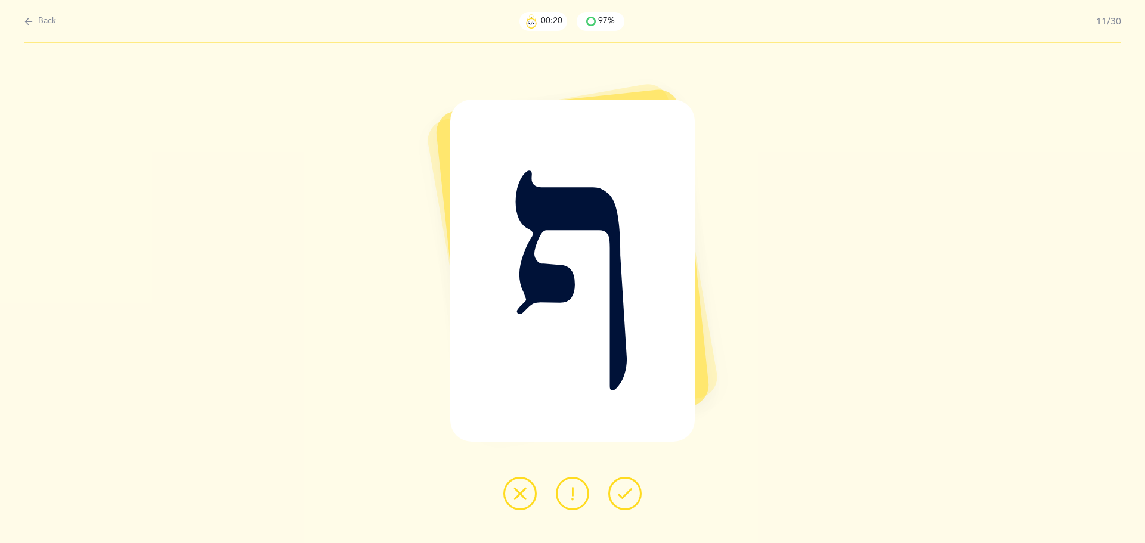
click at [623, 486] on button at bounding box center [624, 493] width 33 height 33
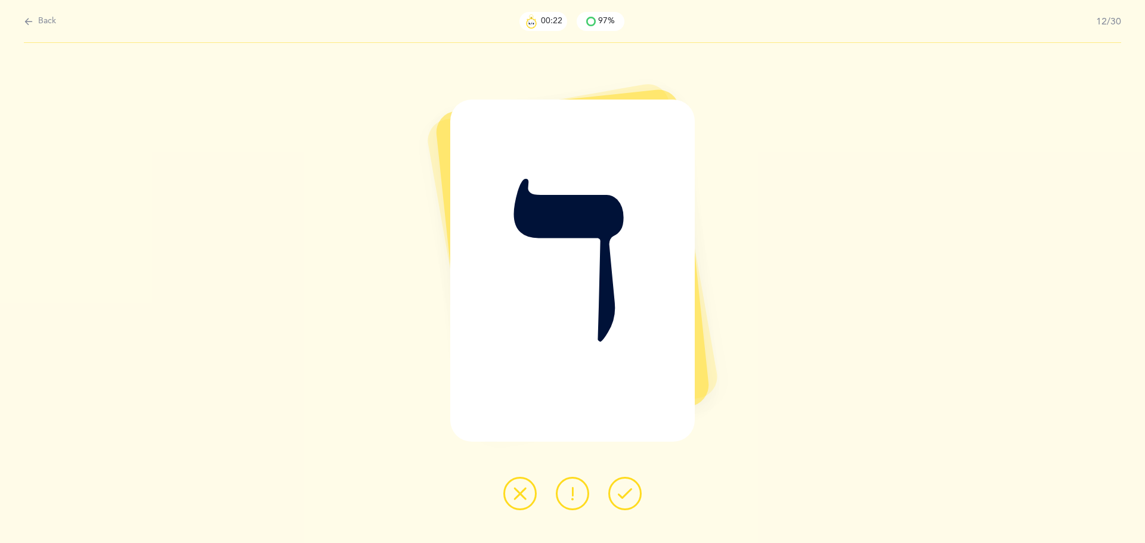
click at [623, 486] on button at bounding box center [624, 493] width 33 height 33
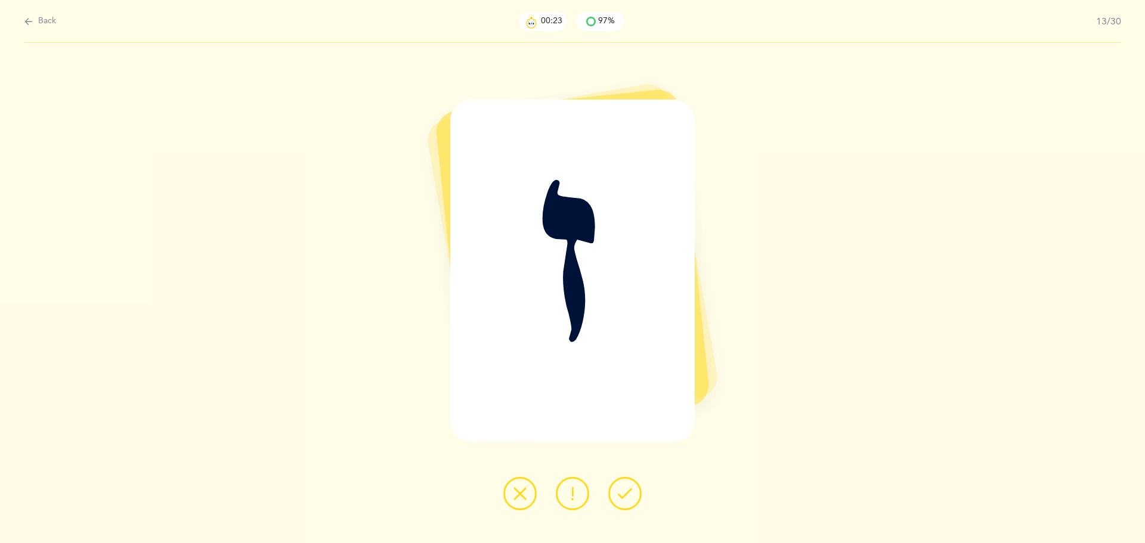
click at [623, 486] on button at bounding box center [624, 493] width 33 height 33
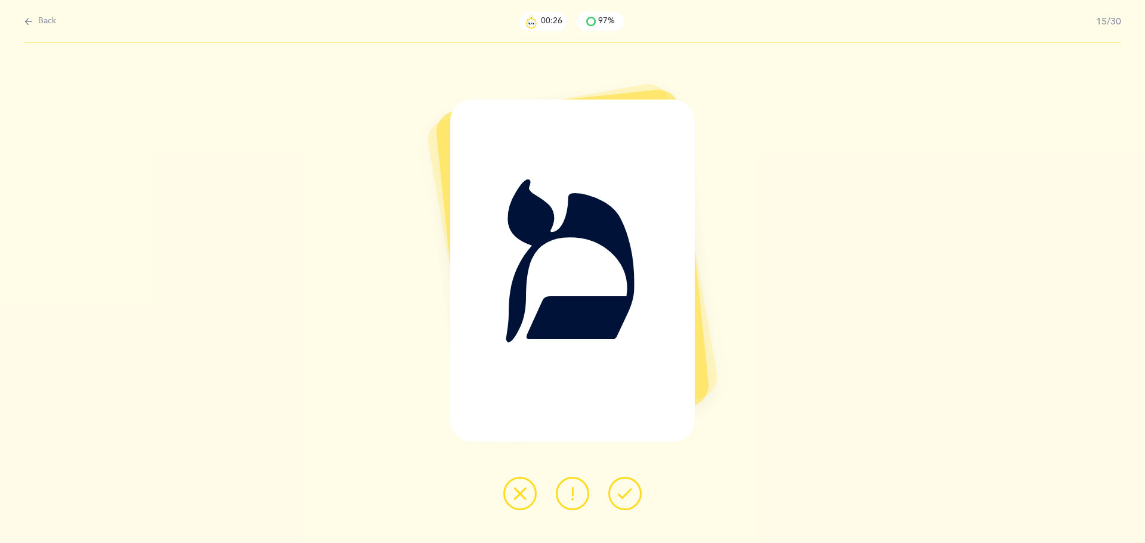
click at [623, 486] on button at bounding box center [624, 493] width 33 height 33
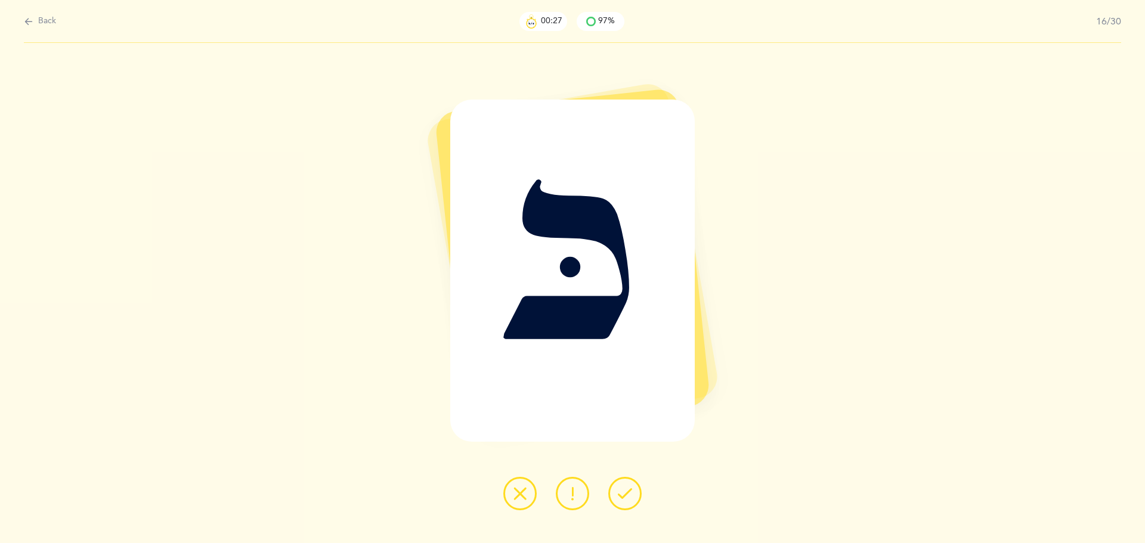
click at [623, 486] on button at bounding box center [624, 493] width 33 height 33
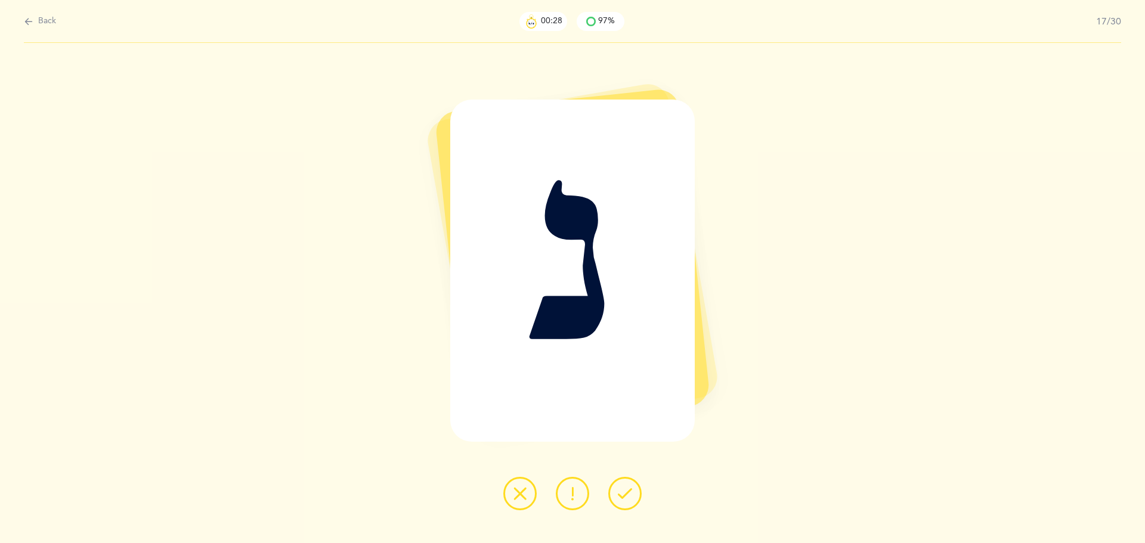
click at [623, 486] on button at bounding box center [624, 493] width 33 height 33
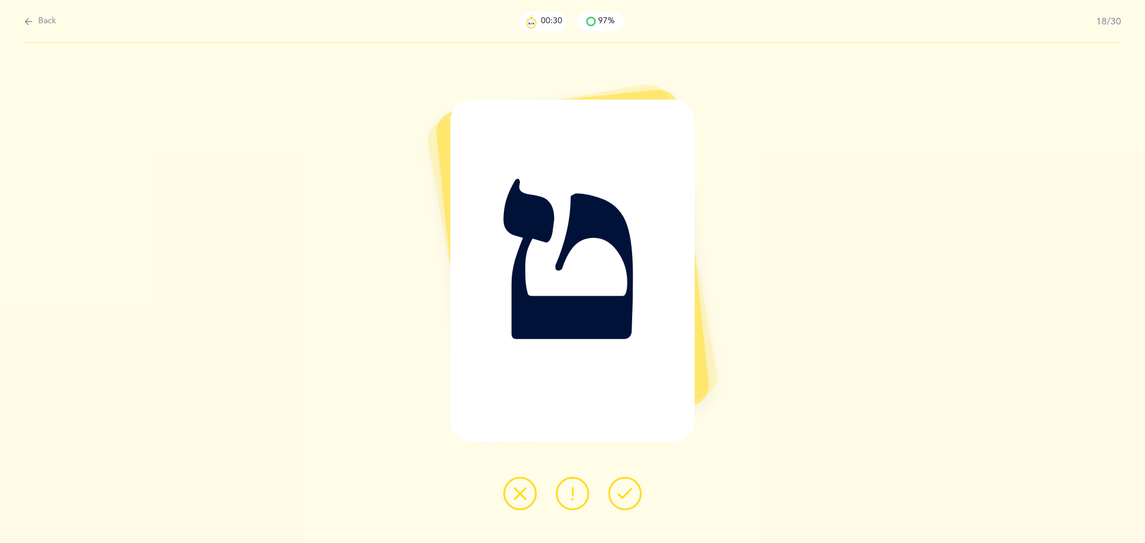
click at [623, 486] on button at bounding box center [624, 493] width 33 height 33
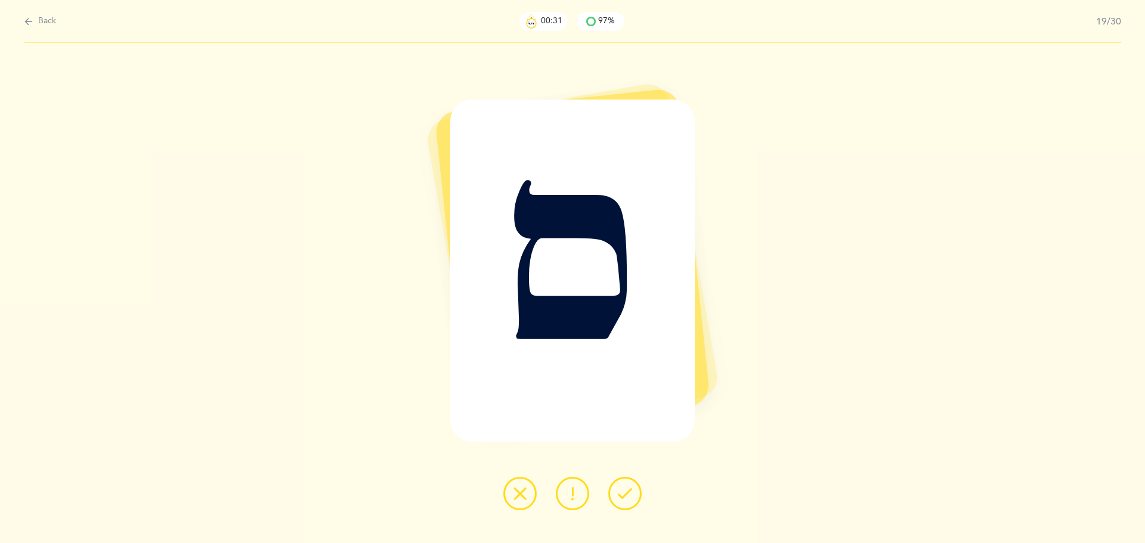
click at [623, 486] on button at bounding box center [624, 493] width 33 height 33
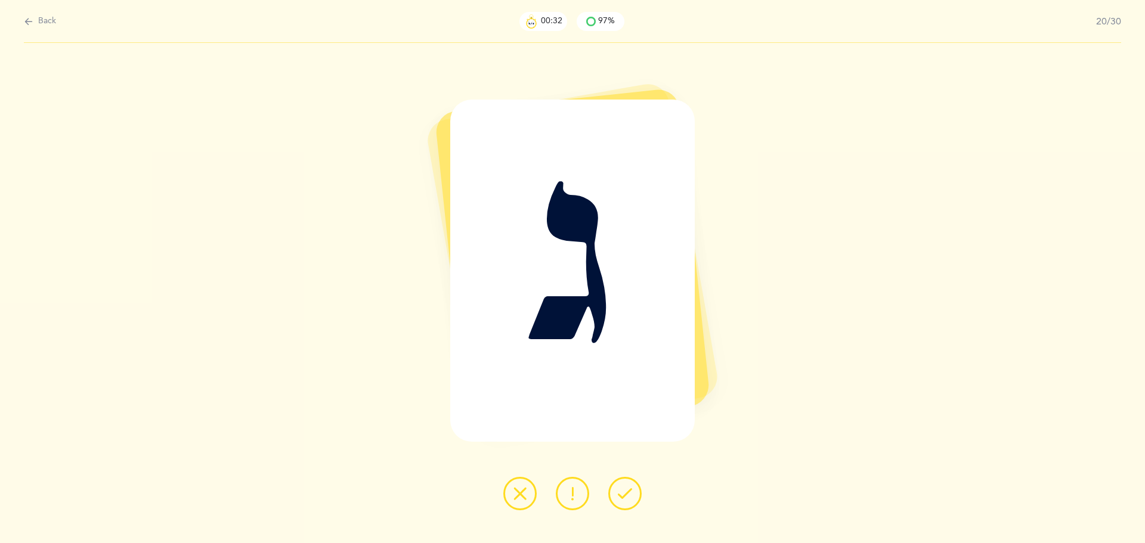
click at [623, 486] on button at bounding box center [624, 493] width 33 height 33
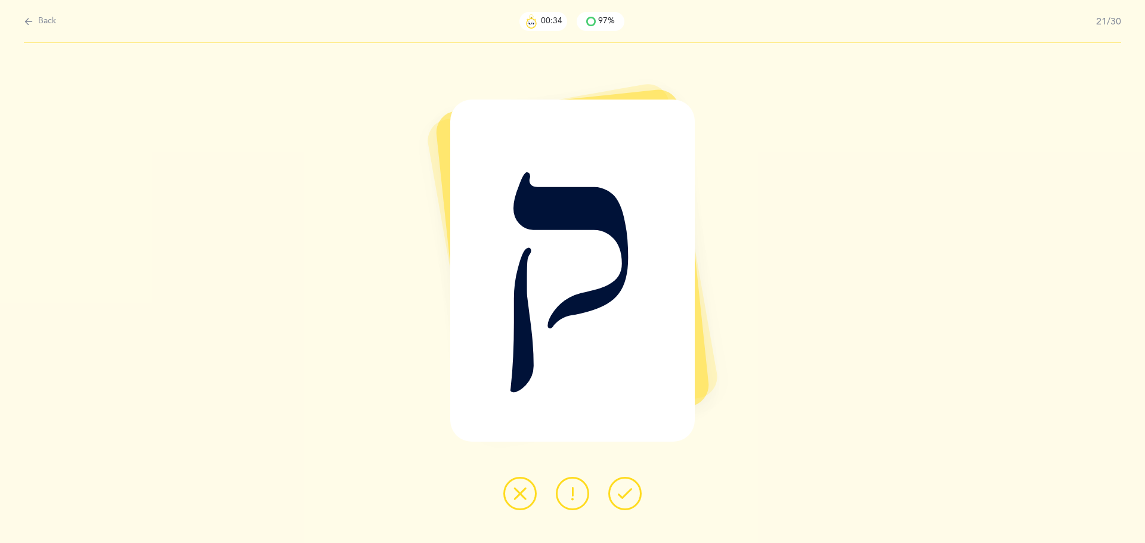
click at [623, 486] on button at bounding box center [624, 493] width 33 height 33
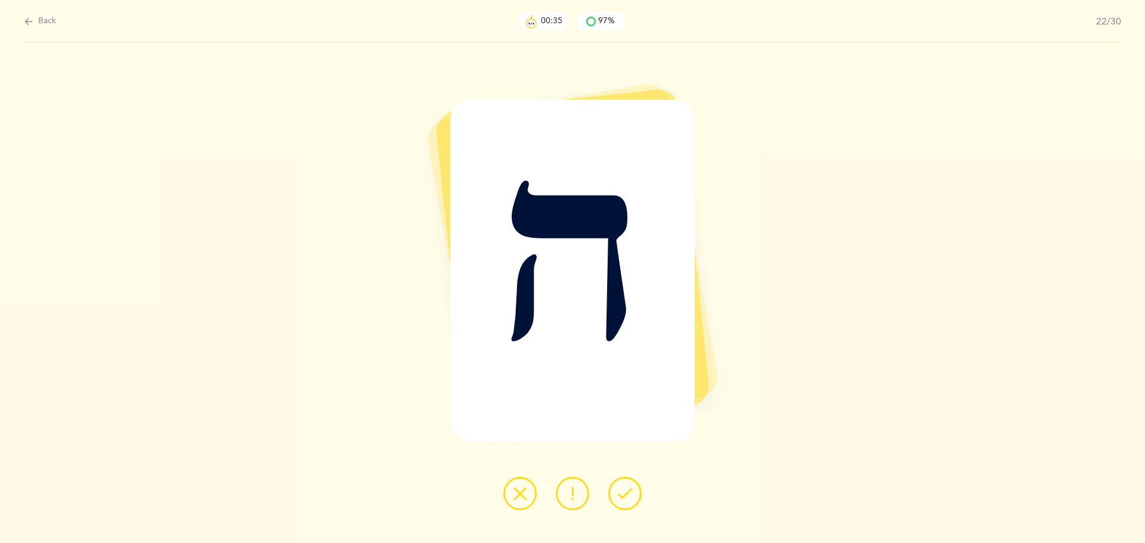
click at [623, 486] on button at bounding box center [624, 493] width 33 height 33
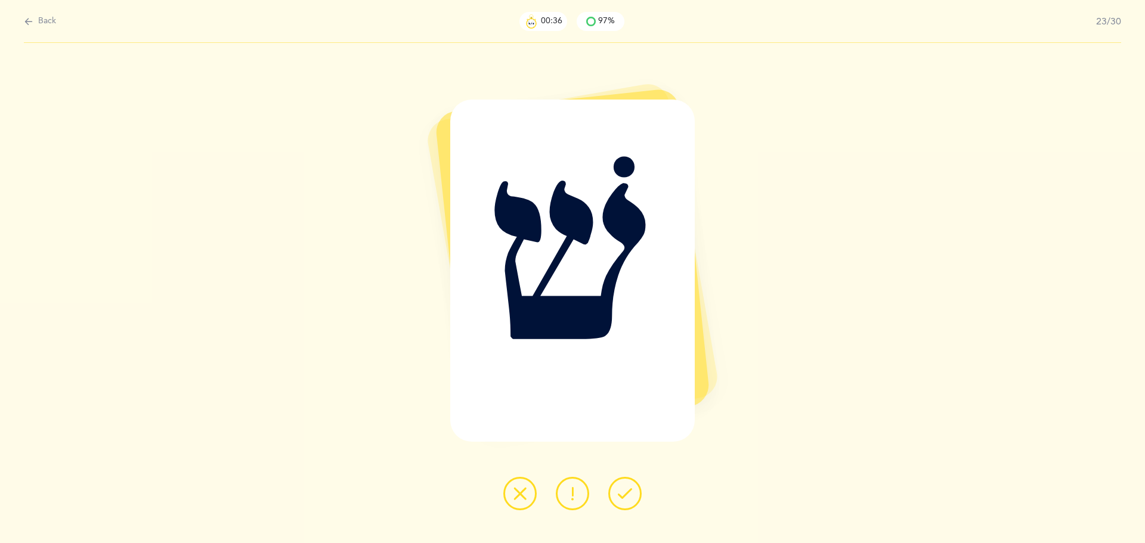
click at [623, 486] on button at bounding box center [624, 493] width 33 height 33
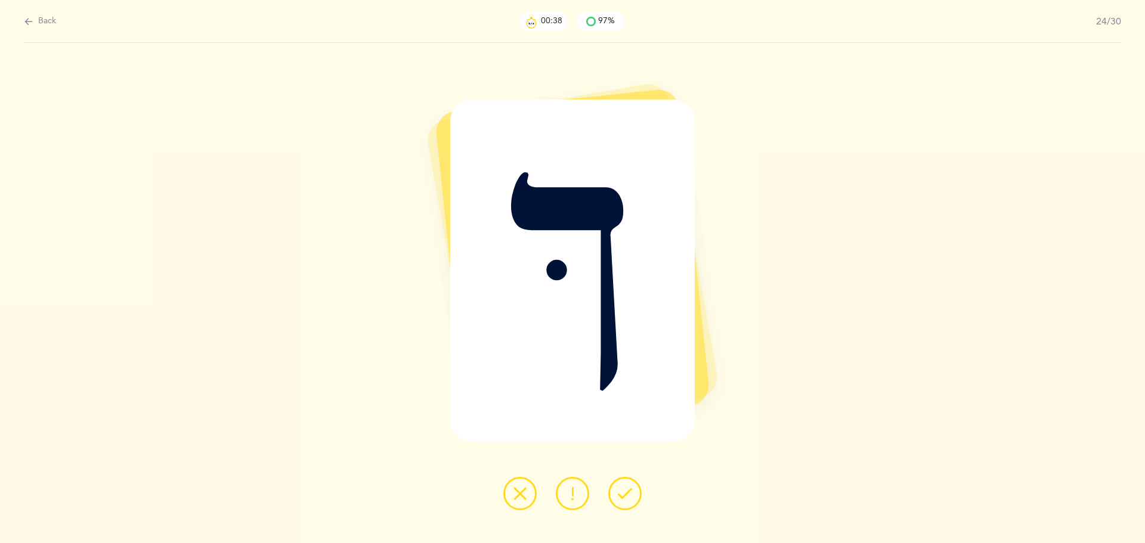
click at [623, 486] on button at bounding box center [624, 493] width 33 height 33
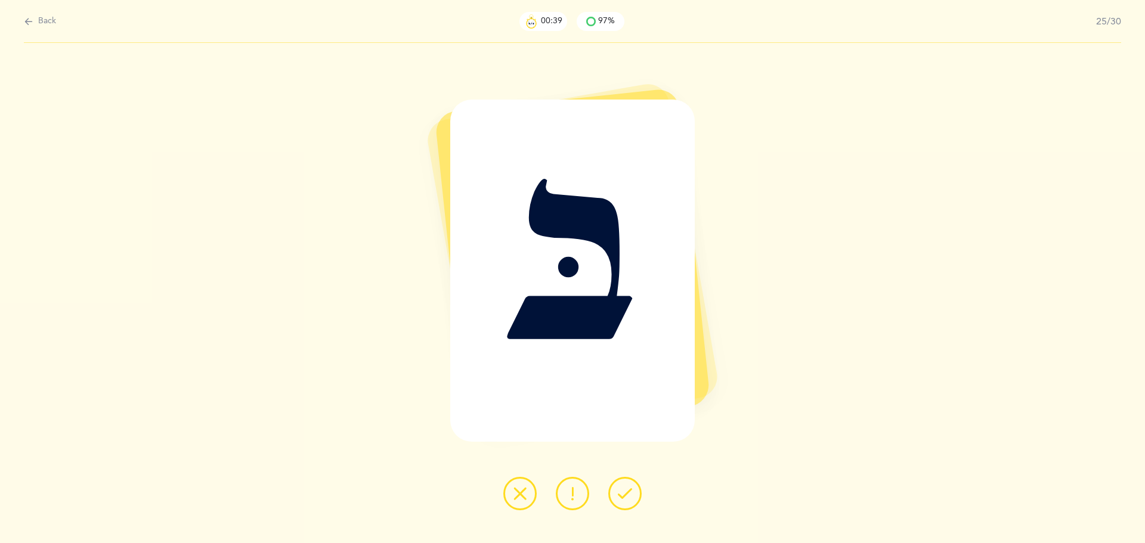
click at [623, 486] on button at bounding box center [624, 493] width 33 height 33
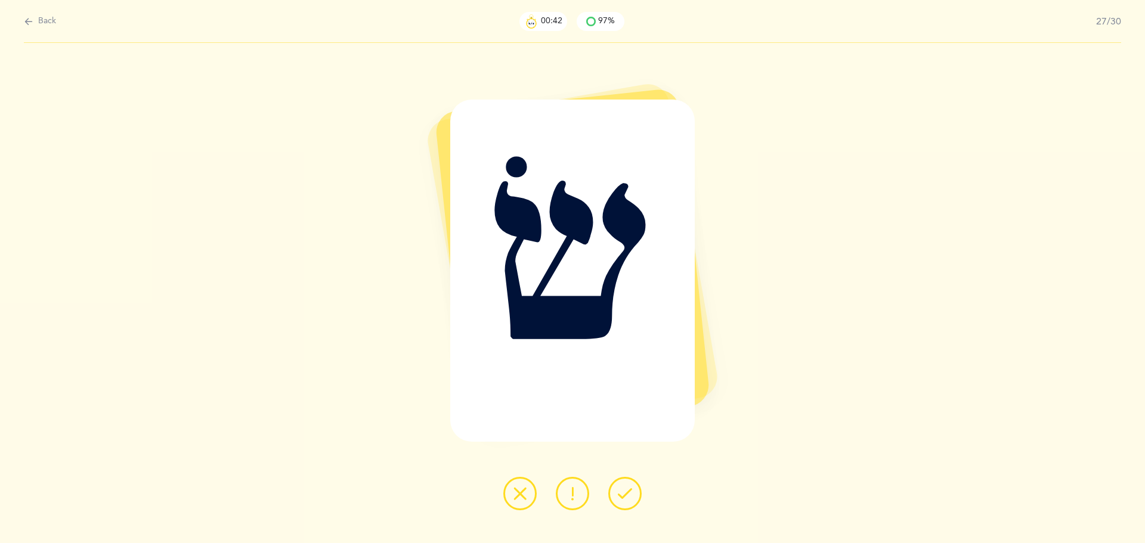
click at [623, 486] on button at bounding box center [624, 493] width 33 height 33
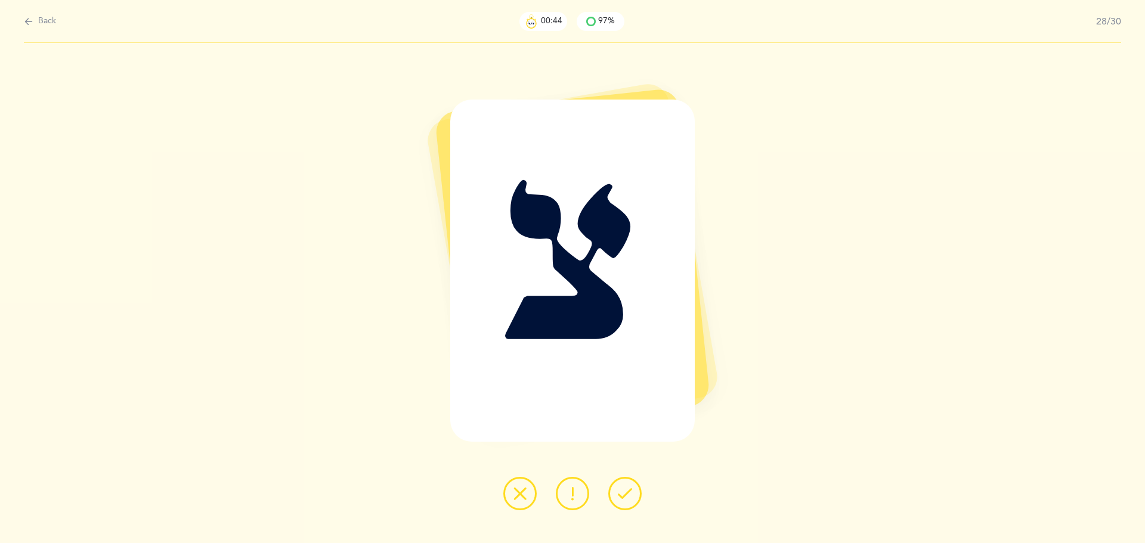
click at [623, 486] on button at bounding box center [624, 493] width 33 height 33
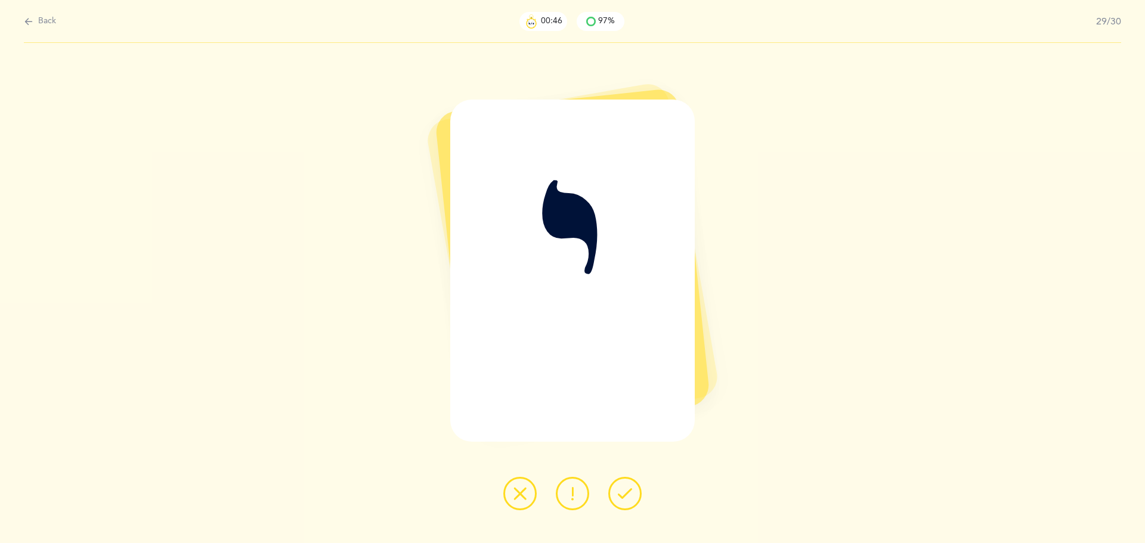
click at [623, 486] on button at bounding box center [624, 493] width 33 height 33
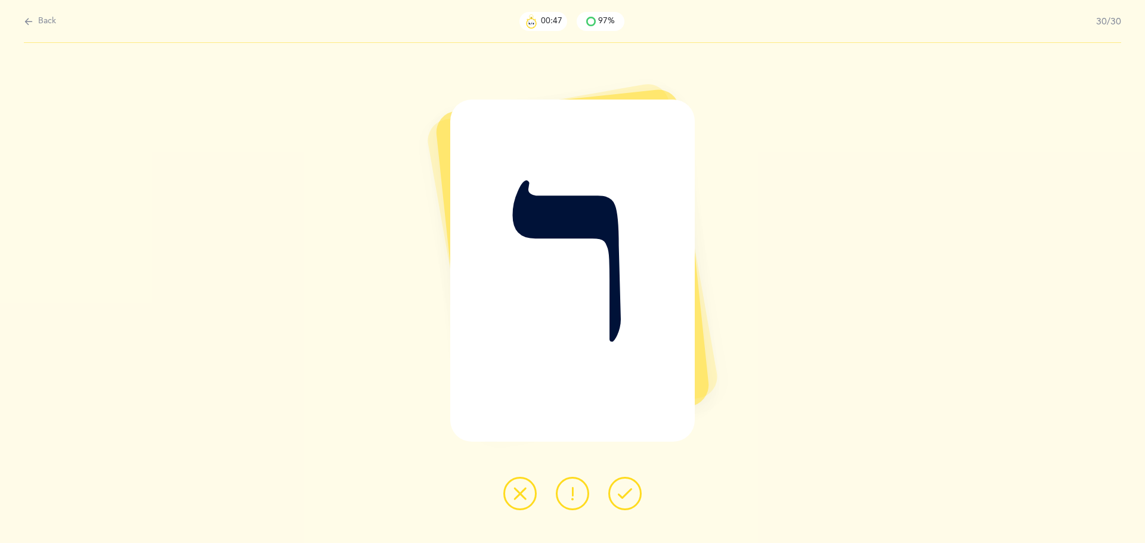
click at [623, 486] on button at bounding box center [624, 493] width 33 height 33
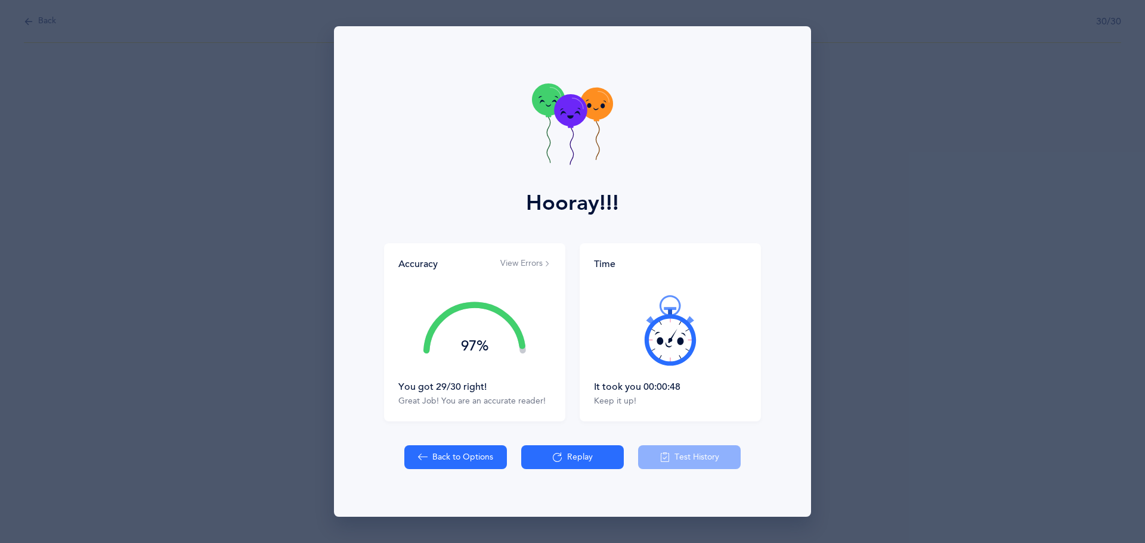
drag, startPoint x: 725, startPoint y: 389, endPoint x: 621, endPoint y: 392, distance: 104.4
click at [621, 392] on div "It took you 00:00:48" at bounding box center [670, 386] width 153 height 13
click at [620, 392] on div "It took you 00:00:48" at bounding box center [670, 386] width 153 height 13
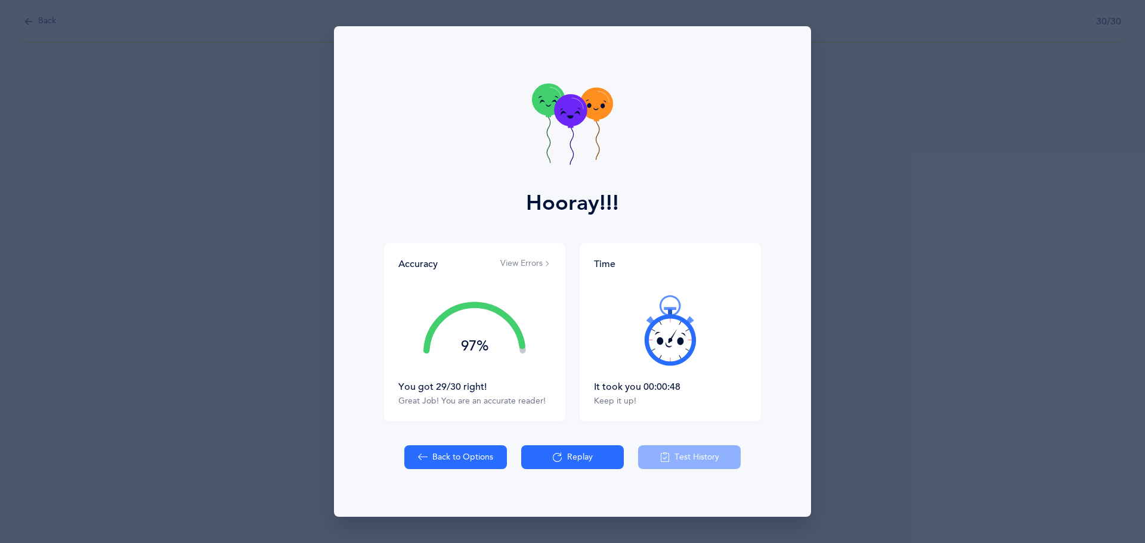
click at [620, 392] on div "It took you 00:00:48" at bounding box center [670, 386] width 153 height 13
